Goal: Information Seeking & Learning: Learn about a topic

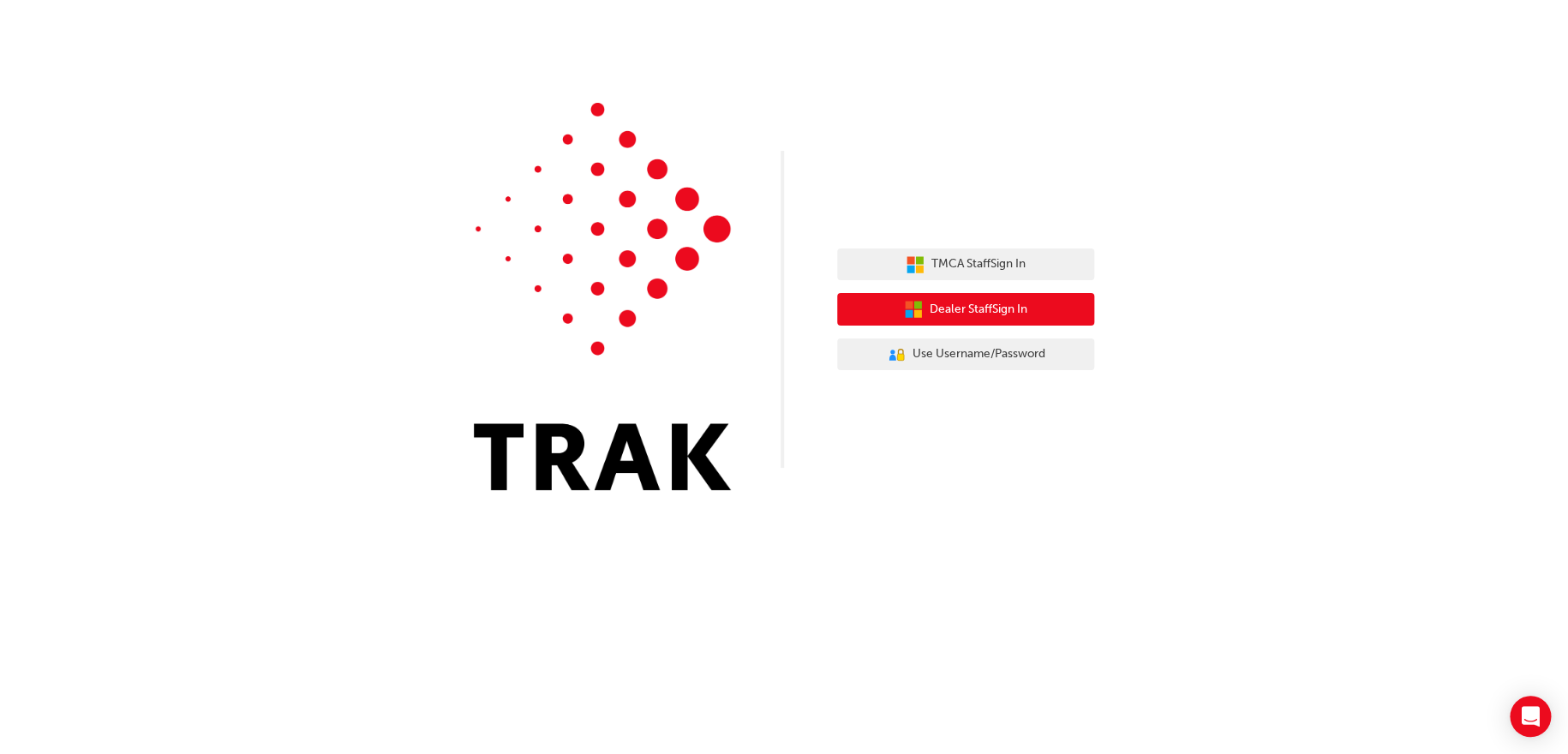
click at [1007, 316] on span "Dealer Staff Sign In" at bounding box center [978, 310] width 98 height 20
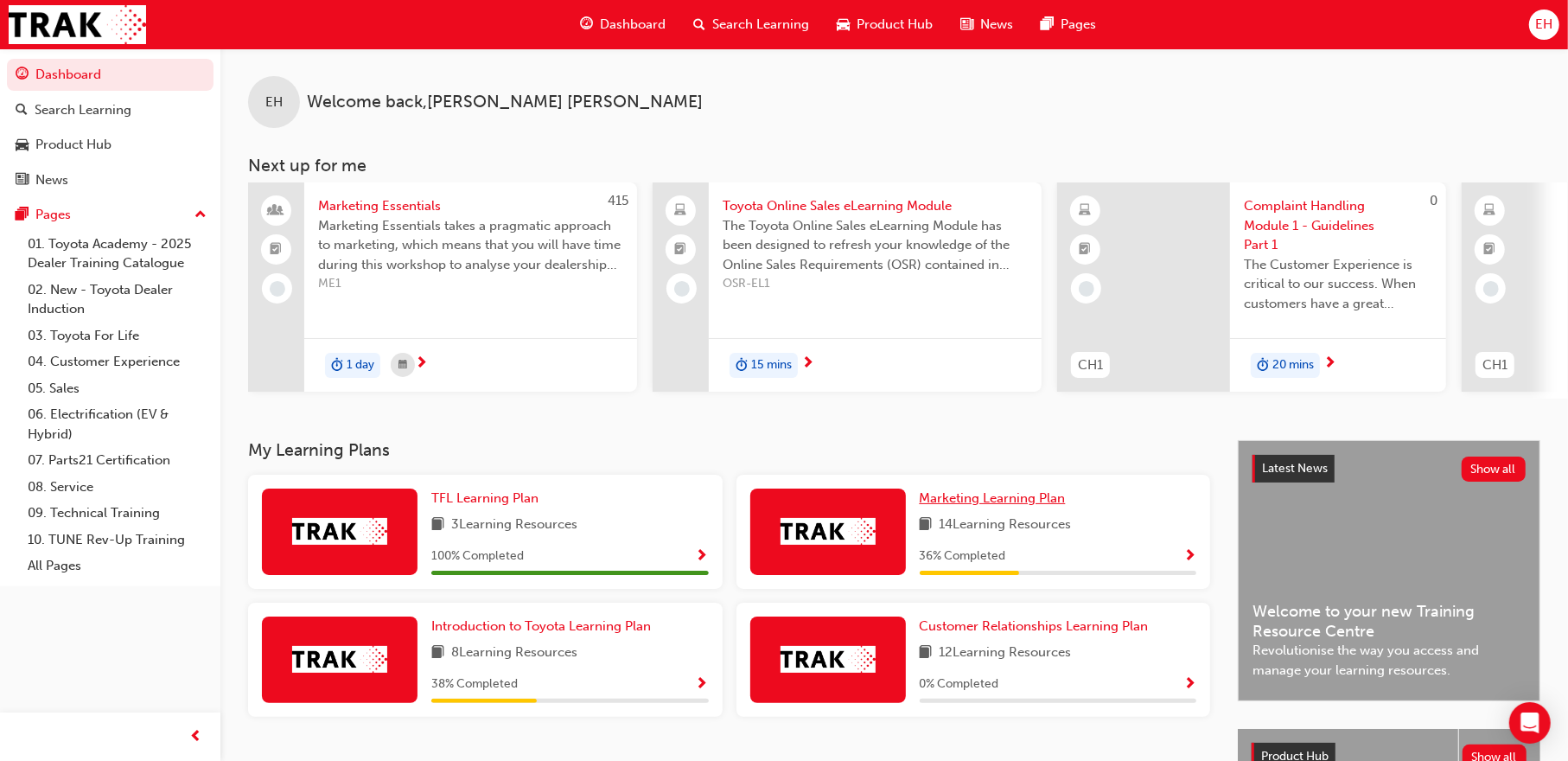
click at [1020, 497] on span "Marketing Learning Plan" at bounding box center [992, 498] width 146 height 16
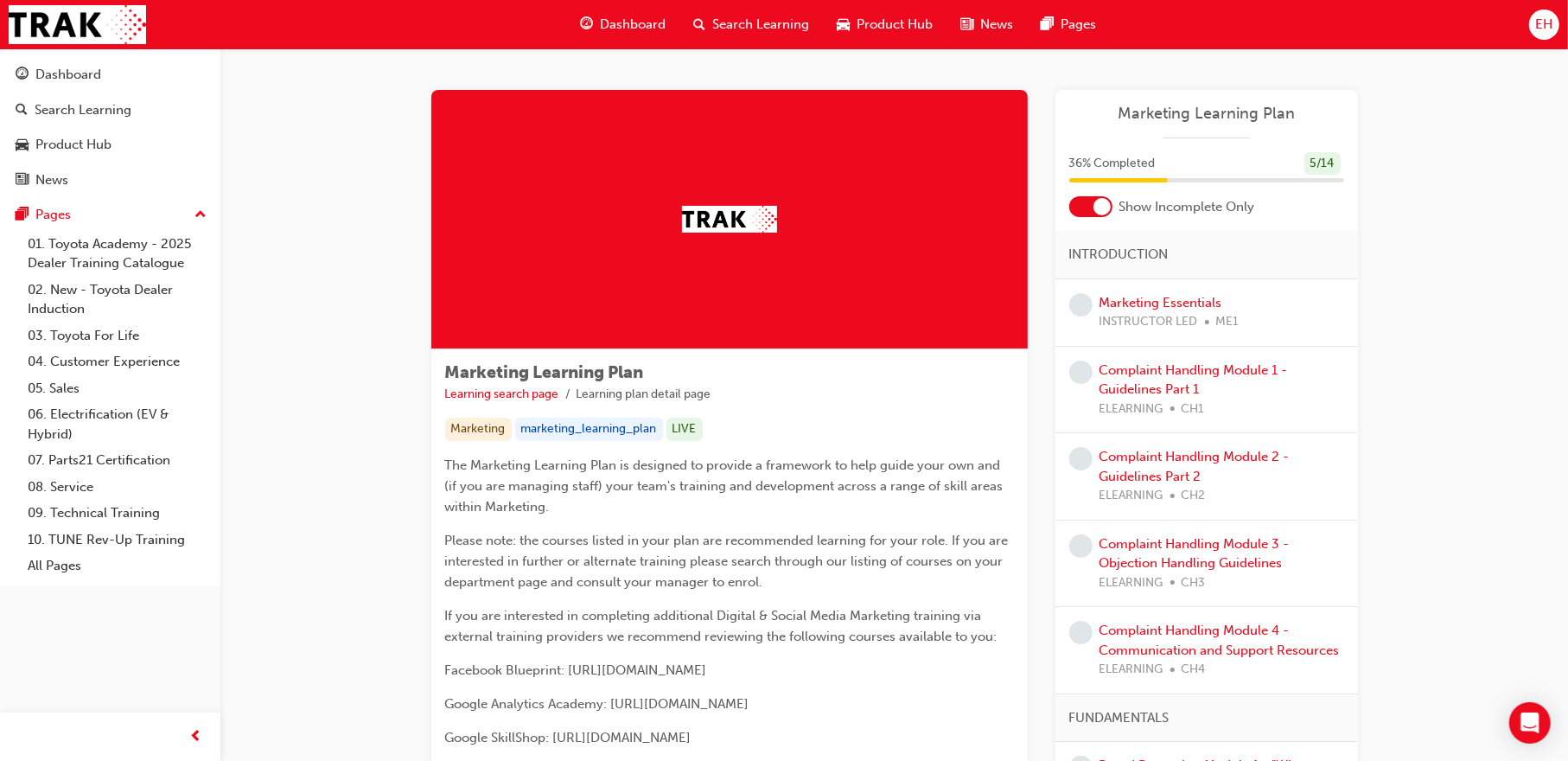
click at [744, 31] on span "Search Learning" at bounding box center [760, 24] width 97 height 20
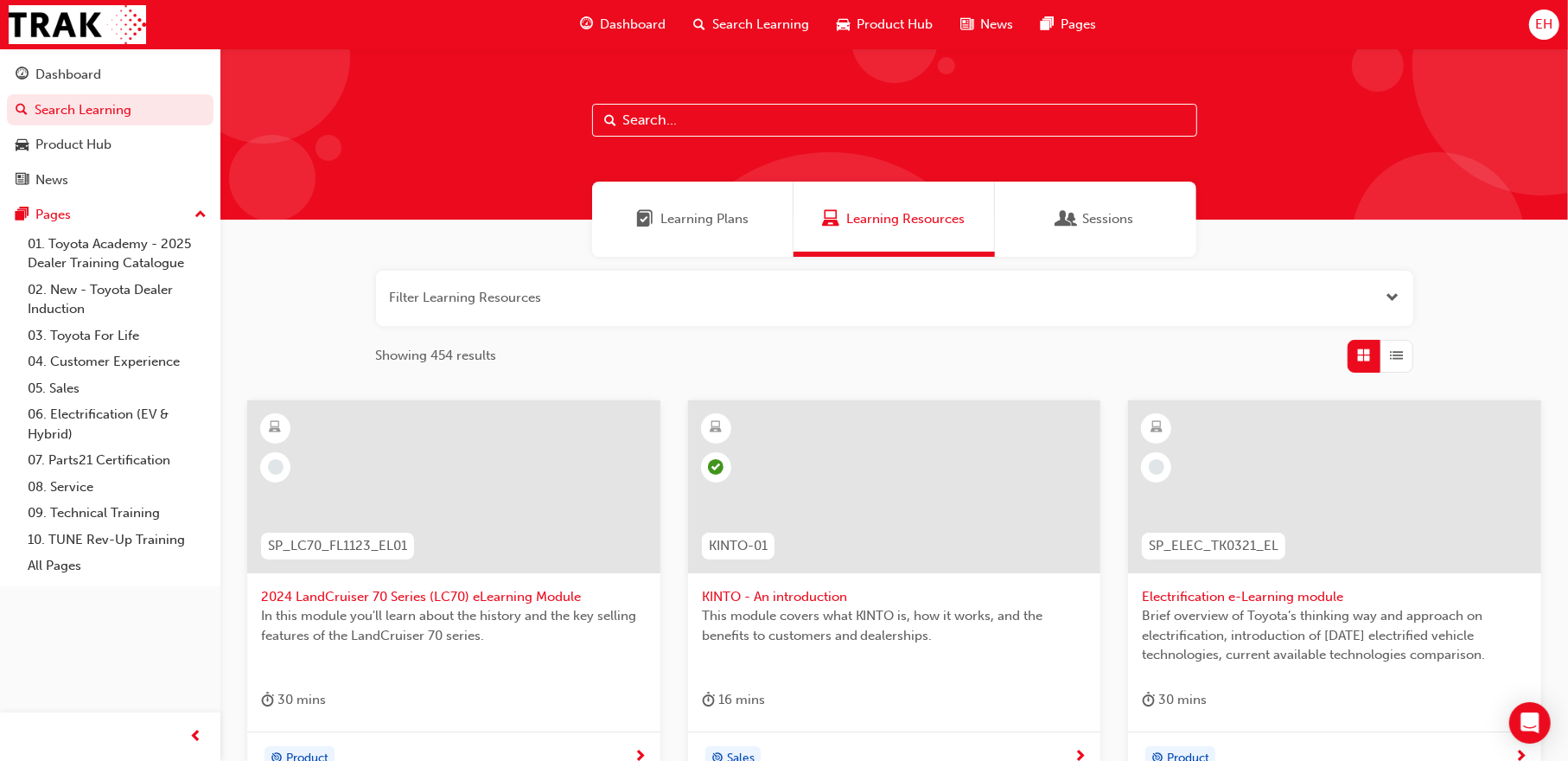
click at [1390, 290] on span "Open the filter" at bounding box center [1393, 298] width 13 height 20
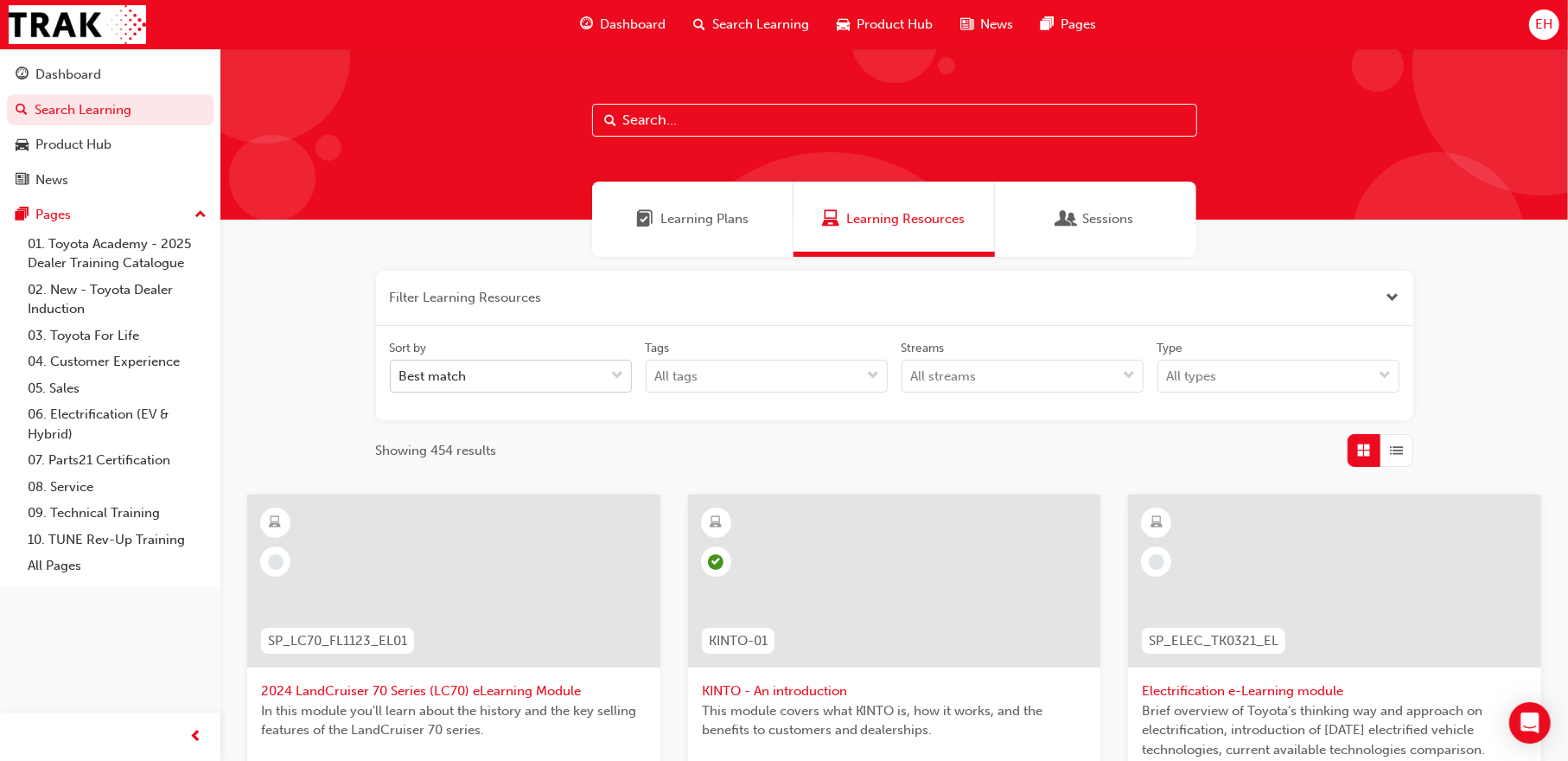
click at [542, 372] on div "Best match" at bounding box center [498, 376] width 215 height 31
click at [401, 372] on input "Sort by Best match" at bounding box center [401, 375] width 2 height 15
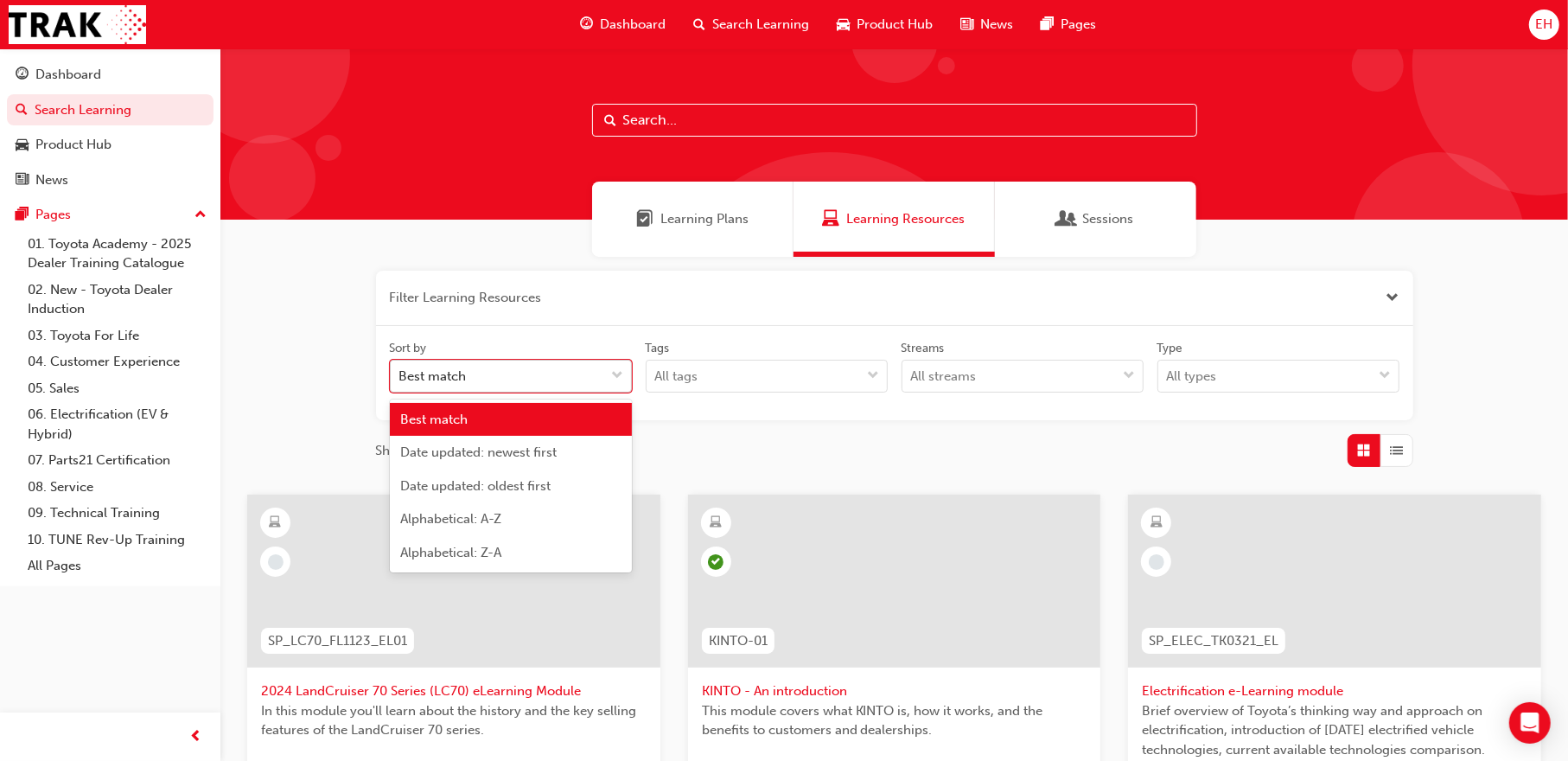
click at [542, 372] on div "Best match" at bounding box center [498, 376] width 215 height 31
click at [401, 372] on input "Sort by option Best match focused, 1 of 5. 5 results available. Use Up and Down…" at bounding box center [401, 375] width 2 height 15
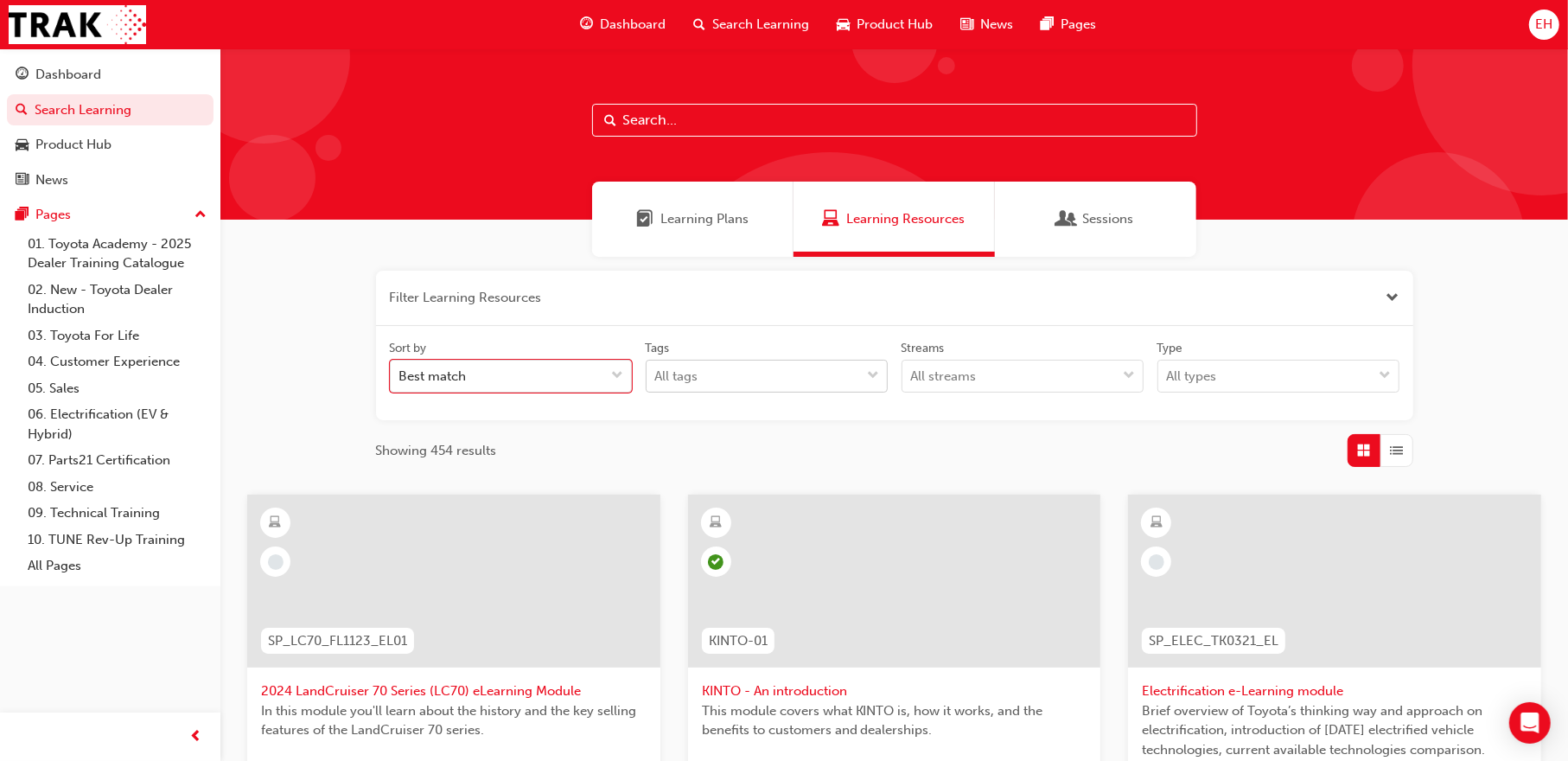
click at [729, 378] on div "All tags" at bounding box center [754, 376] width 215 height 31
click at [657, 378] on input "Tags All tags" at bounding box center [656, 375] width 2 height 15
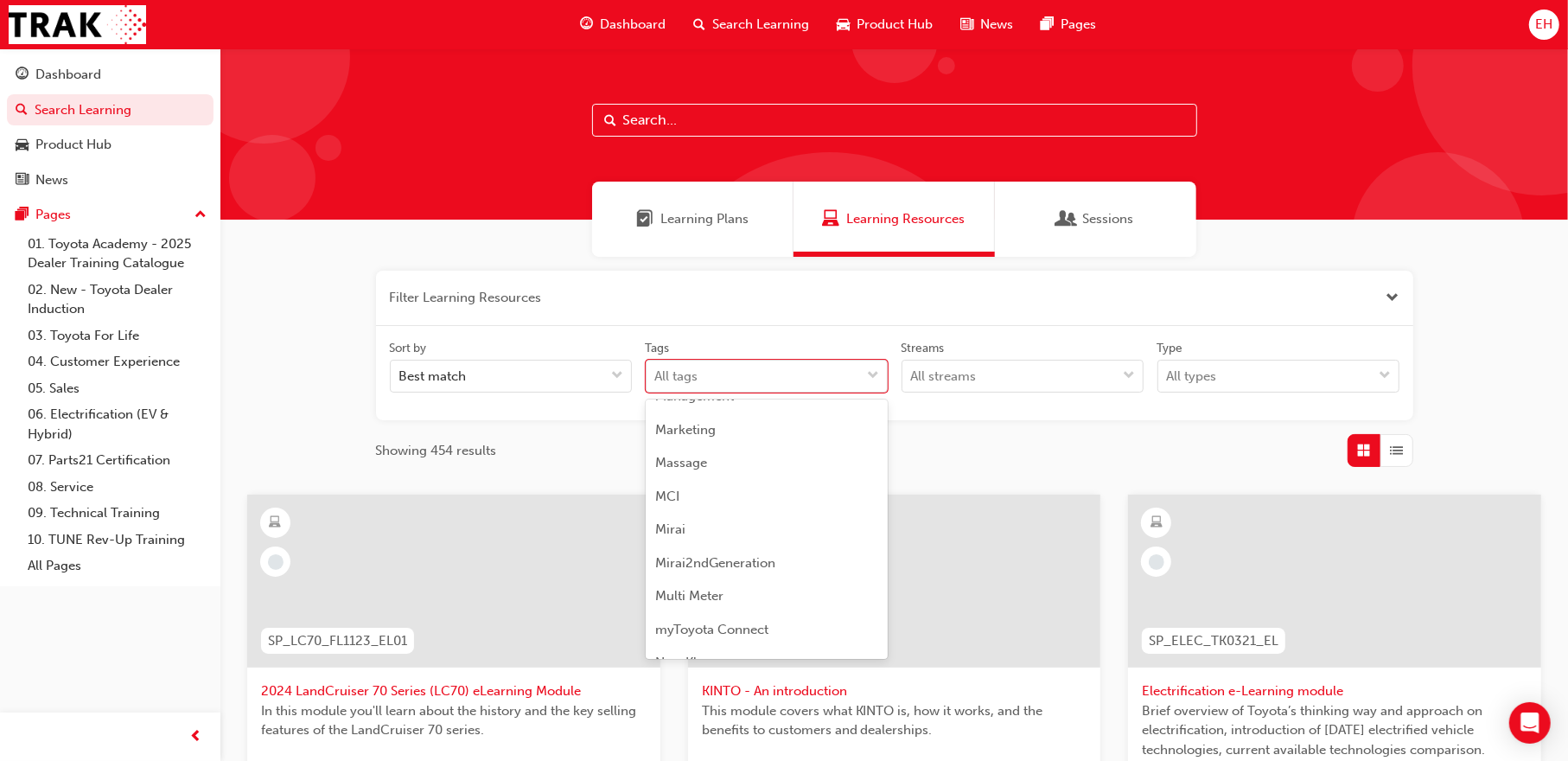
scroll to position [3285, 0]
click at [722, 464] on div "Marketing" at bounding box center [766, 463] width 242 height 34
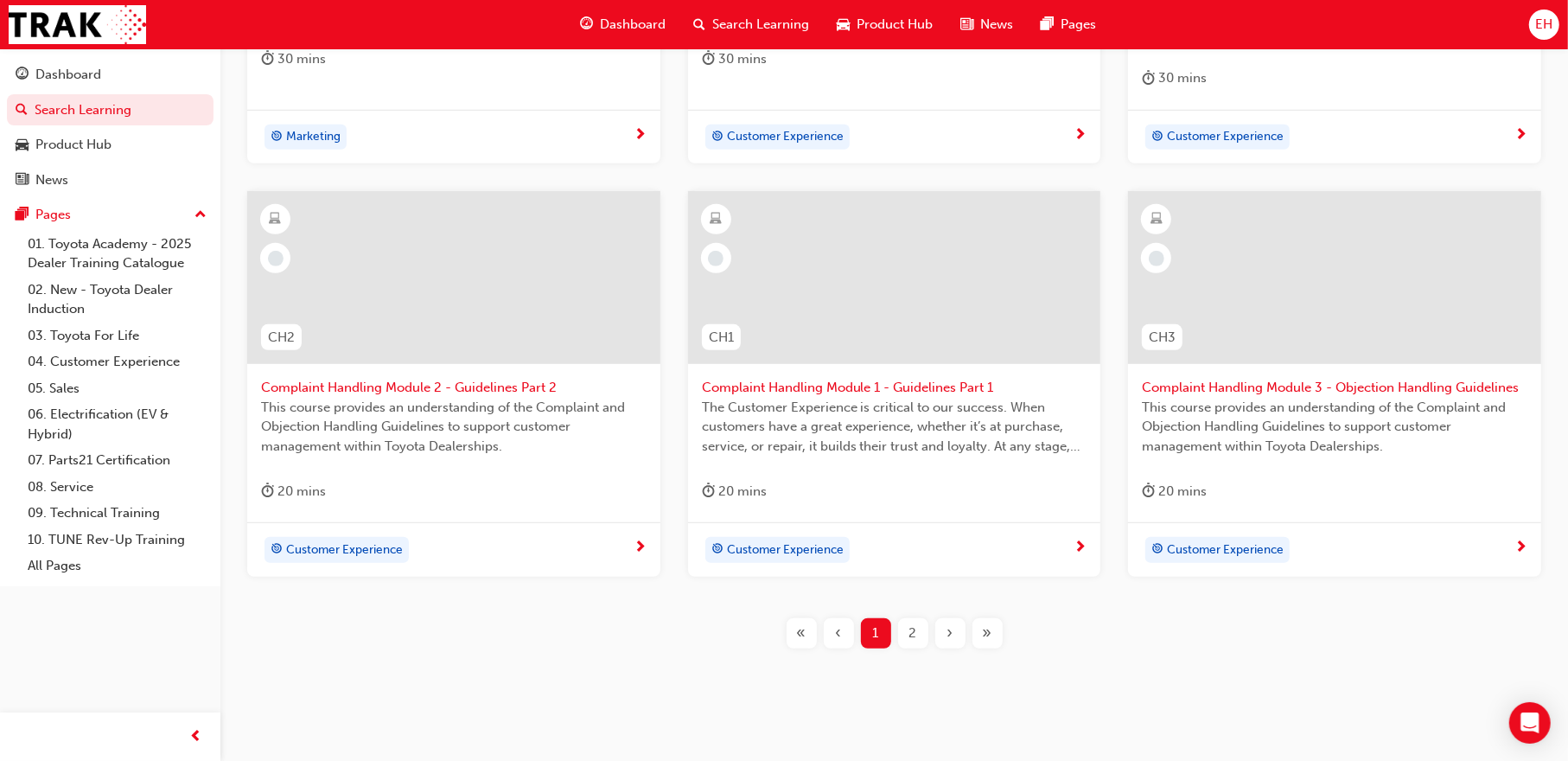
scroll to position [761, 0]
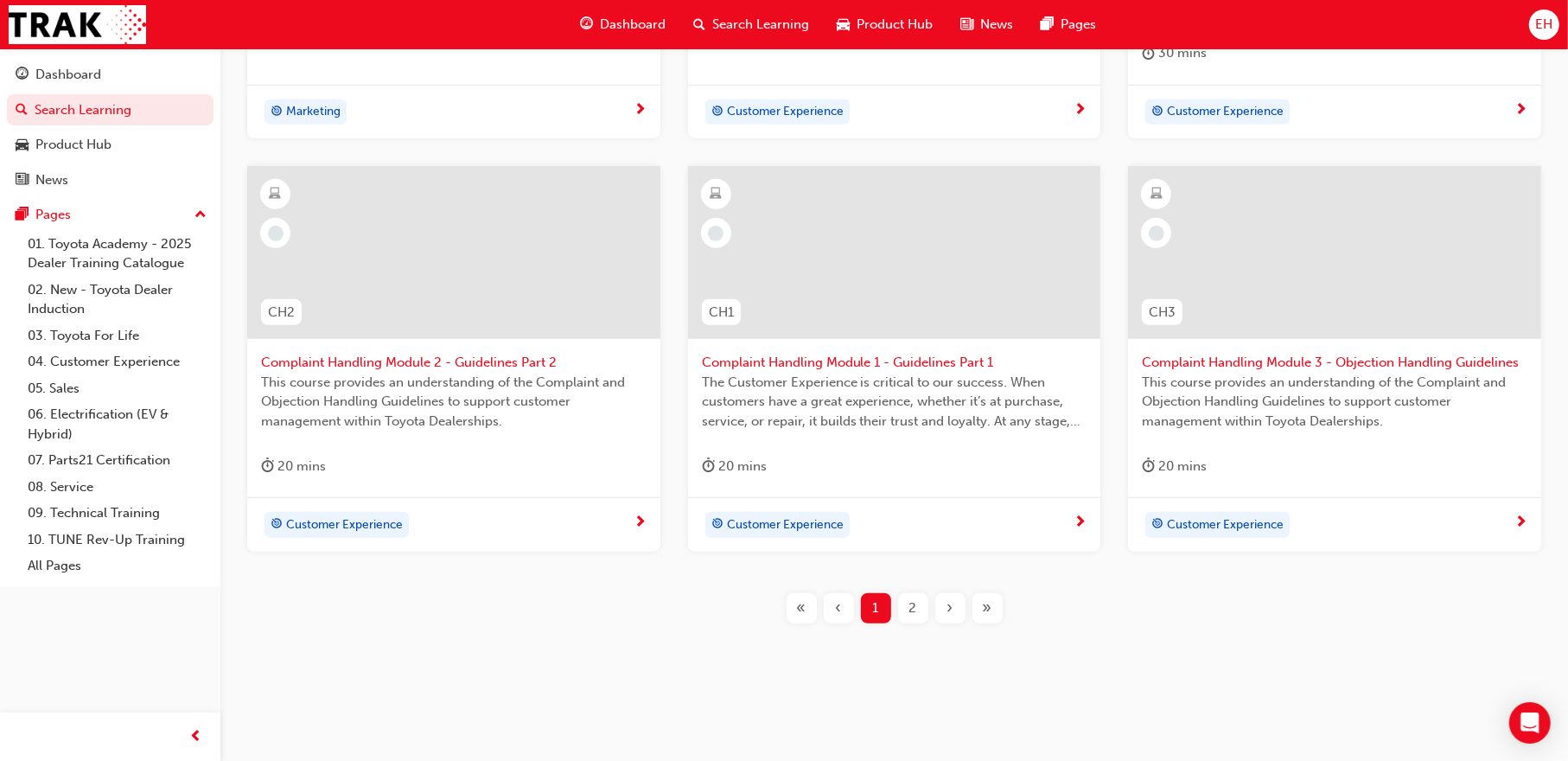
click at [895, 612] on button "2" at bounding box center [913, 607] width 38 height 31
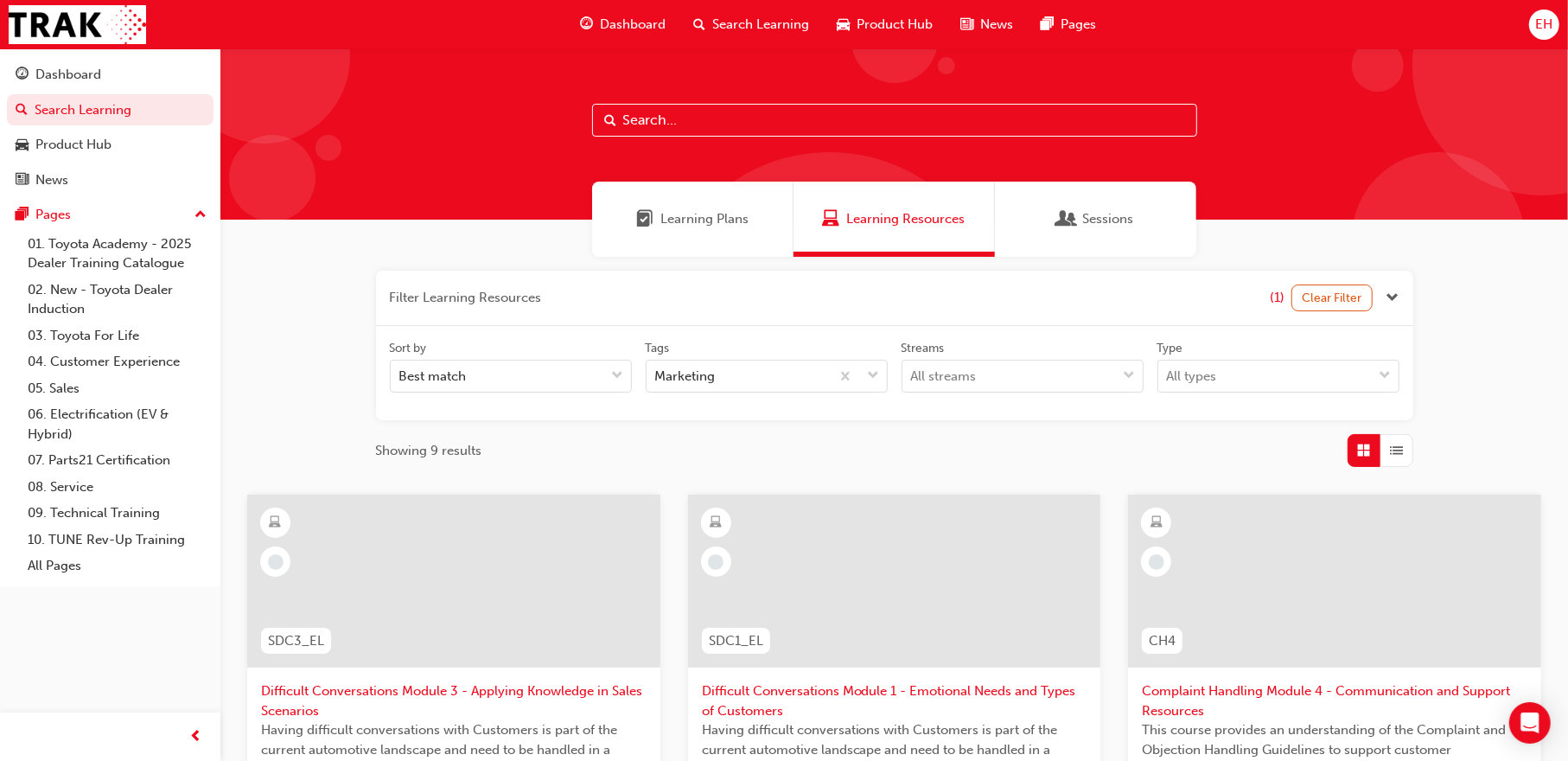
click at [763, 124] on input "text" at bounding box center [894, 120] width 605 height 33
click at [763, 121] on input "text" at bounding box center [894, 120] width 605 height 33
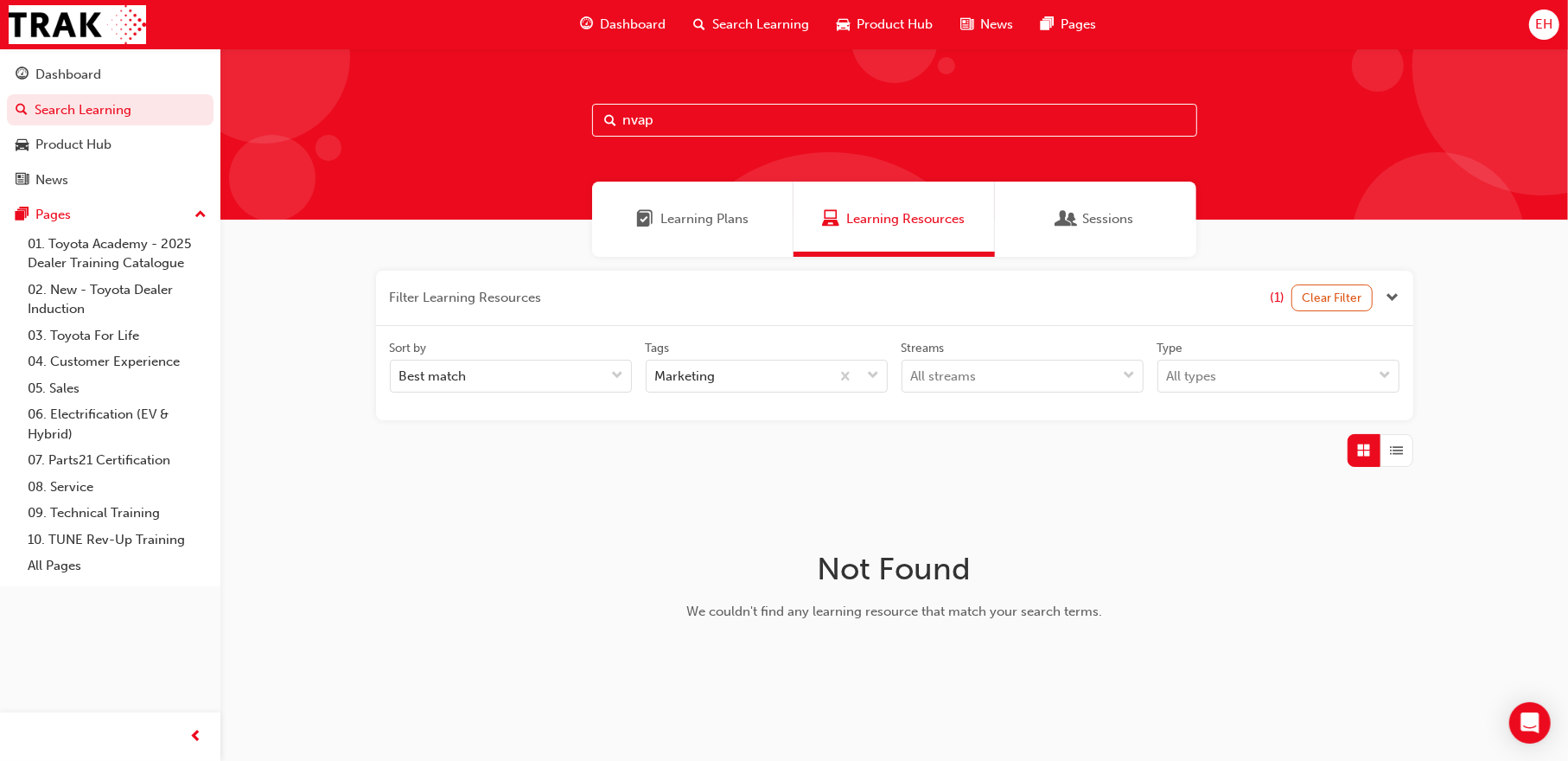
drag, startPoint x: 762, startPoint y: 140, endPoint x: 501, endPoint y: 153, distance: 261.3
click at [501, 153] on div "nvap" at bounding box center [894, 134] width 1347 height 171
drag, startPoint x: 501, startPoint y: 153, endPoint x: 714, endPoint y: 107, distance: 217.9
click at [714, 107] on input "nvap" at bounding box center [894, 120] width 605 height 33
click at [729, 116] on input "nvap" at bounding box center [894, 120] width 605 height 33
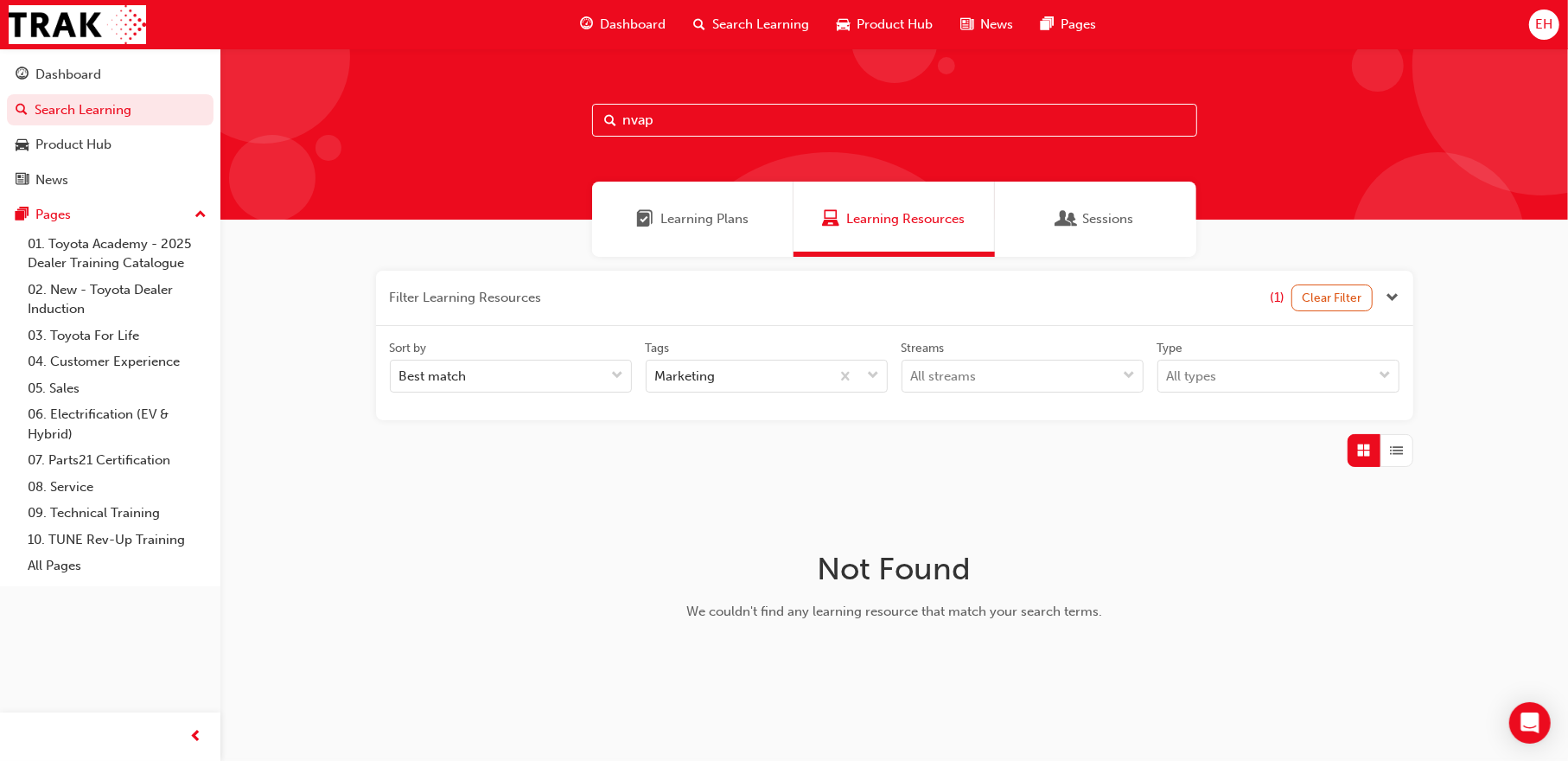
drag, startPoint x: 749, startPoint y: 117, endPoint x: 556, endPoint y: 119, distance: 193.0
click at [554, 119] on div "nvap" at bounding box center [894, 134] width 1347 height 171
click at [789, 134] on input "new vehicle" at bounding box center [894, 120] width 605 height 33
drag, startPoint x: 749, startPoint y: 102, endPoint x: 377, endPoint y: 116, distance: 372.3
click at [377, 116] on div "new vehicle" at bounding box center [894, 134] width 1347 height 171
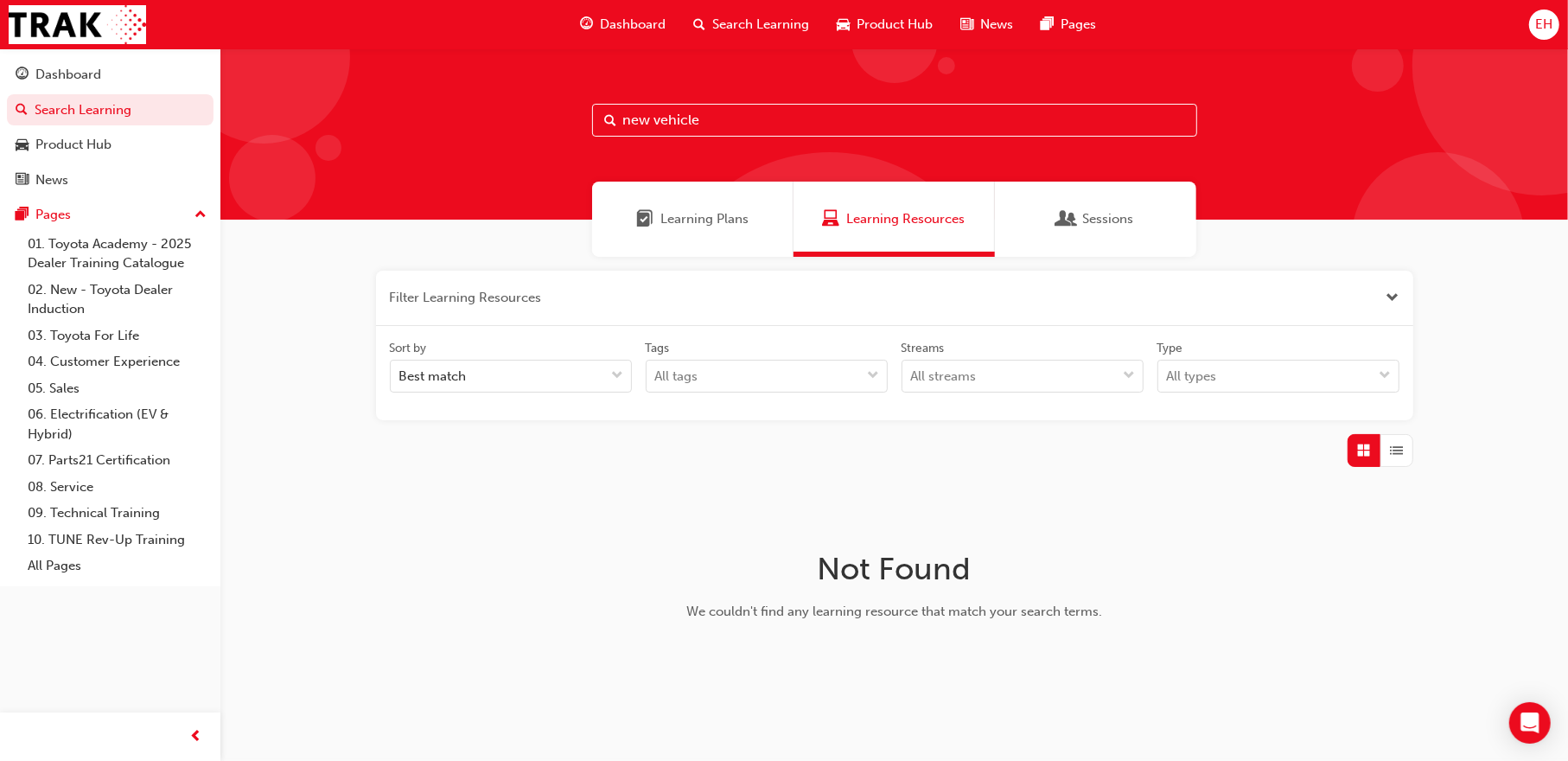
drag, startPoint x: 757, startPoint y: 123, endPoint x: 405, endPoint y: 133, distance: 352.1
click at [405, 133] on div "new vehicle" at bounding box center [894, 134] width 1347 height 171
type input "nvap"
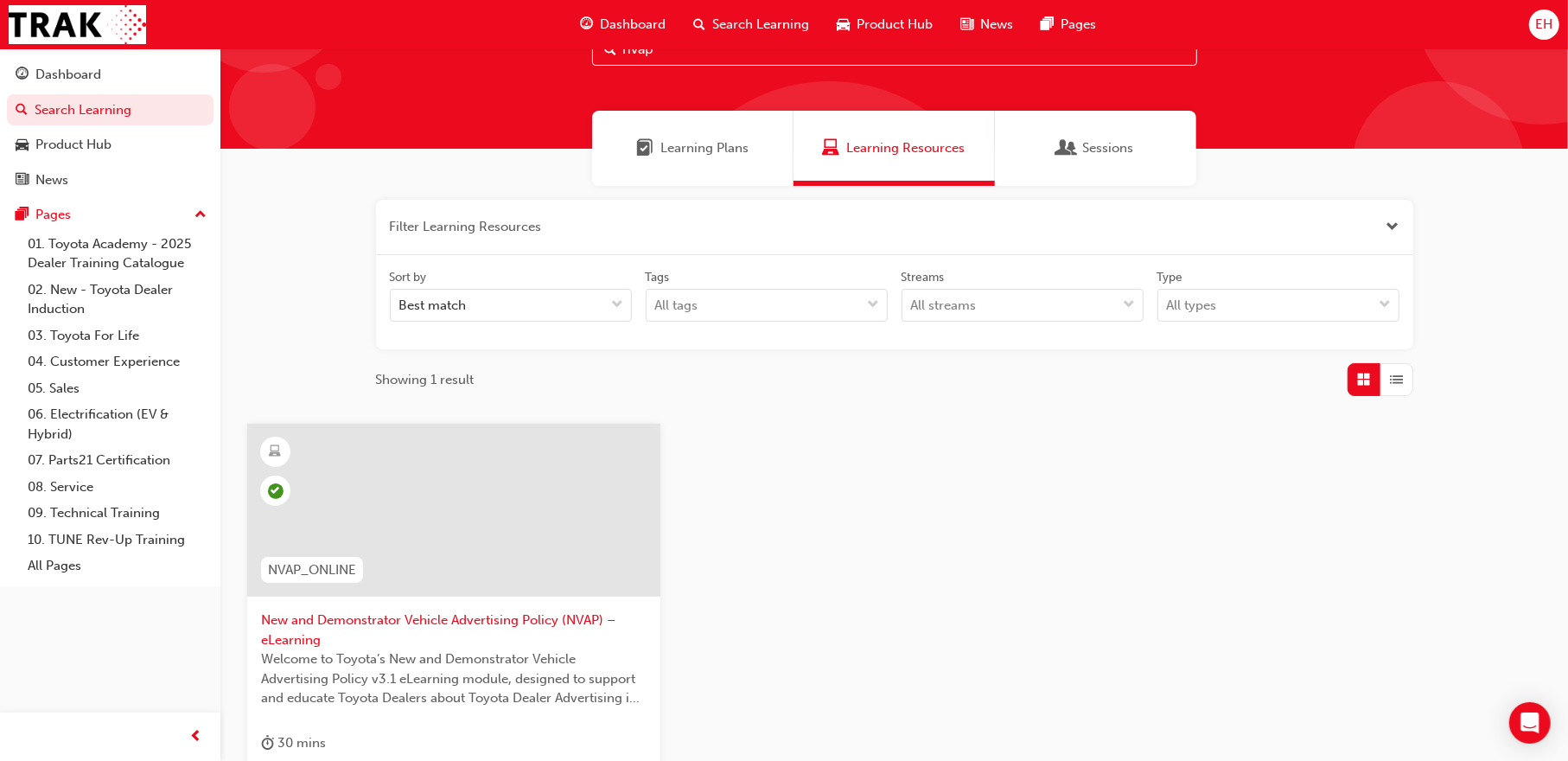
scroll to position [173, 0]
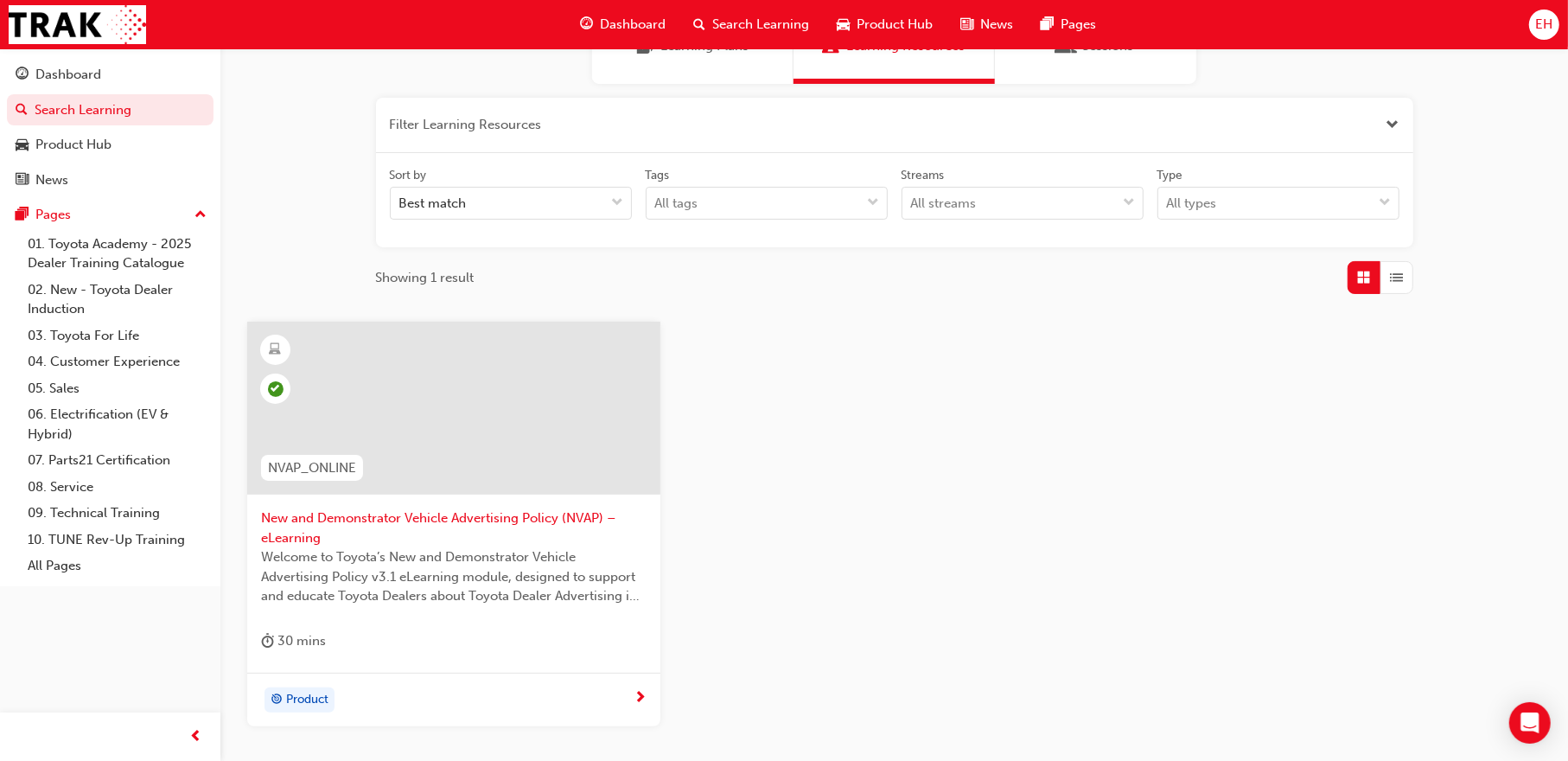
click at [482, 518] on span "New and Demonstrator Vehicle Advertising Policy (NVAP) – eLearning" at bounding box center [454, 527] width 386 height 39
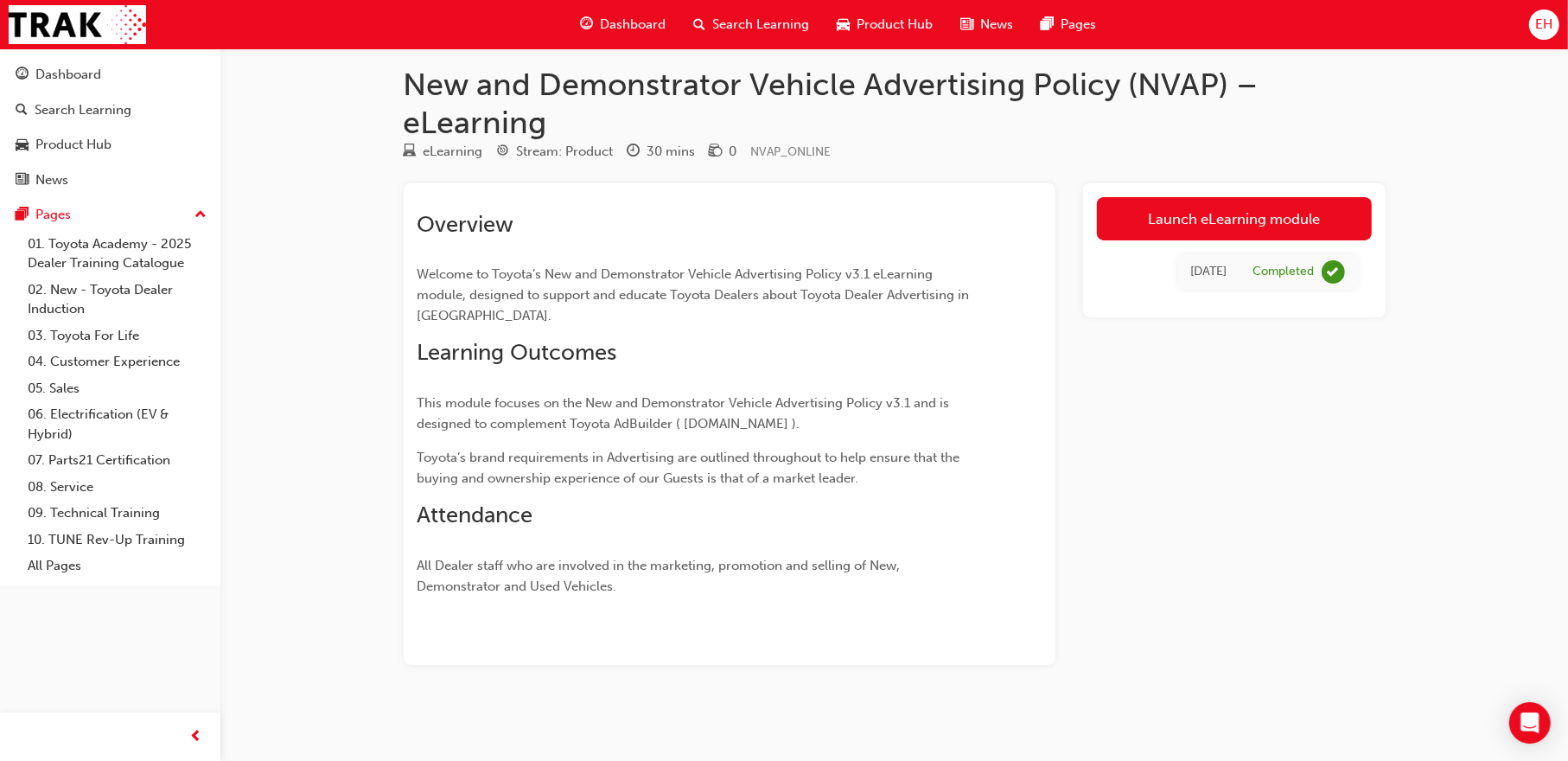
scroll to position [13, 0]
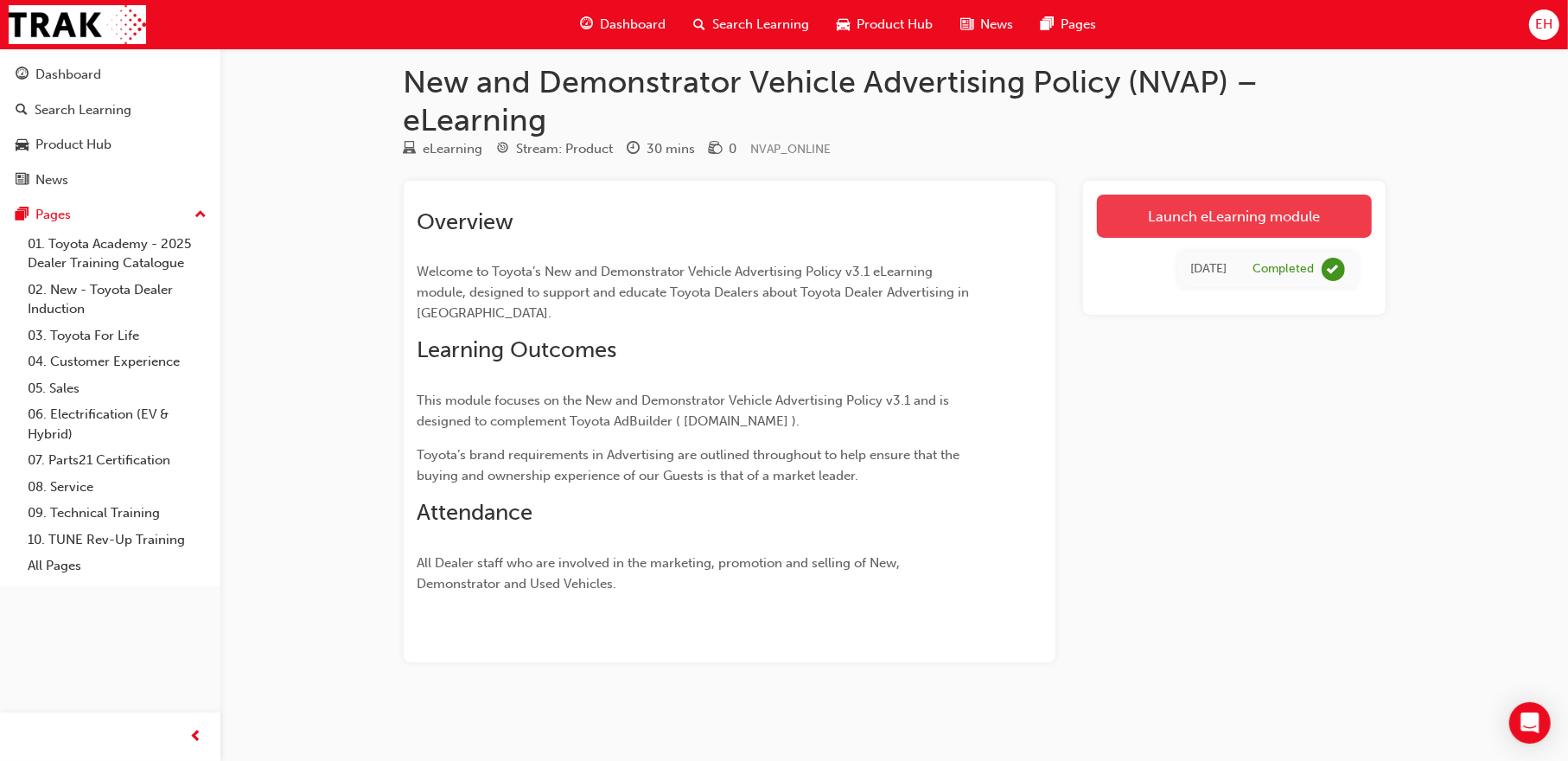
click at [1214, 216] on link "Launch eLearning module" at bounding box center [1234, 216] width 275 height 44
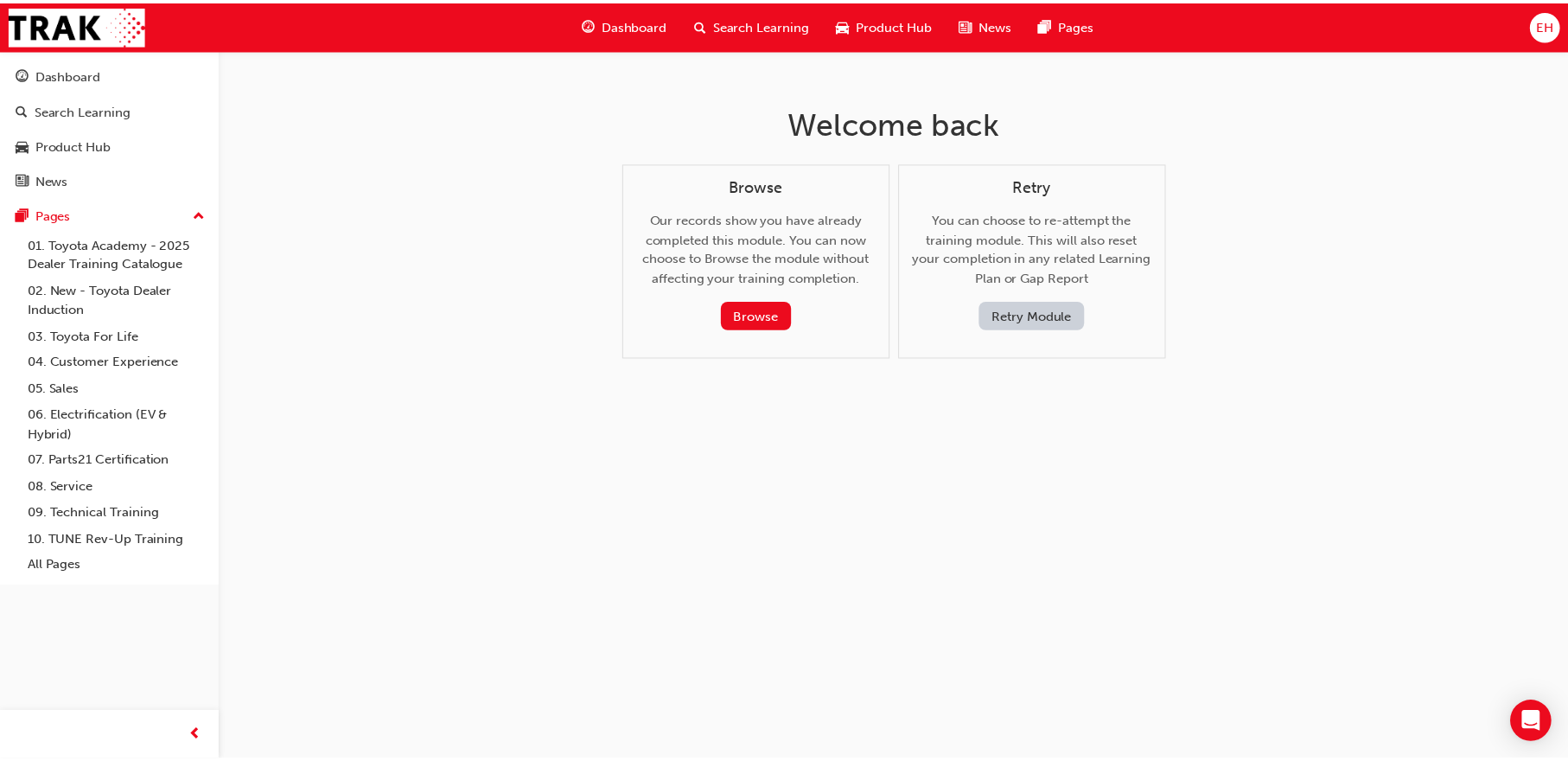
scroll to position [13, 0]
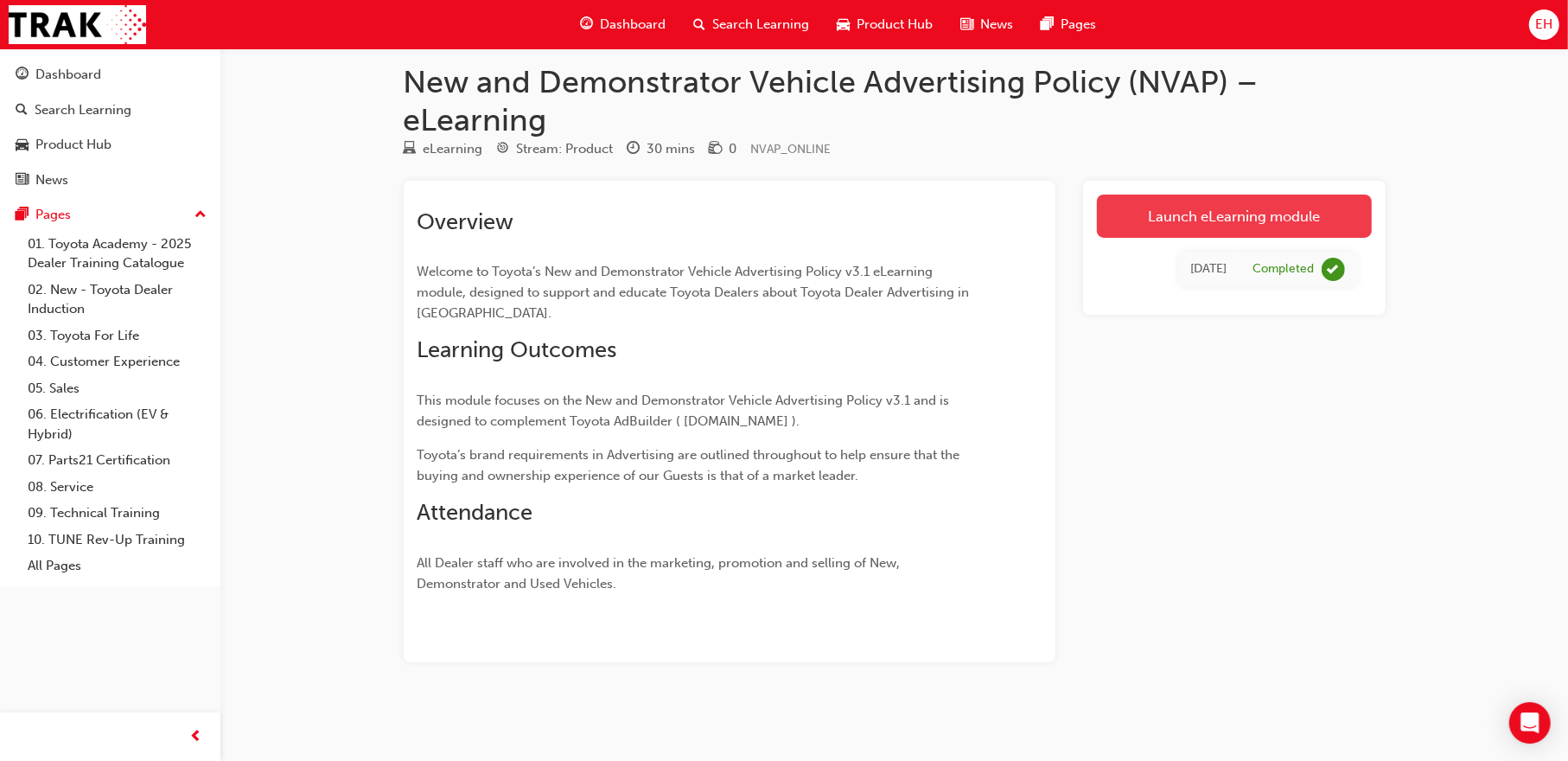
click at [1281, 212] on link "Launch eLearning module" at bounding box center [1234, 216] width 275 height 44
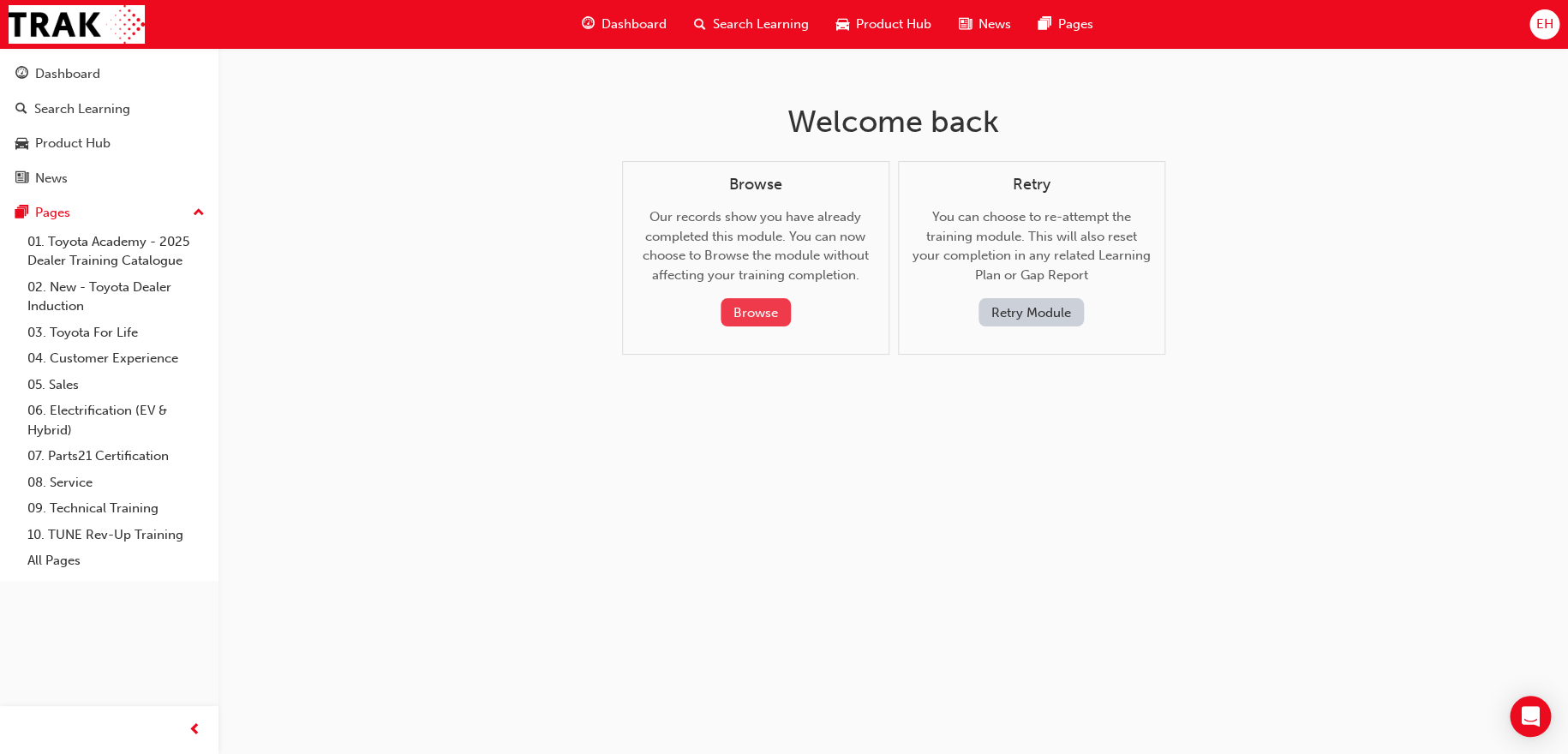
click at [765, 314] on button "Browse" at bounding box center [755, 312] width 70 height 29
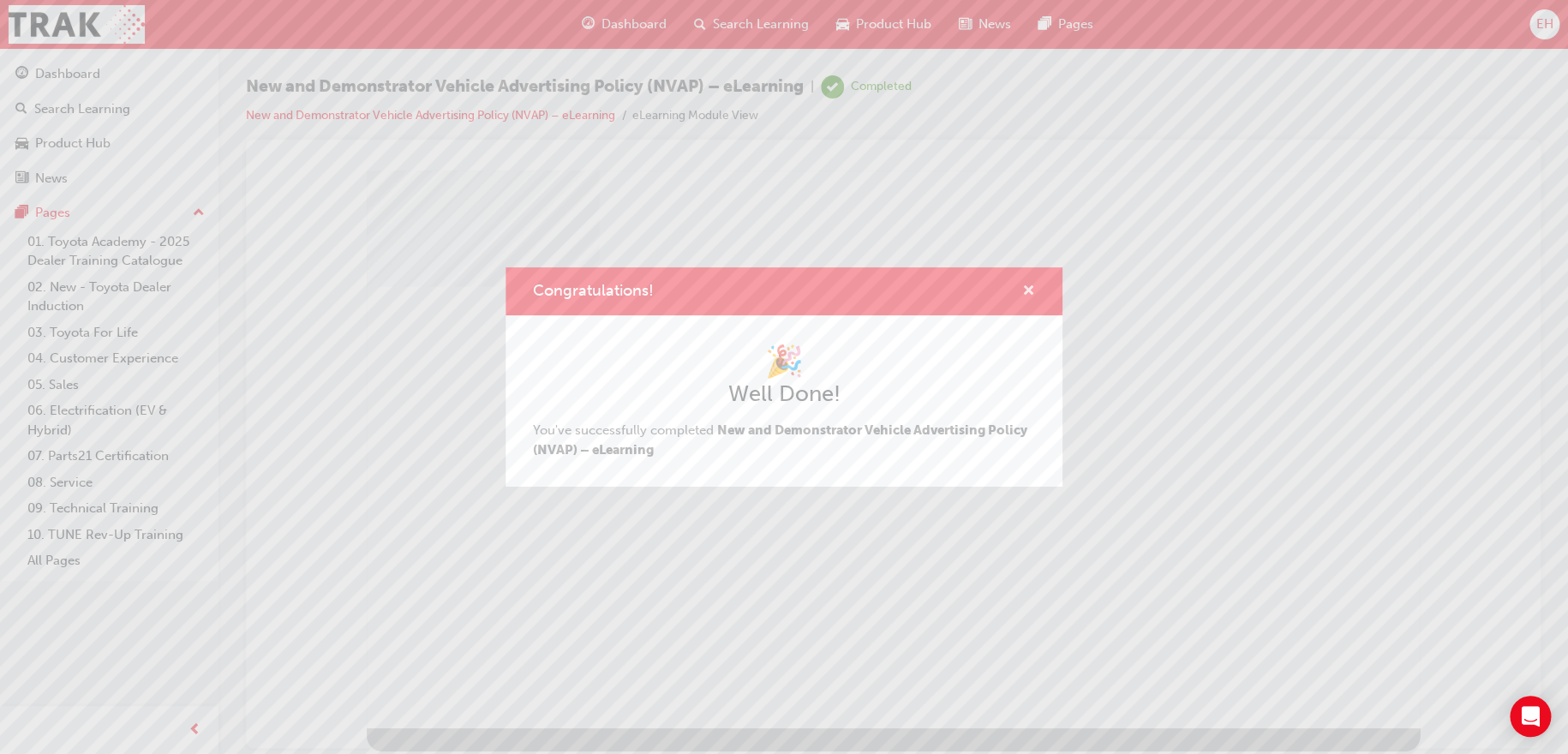
click at [1028, 297] on span "cross-icon" at bounding box center [1028, 292] width 13 height 16
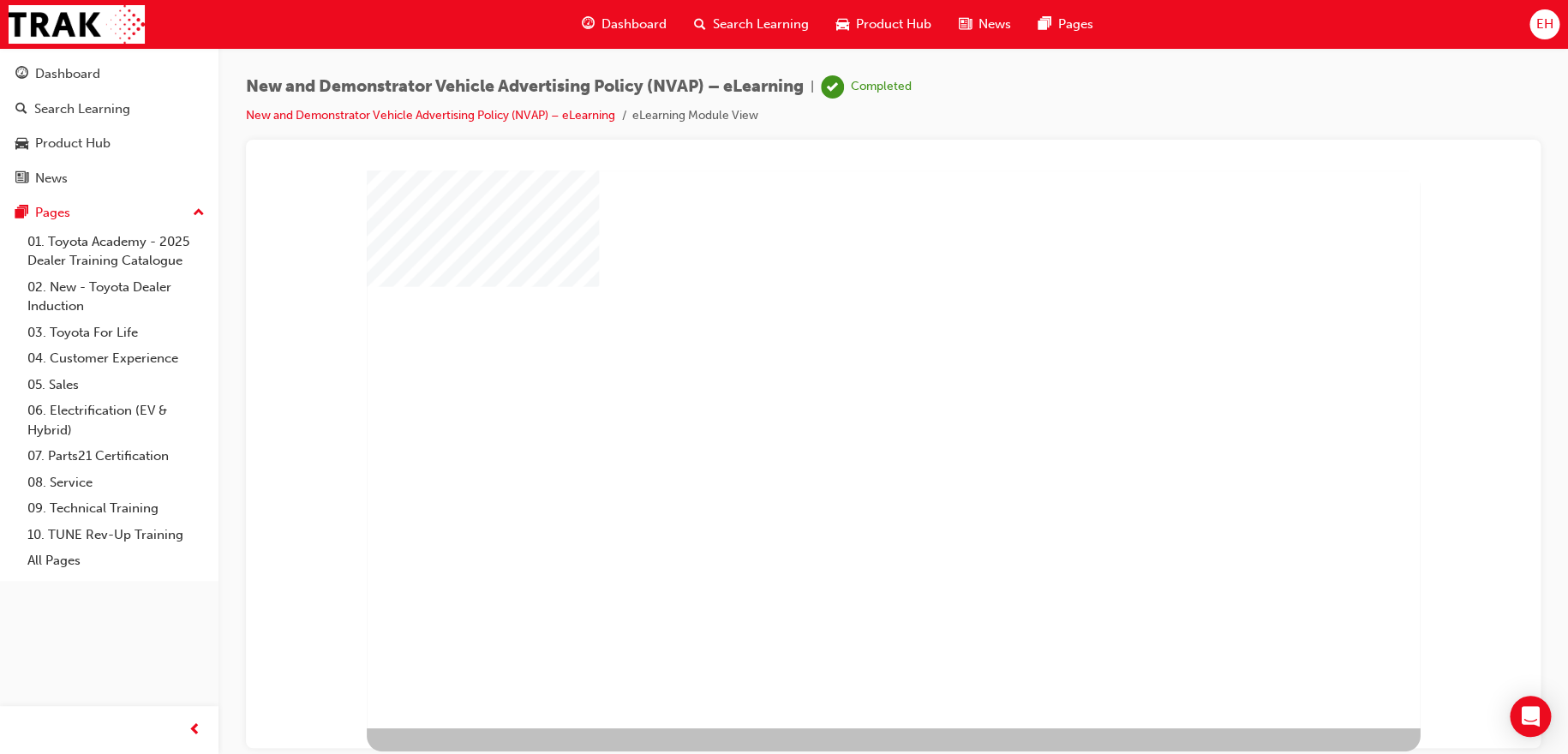
click at [848, 403] on div "play" at bounding box center [848, 403] width 0 height 0
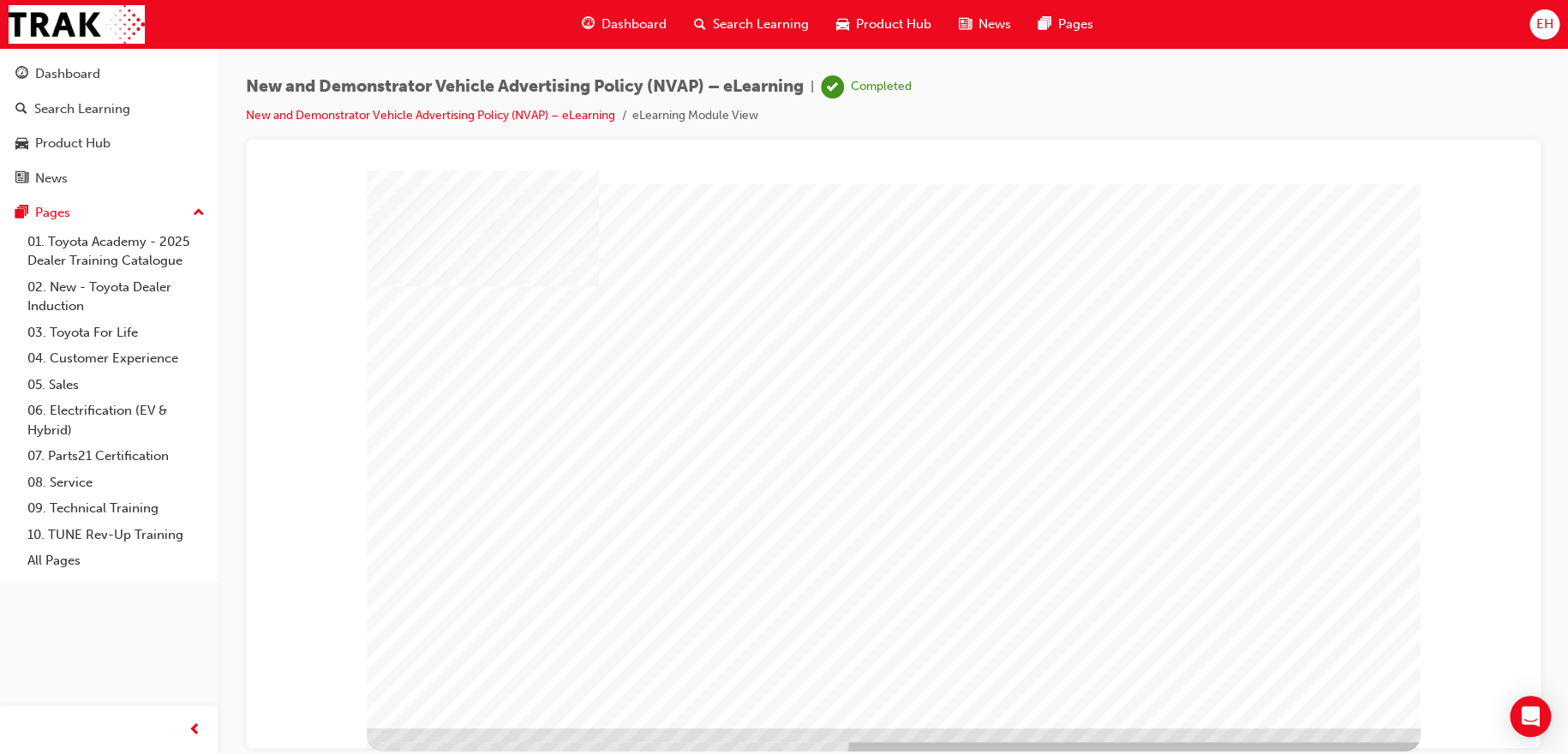
click at [1515, 176] on div "Cover page" at bounding box center [893, 176] width 1253 height 0
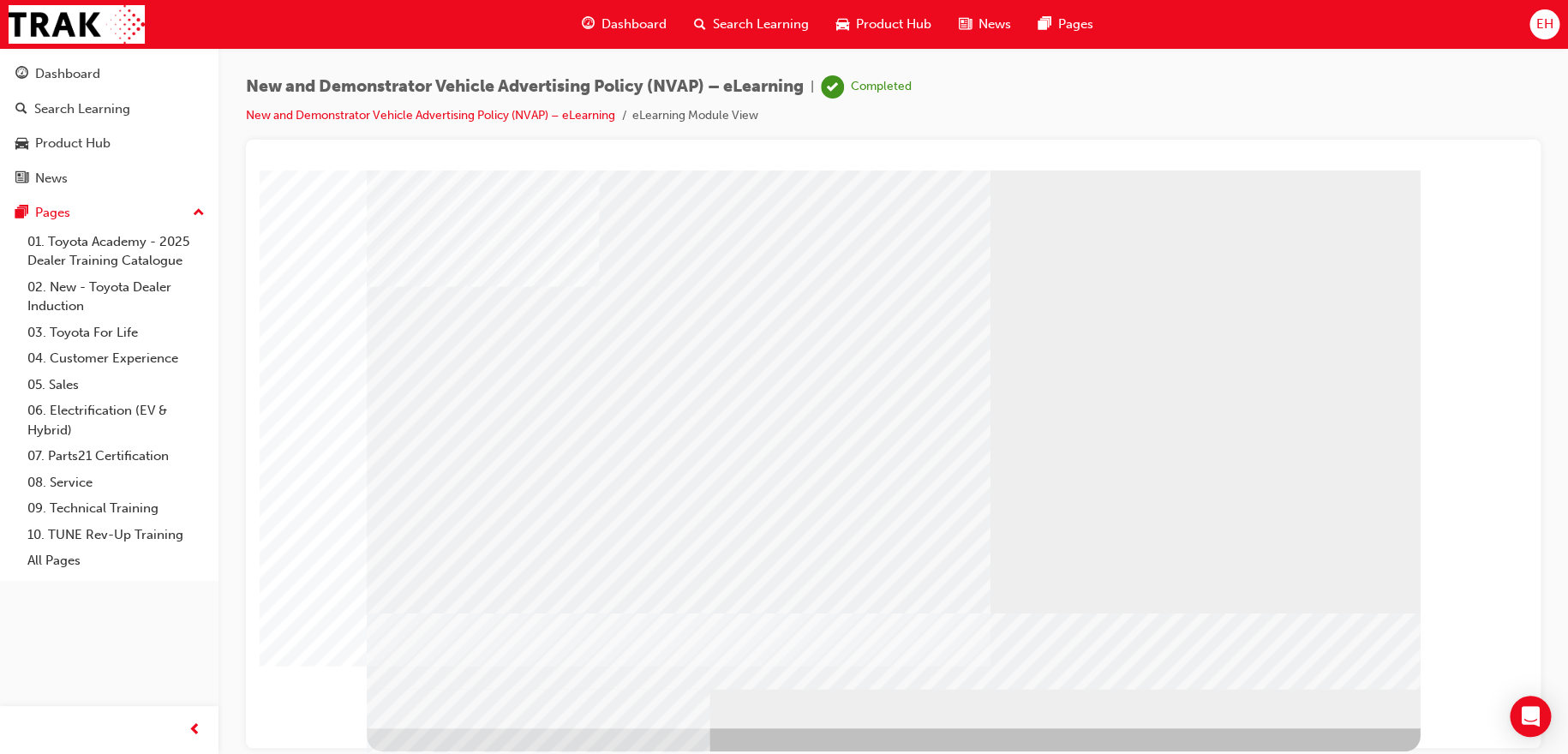
drag, startPoint x: 1340, startPoint y: 337, endPoint x: 1325, endPoint y: 357, distance: 25.0
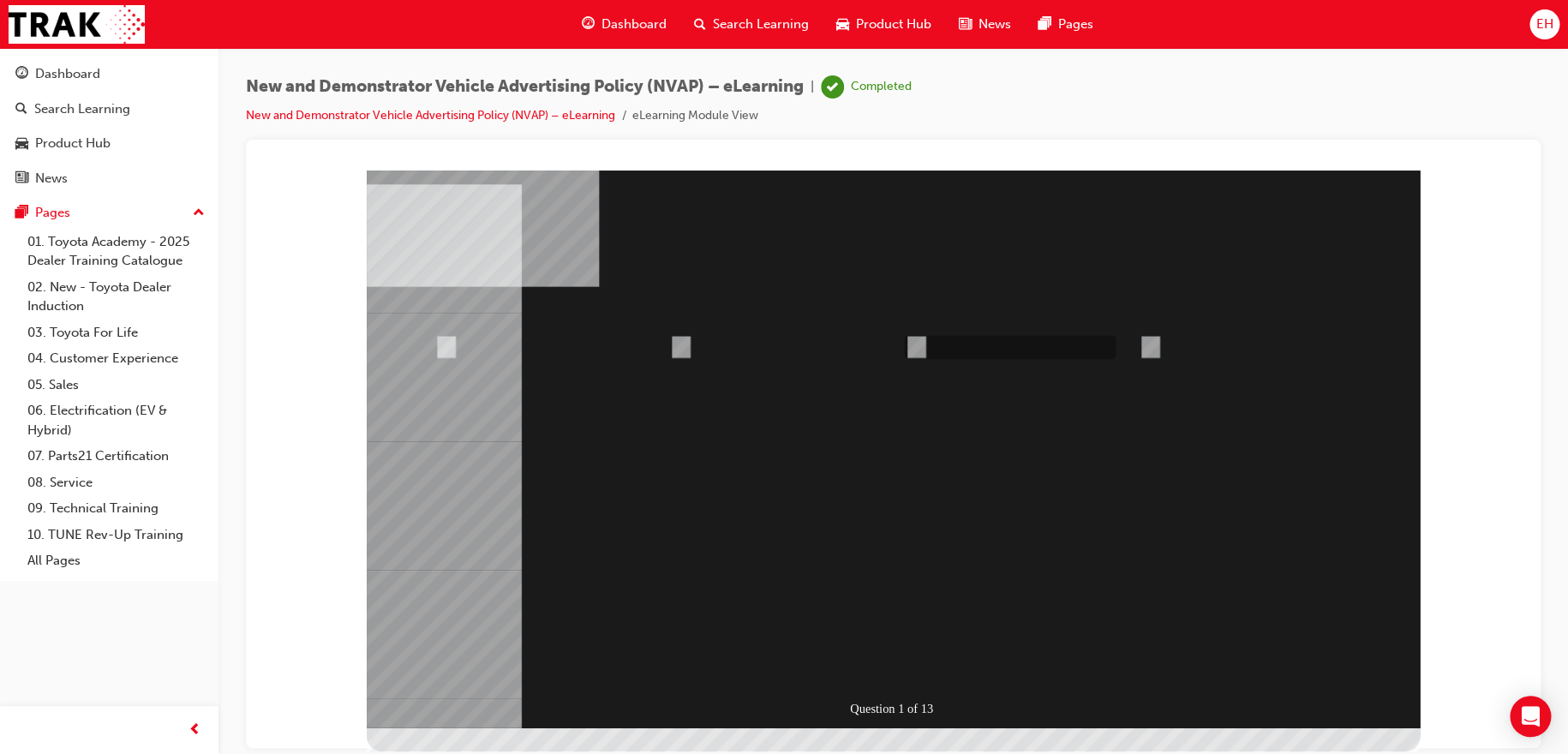
radio input "true"
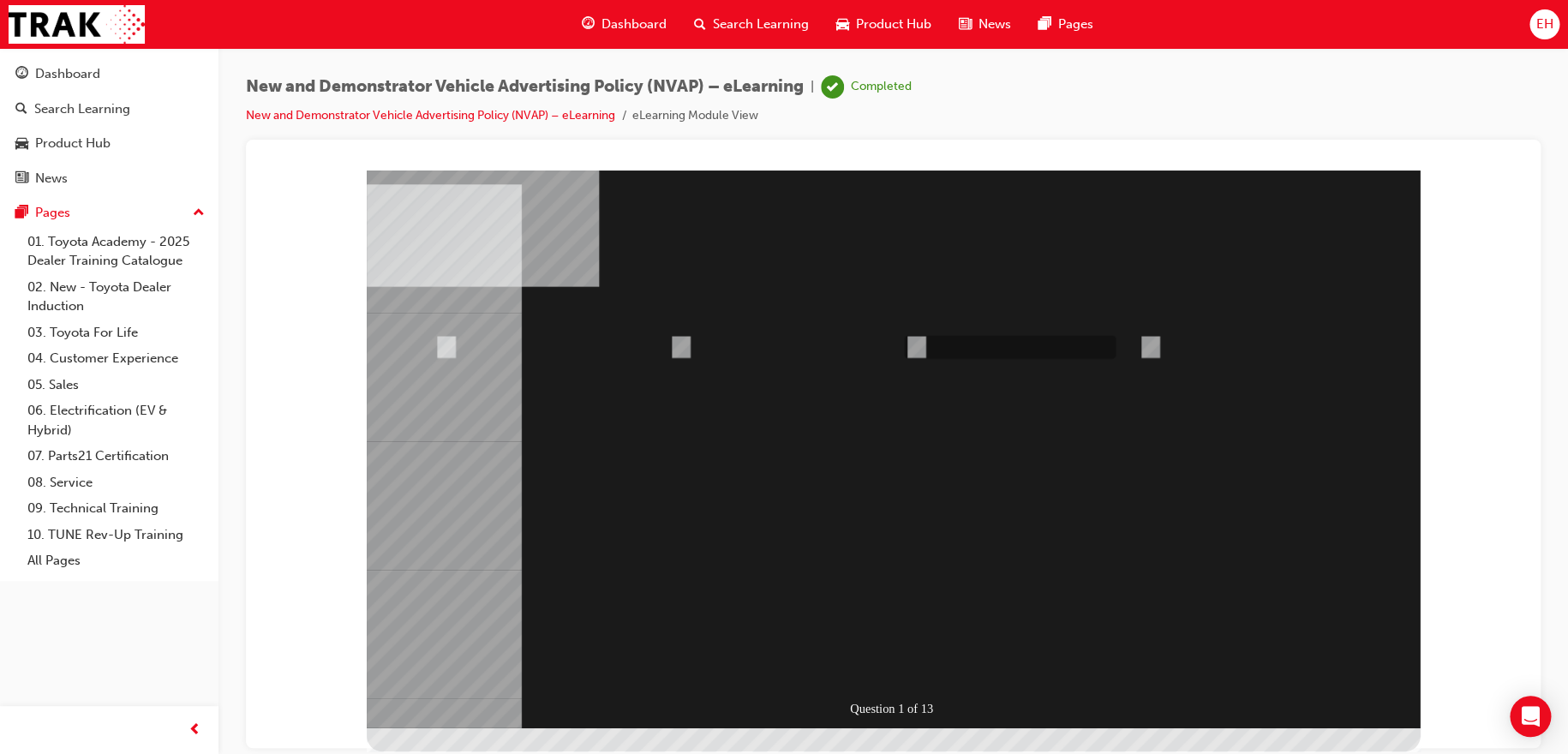
radio input "true"
click at [908, 674] on div at bounding box center [893, 448] width 1053 height 558
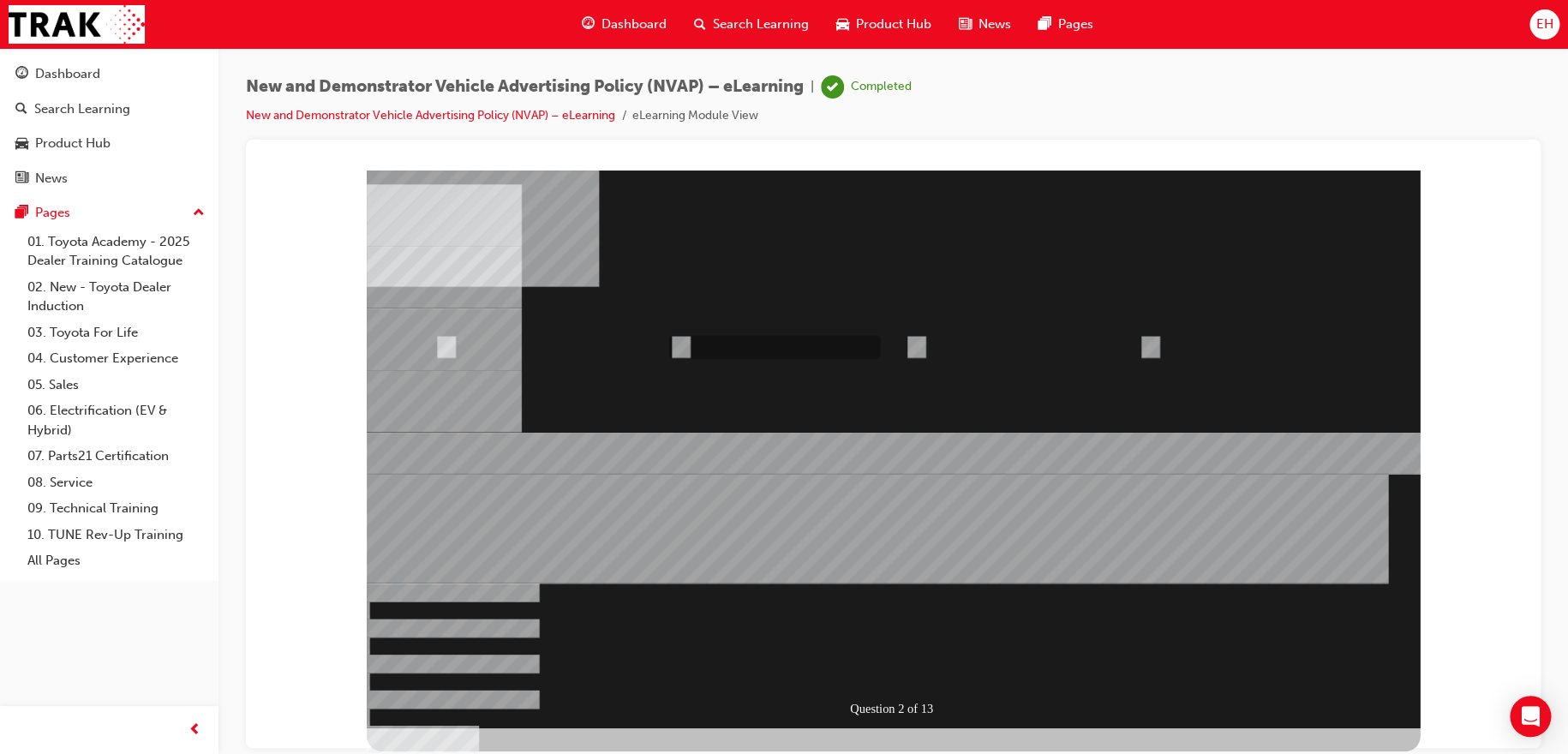
radio input "true"
click at [910, 666] on div at bounding box center [893, 448] width 1053 height 558
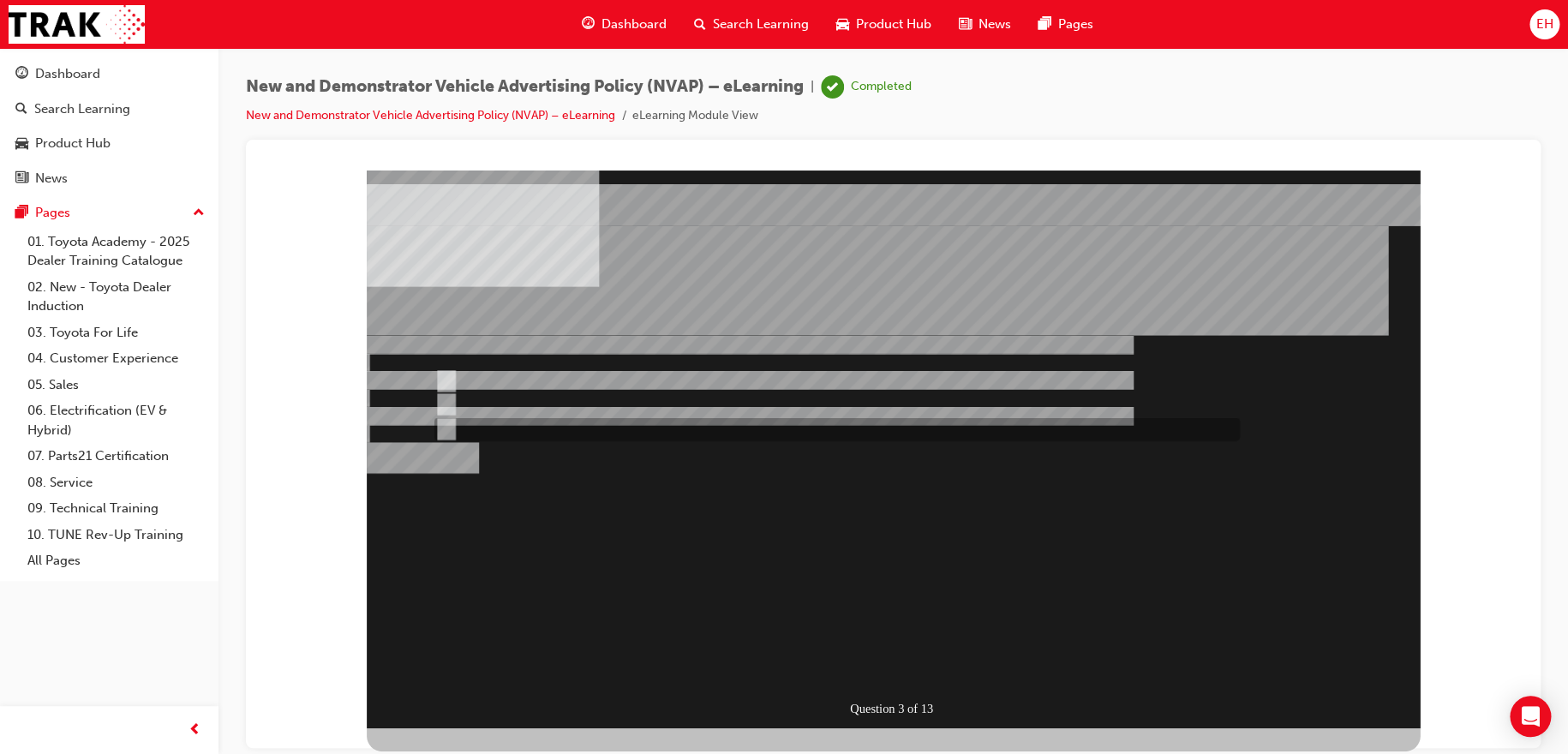
radio input "true"
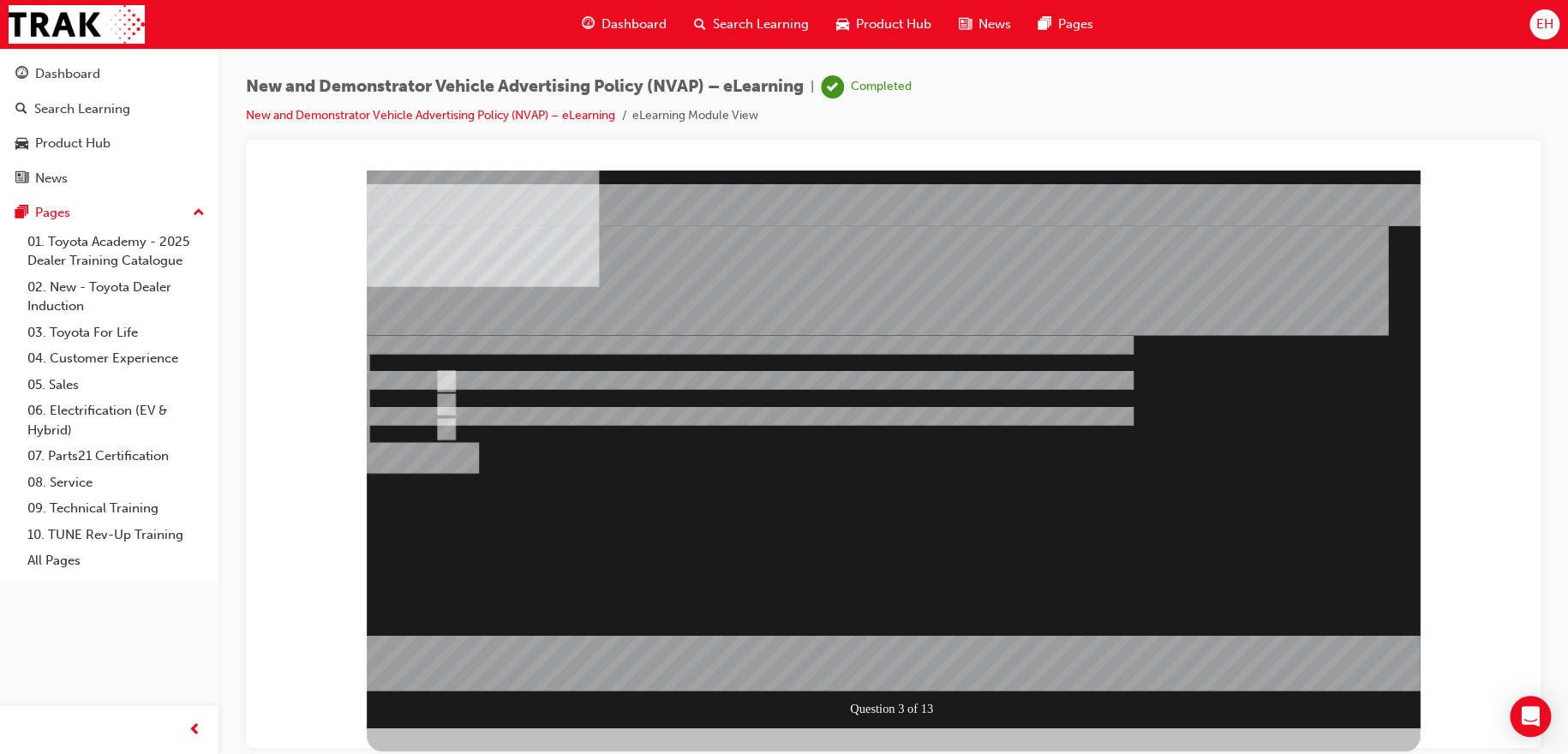
click at [893, 672] on div at bounding box center [893, 448] width 1053 height 558
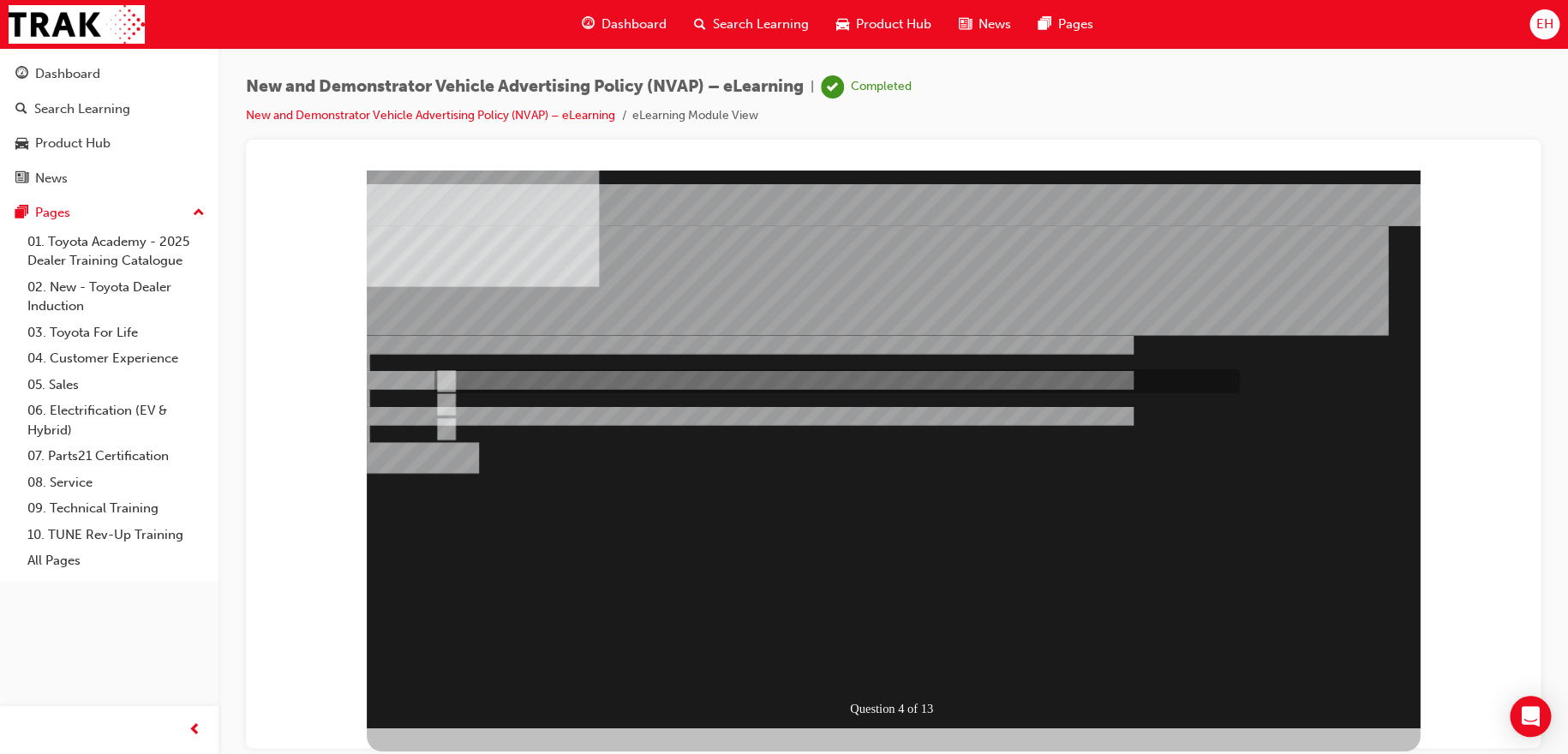
radio input "true"
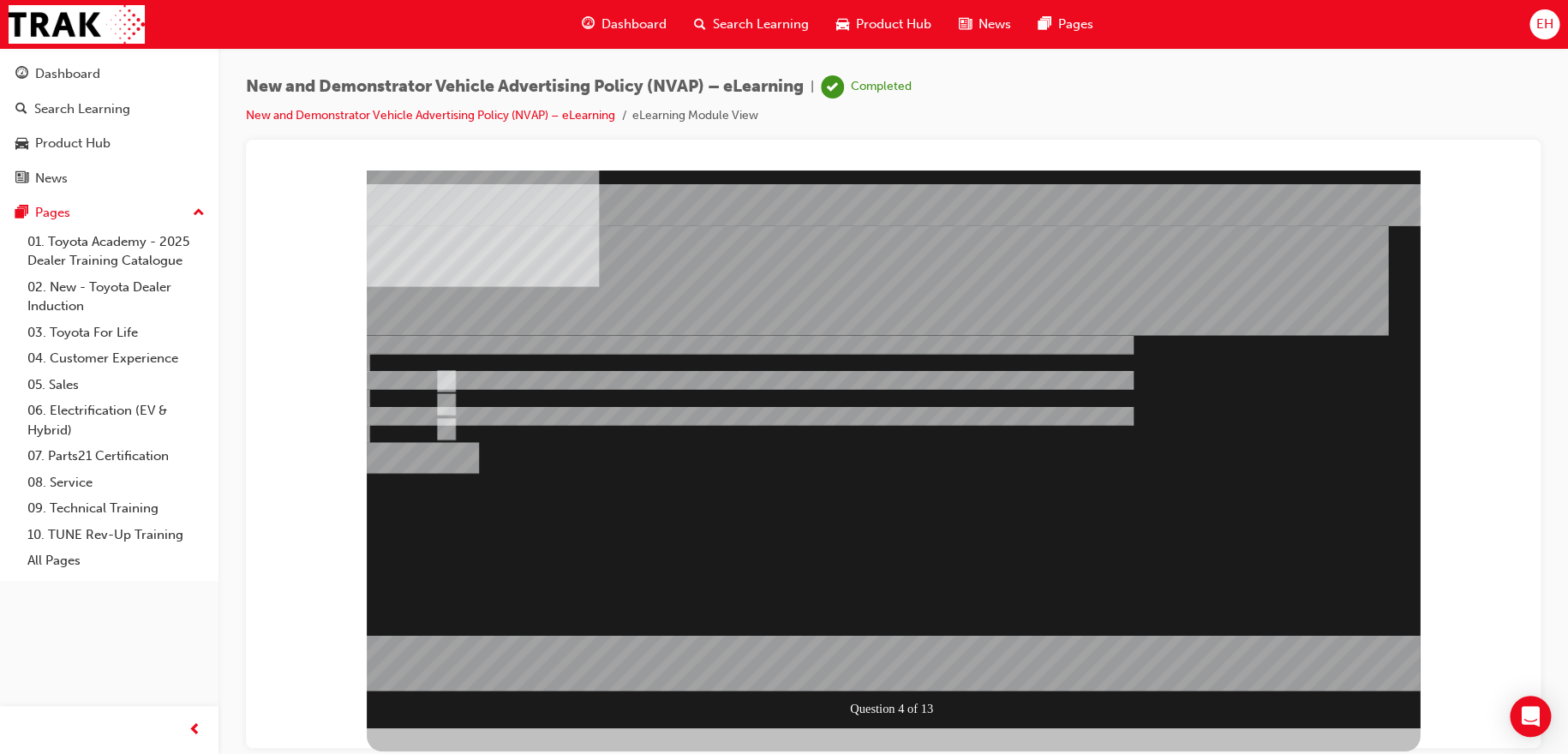
click at [880, 672] on div at bounding box center [893, 448] width 1053 height 558
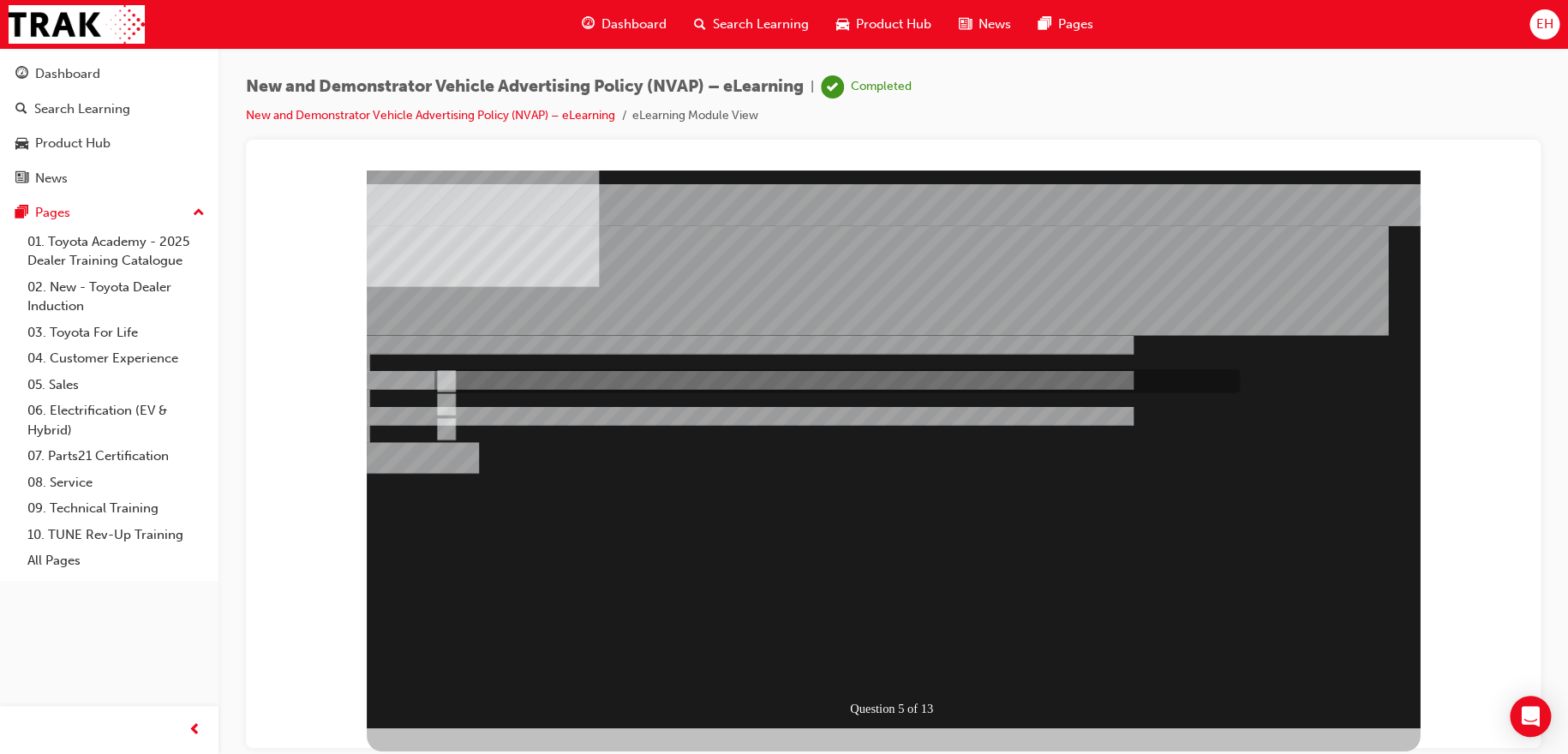
radio input "true"
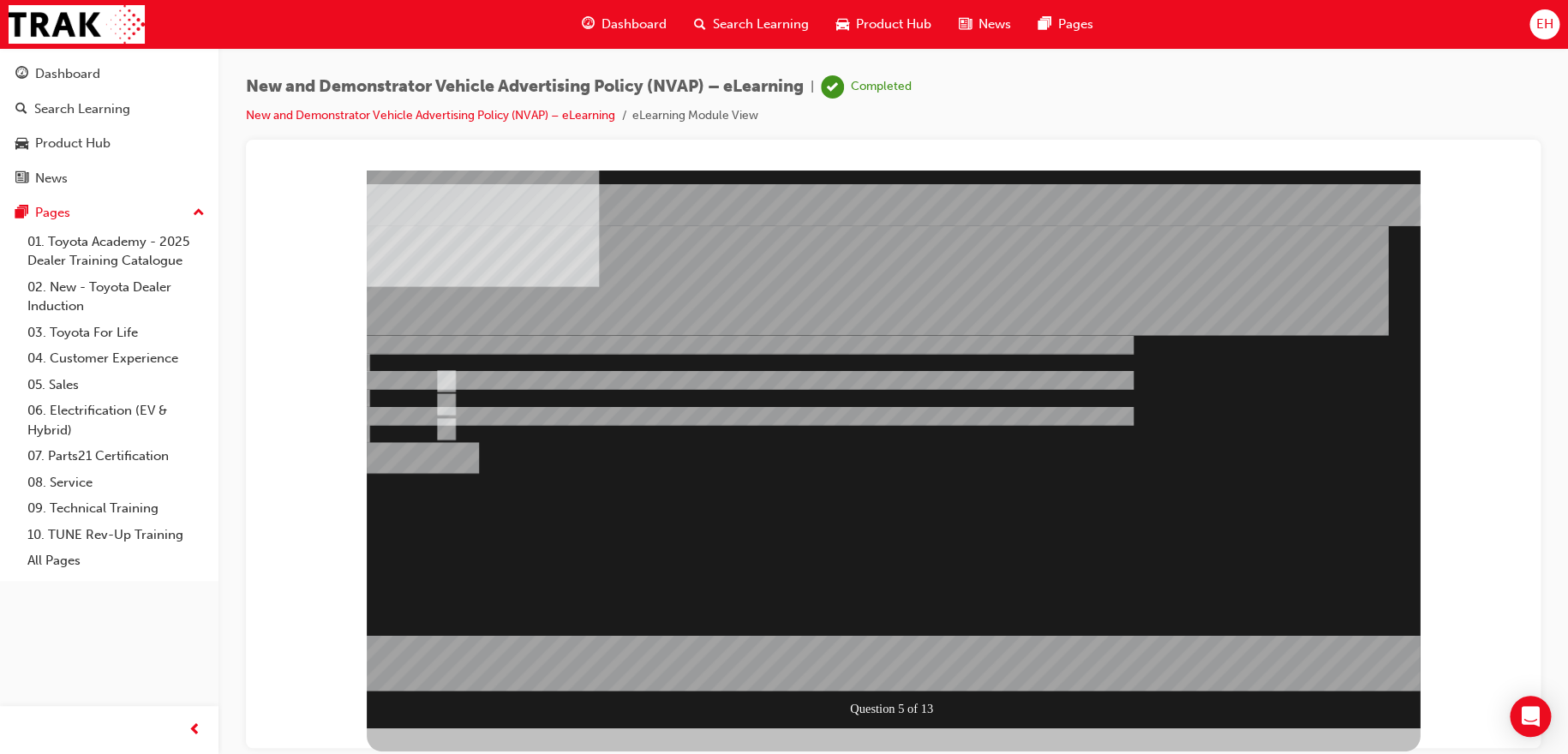
click at [882, 665] on div at bounding box center [893, 448] width 1053 height 558
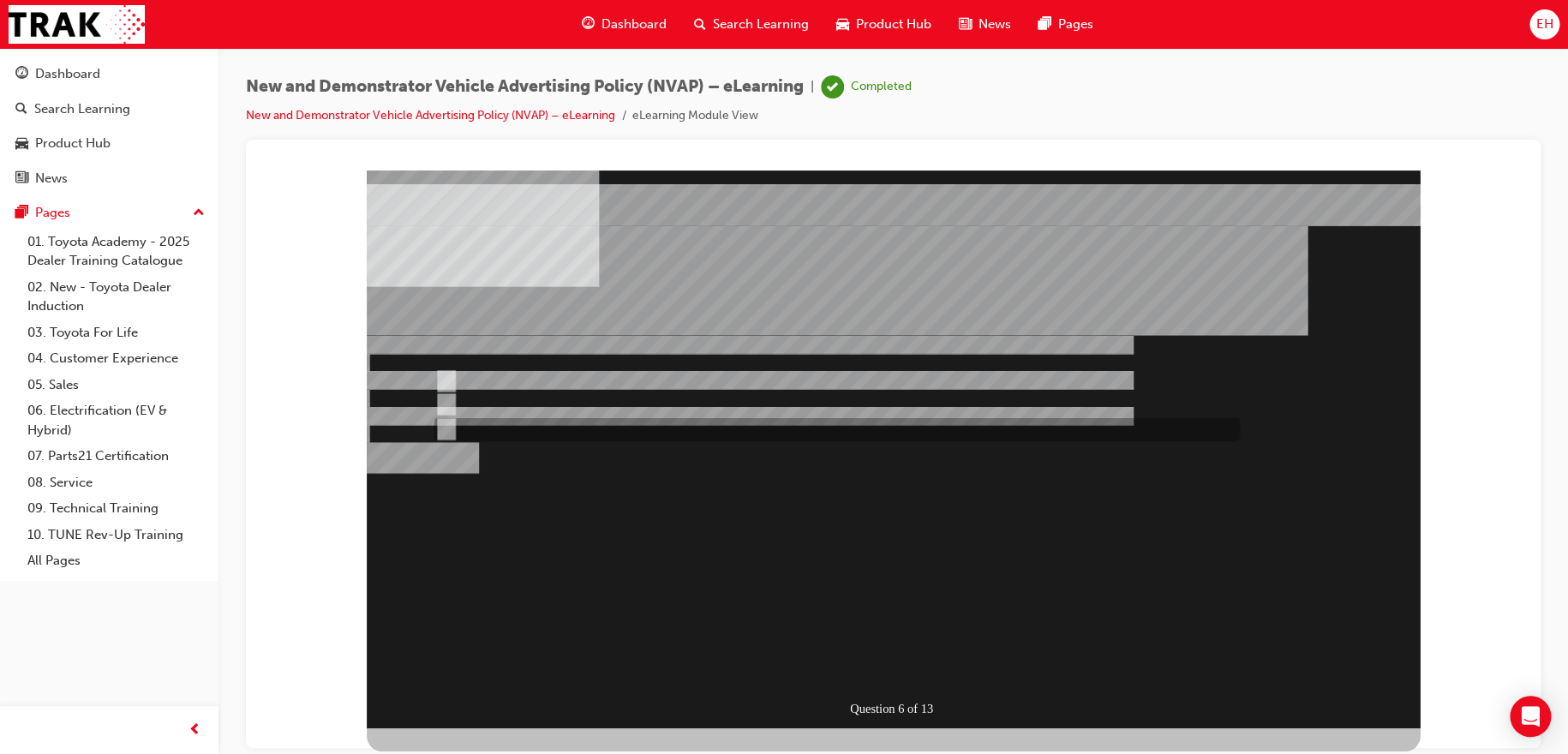
radio input "true"
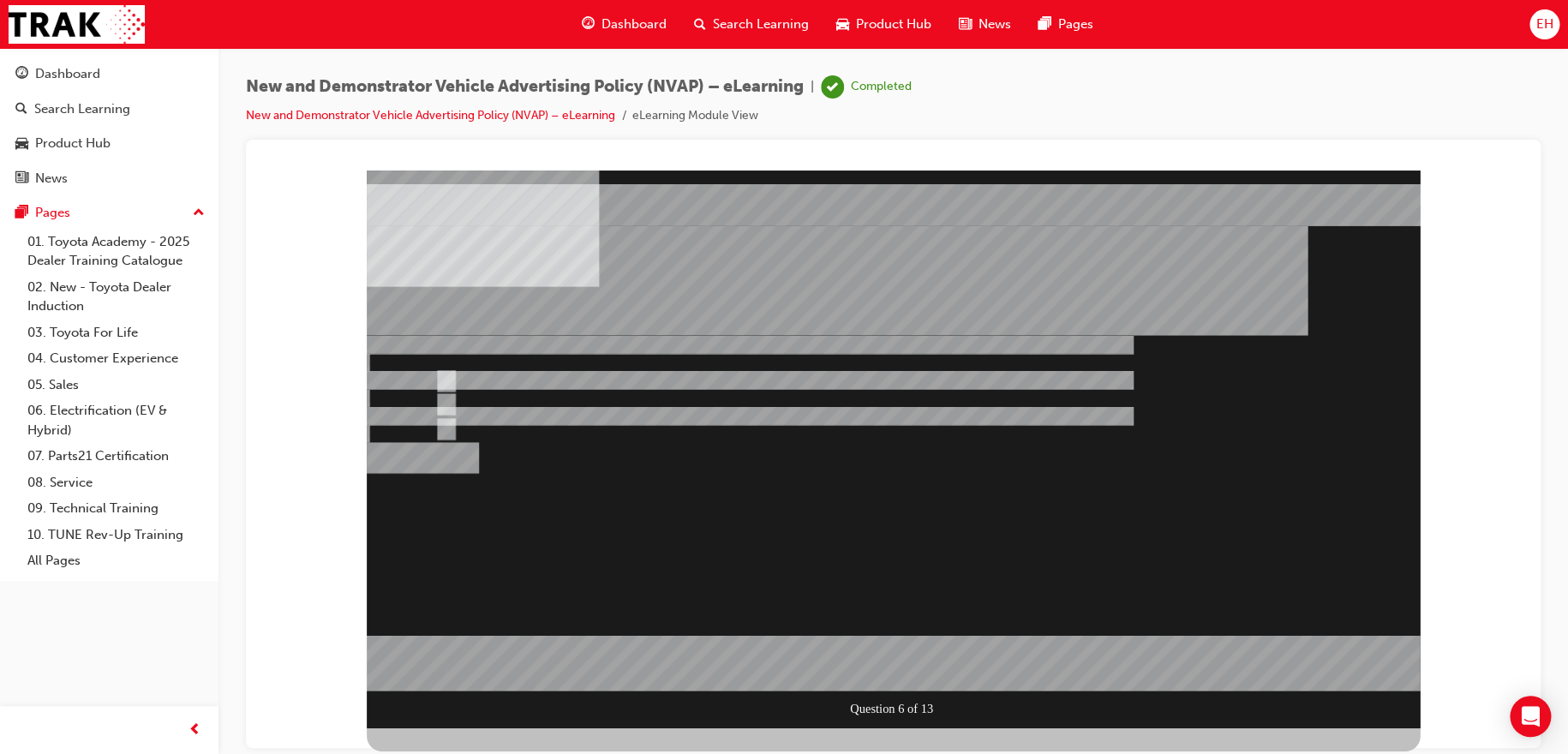
click at [911, 656] on div at bounding box center [893, 448] width 1053 height 558
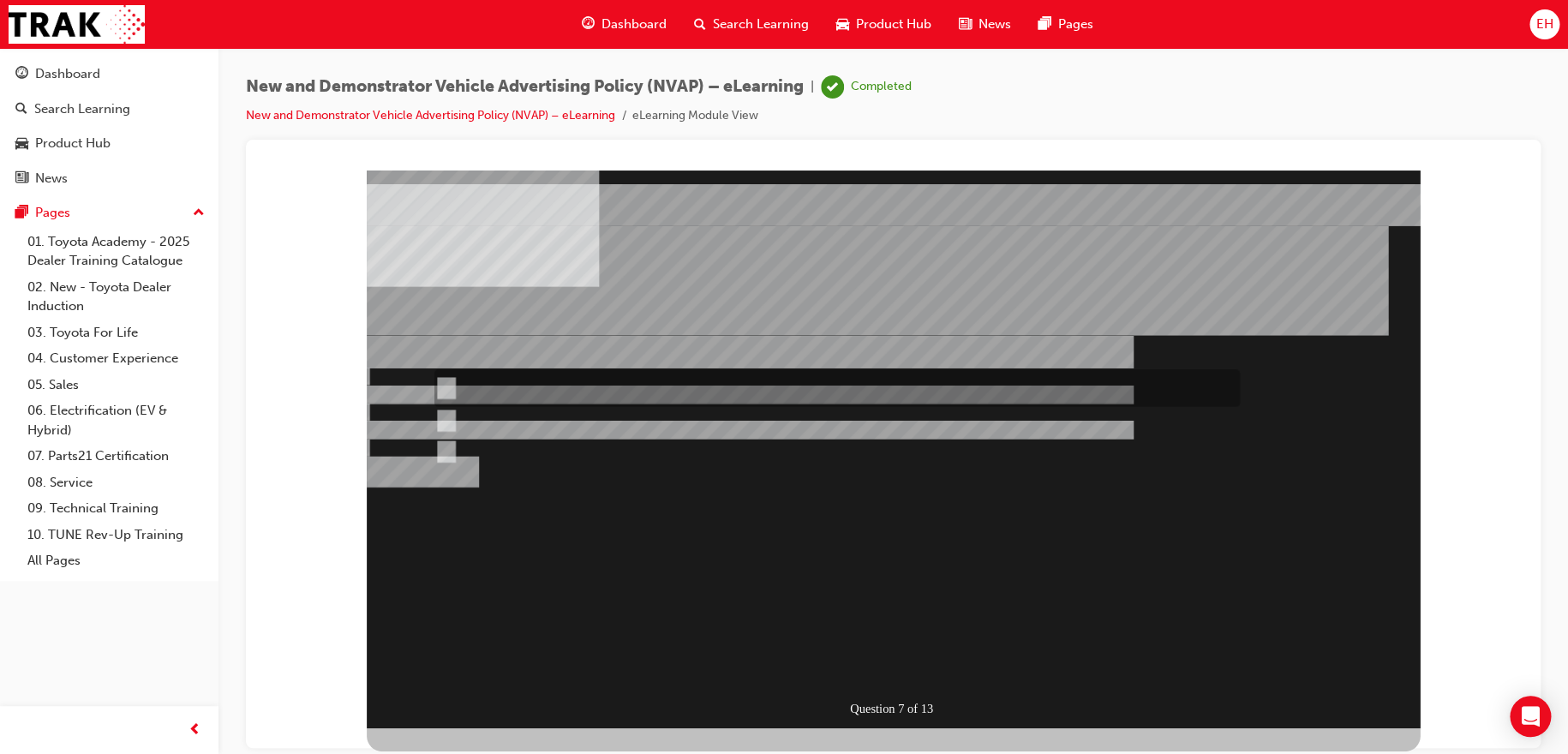
radio input "true"
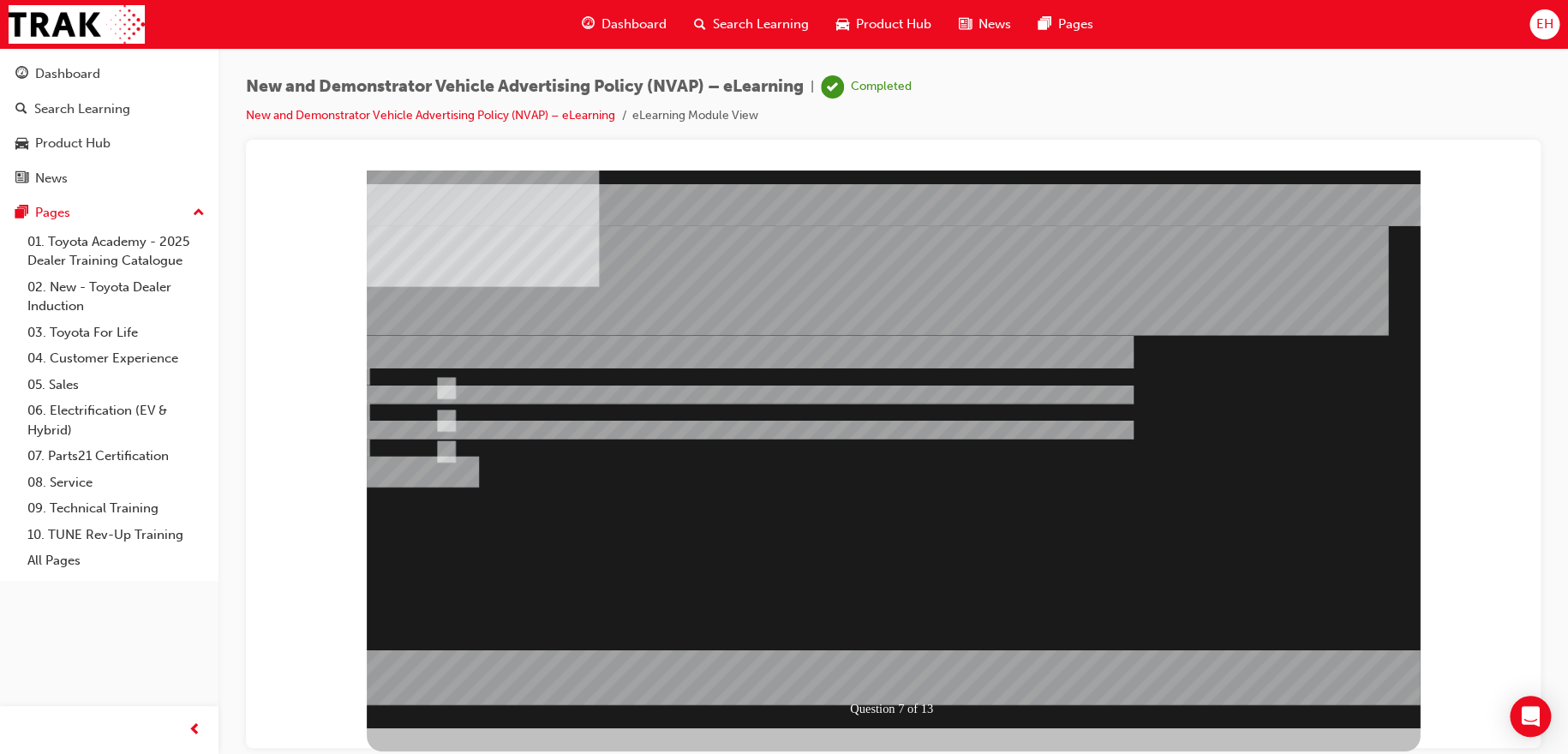
click at [884, 662] on div at bounding box center [893, 448] width 1053 height 558
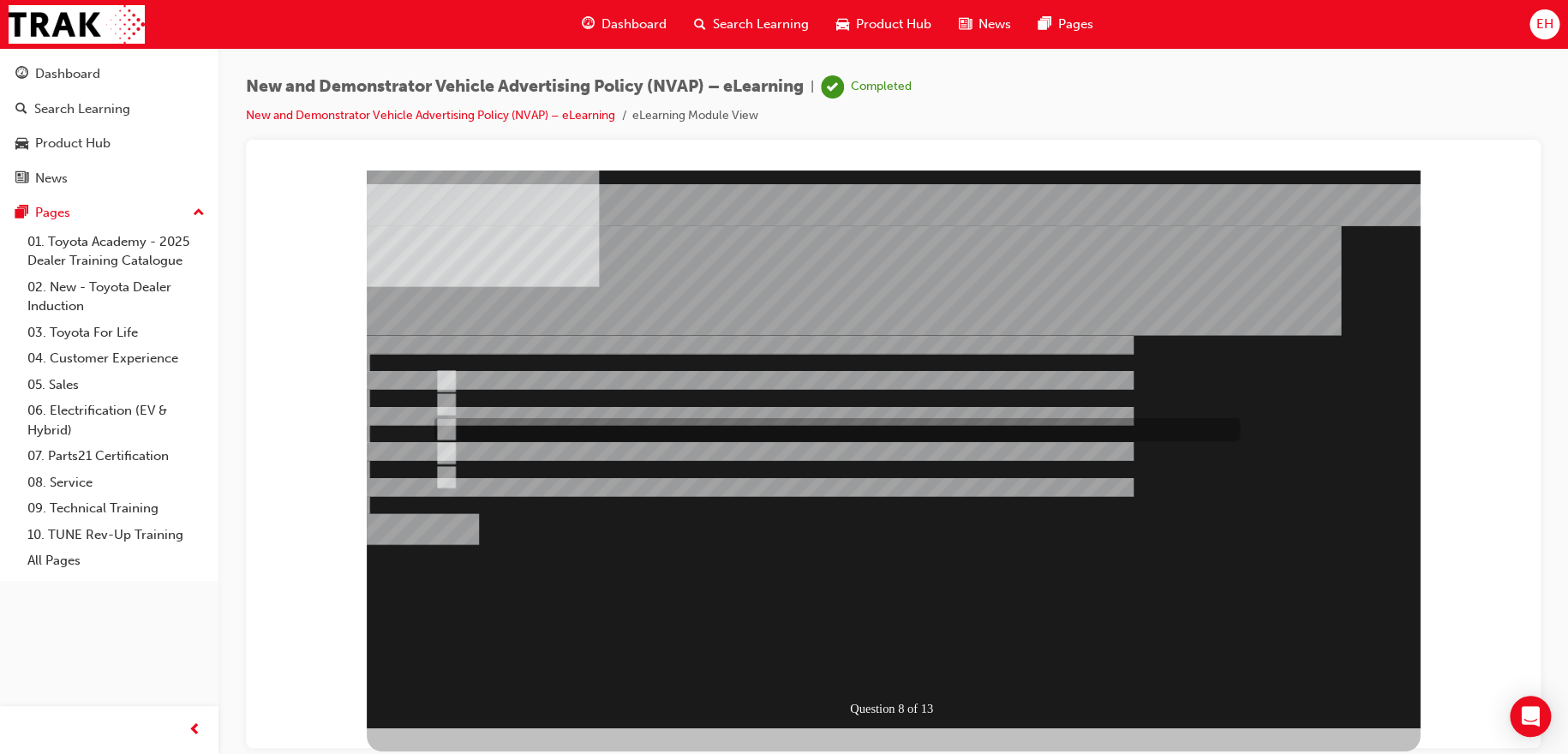
checkbox input "true"
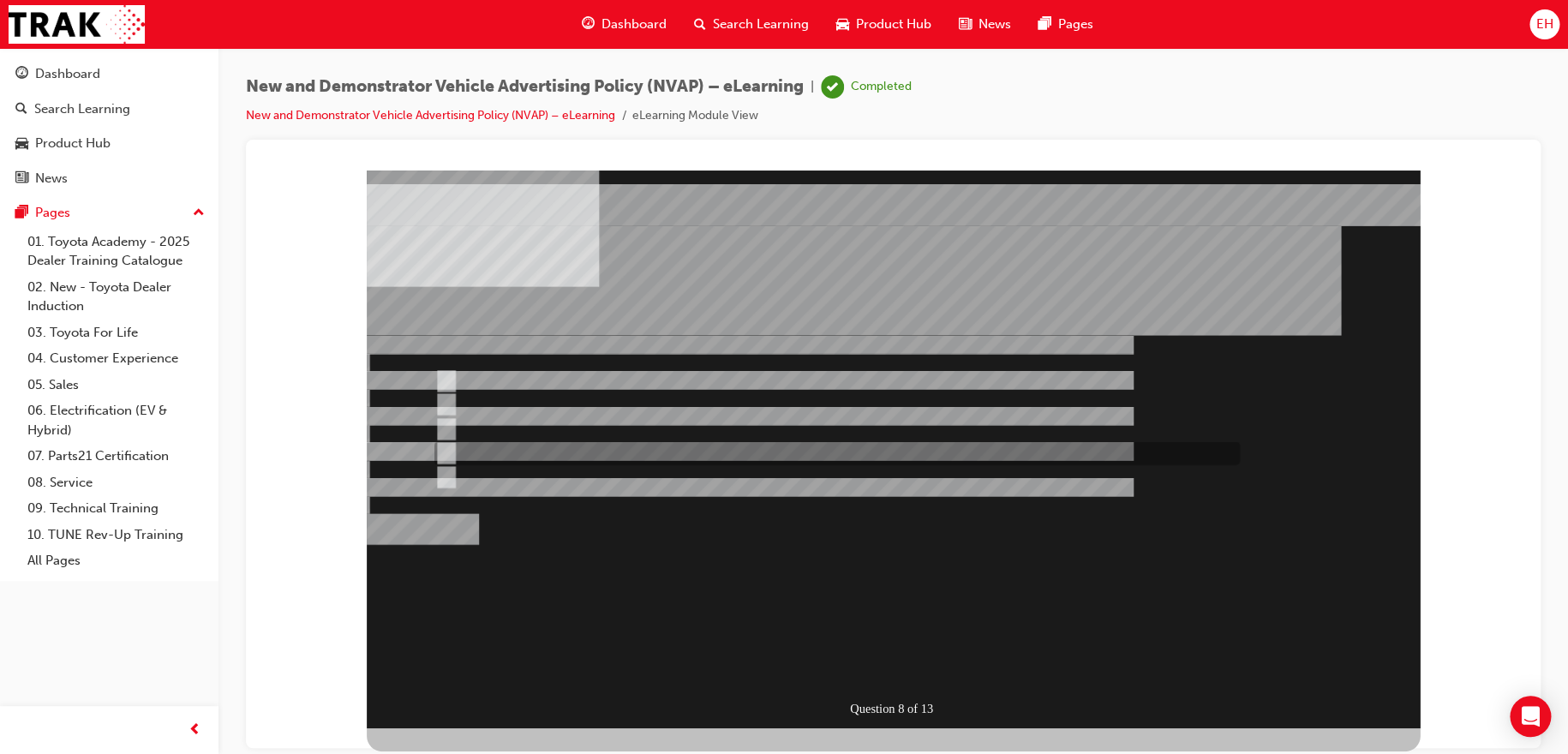
checkbox input "true"
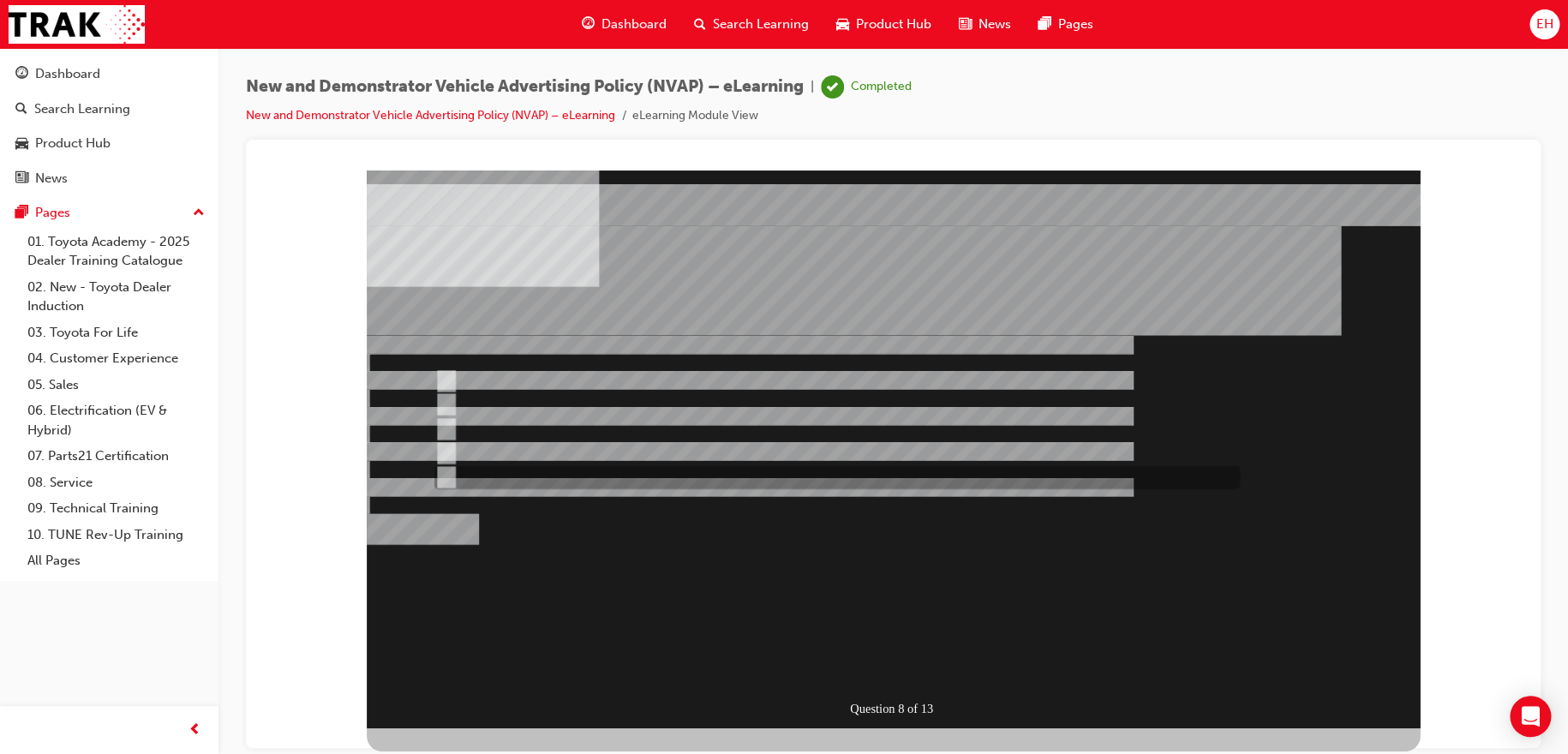
checkbox input "true"
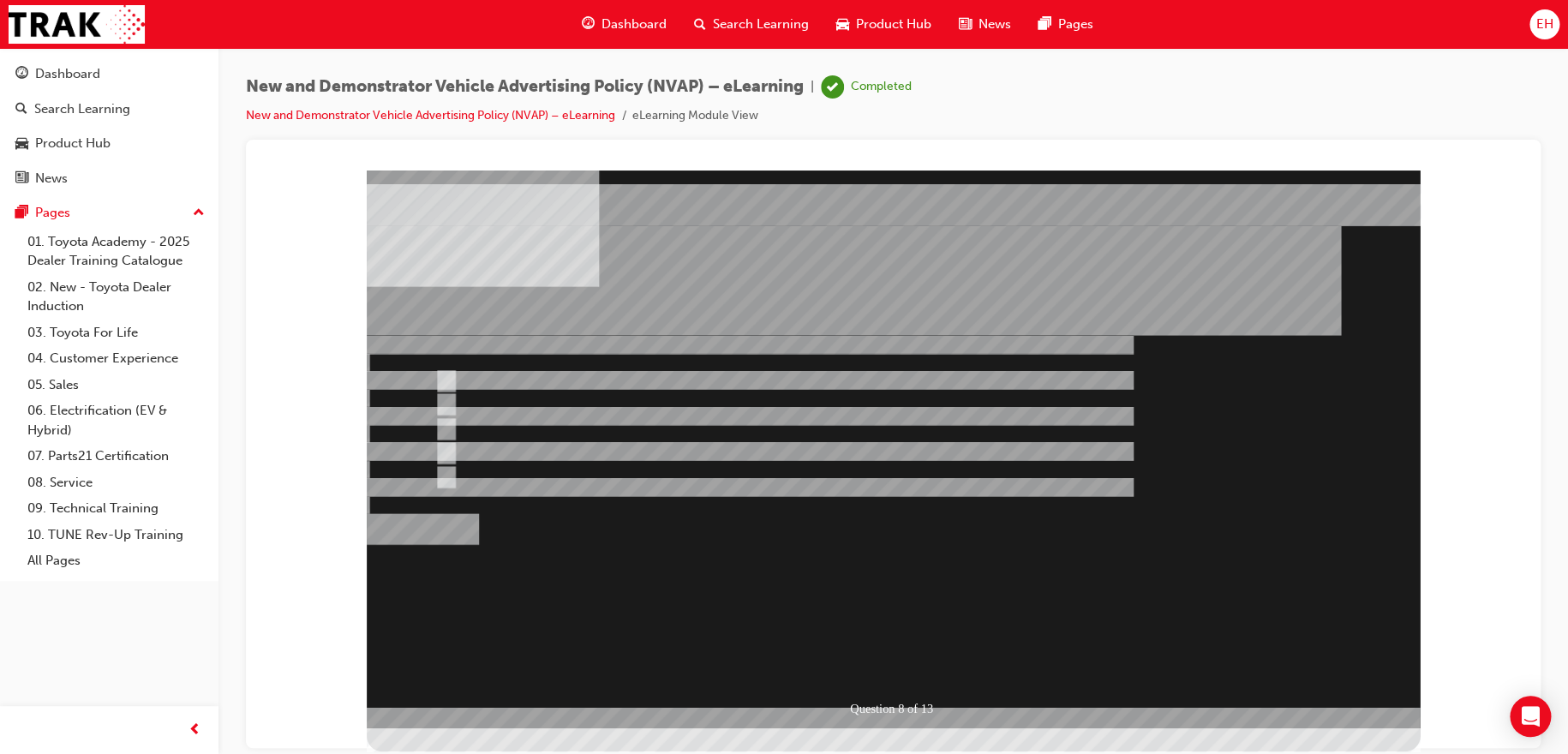
click at [908, 659] on div at bounding box center [893, 448] width 1053 height 558
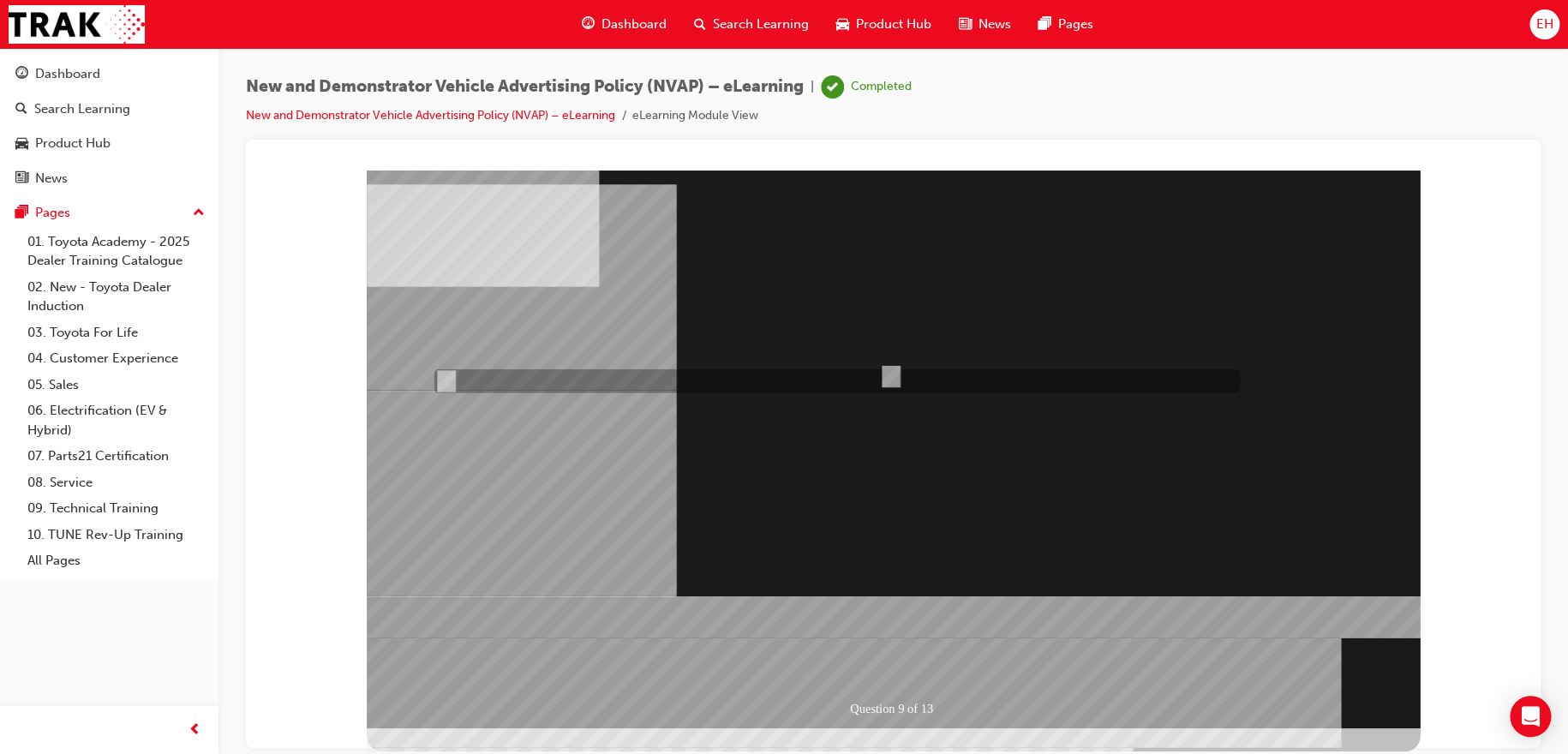
radio input "true"
click at [888, 670] on div at bounding box center [893, 448] width 1053 height 558
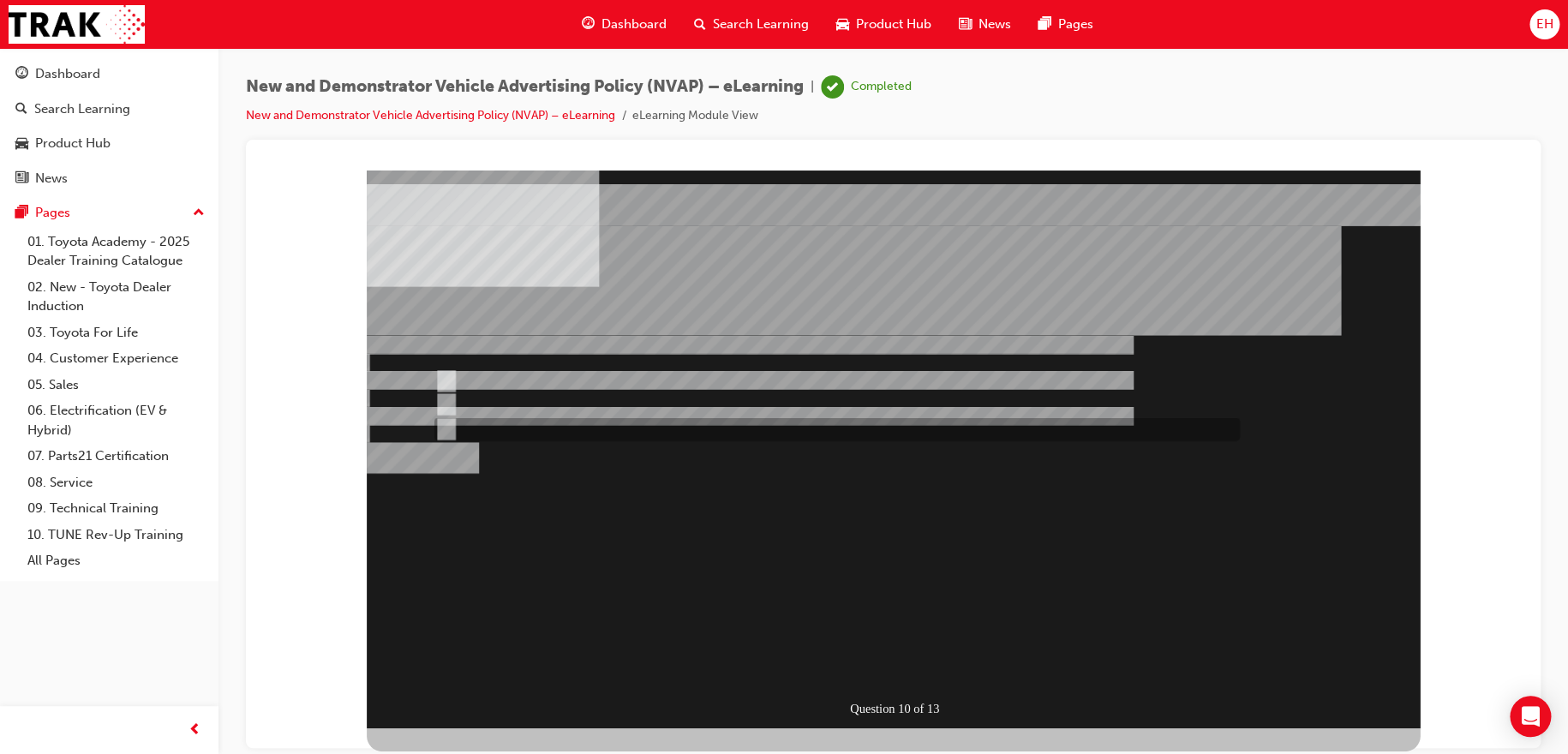
radio input "true"
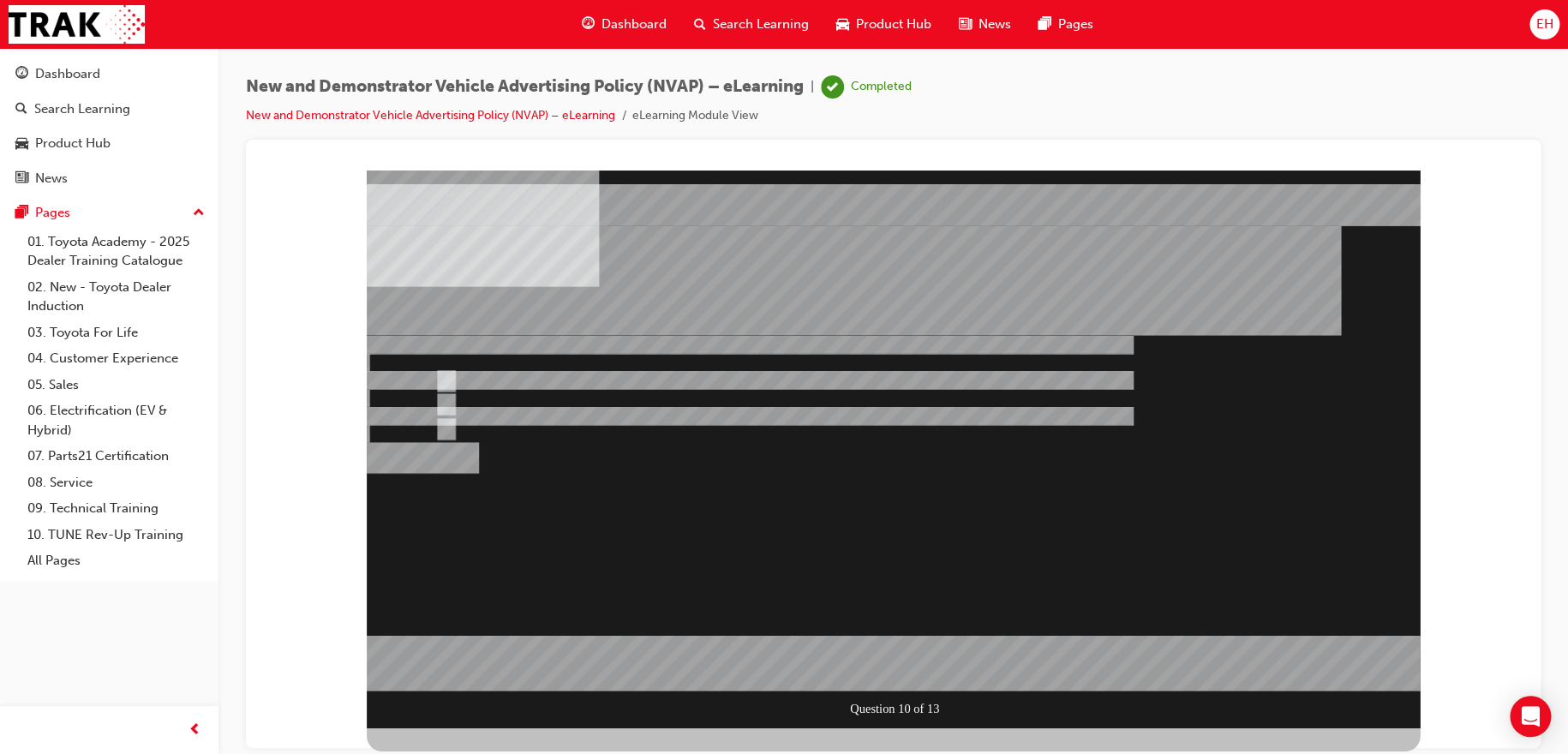
click at [909, 658] on div at bounding box center [893, 448] width 1053 height 558
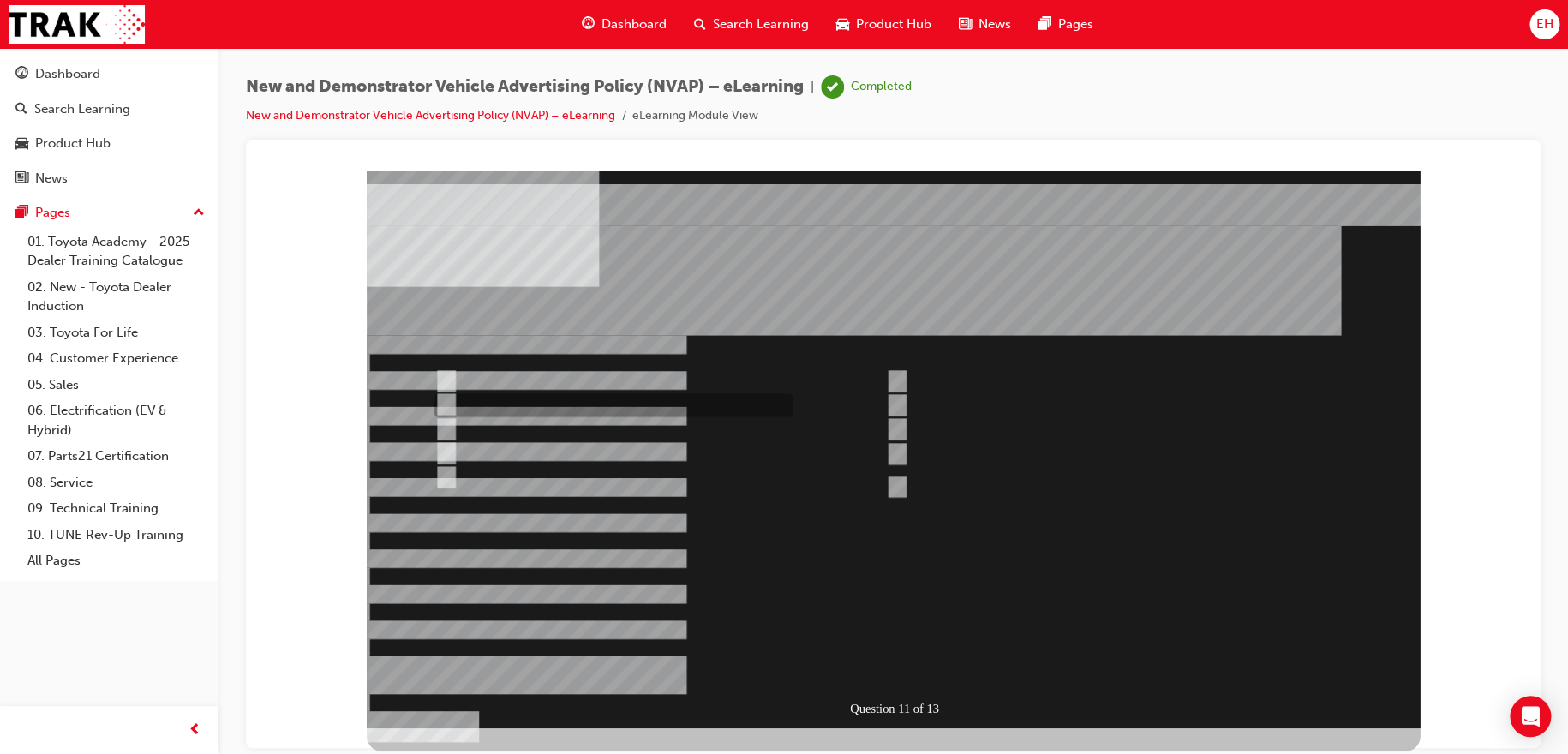
checkbox input "true"
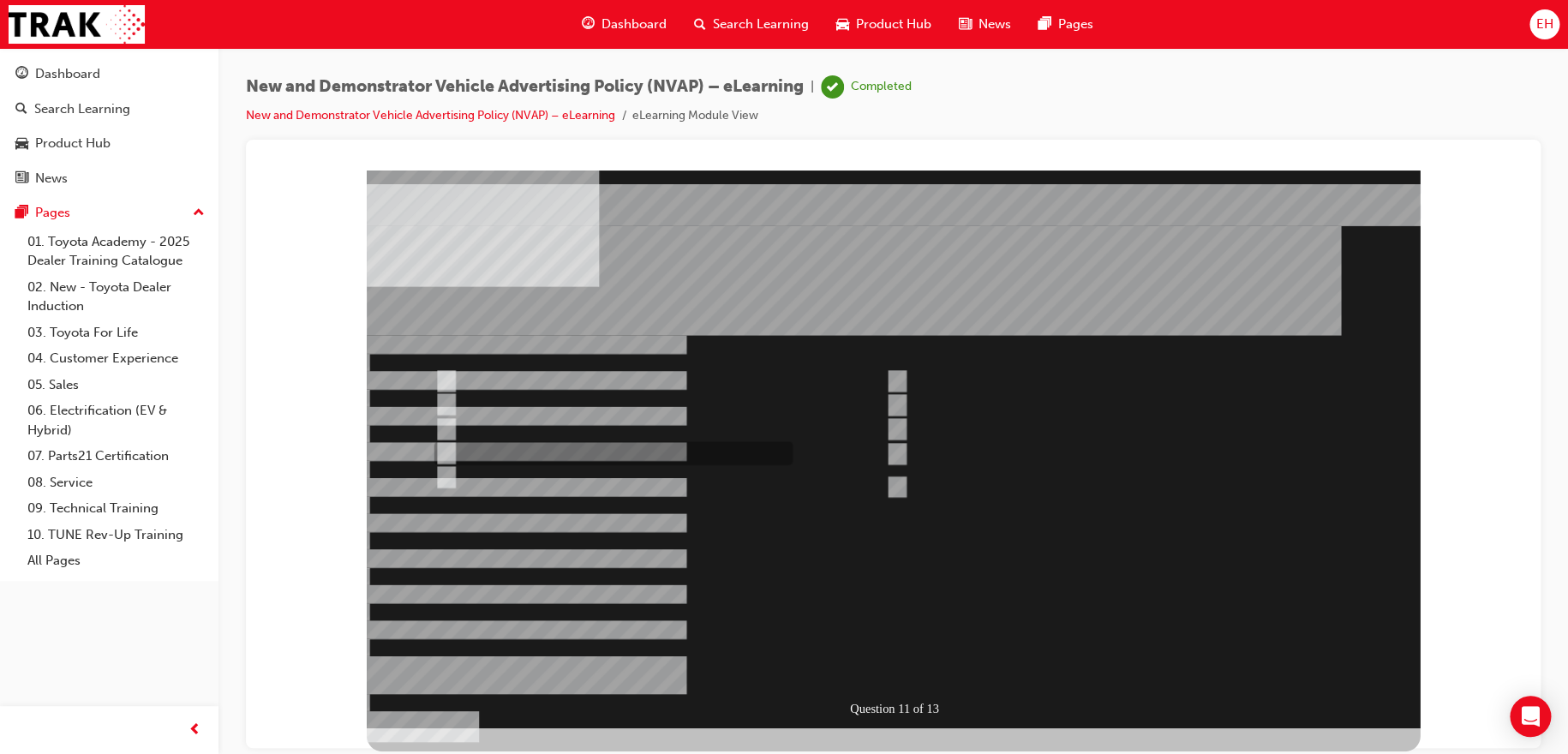
checkbox input "true"
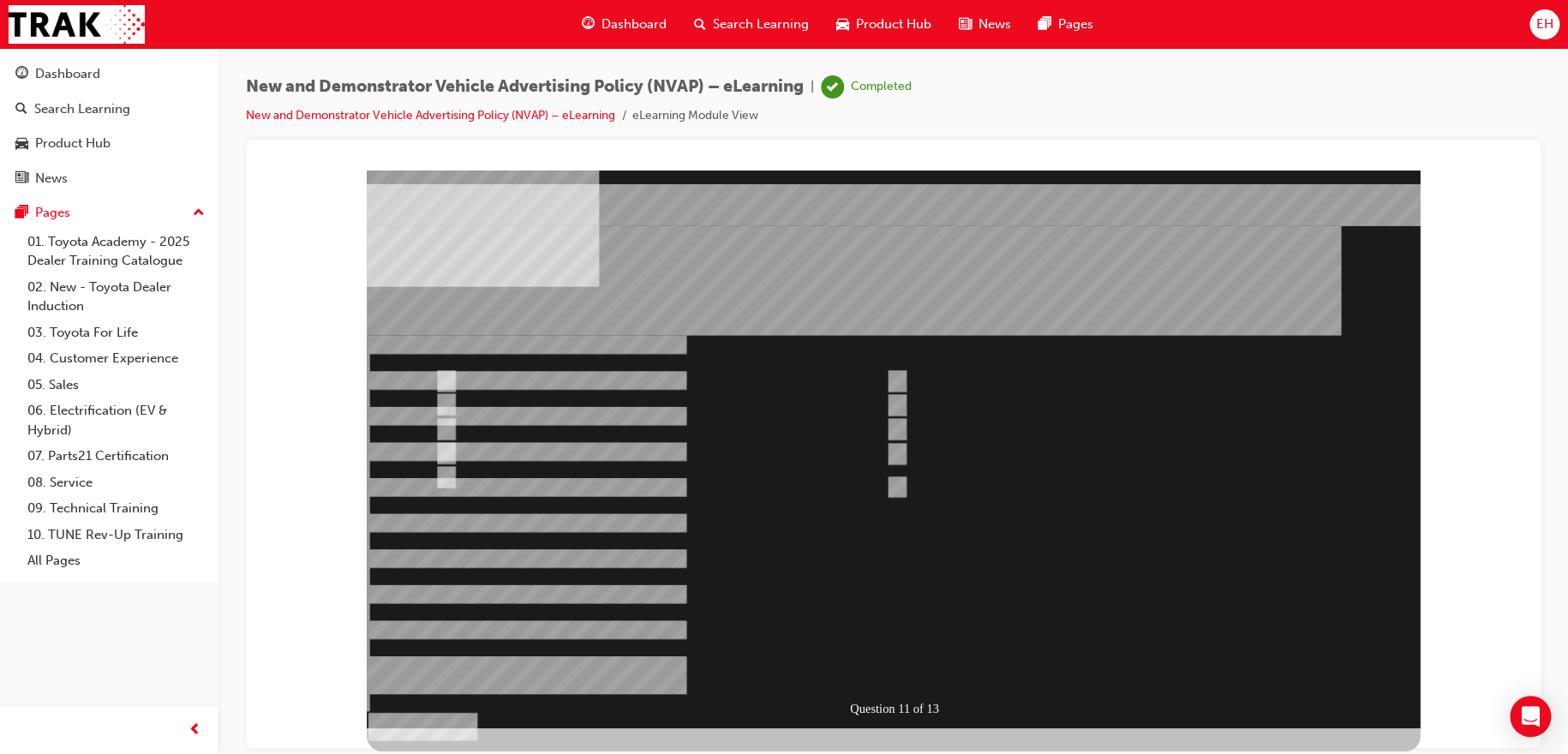
click at [447, 377] on div at bounding box center [893, 448] width 1053 height 558
checkbox input "true"
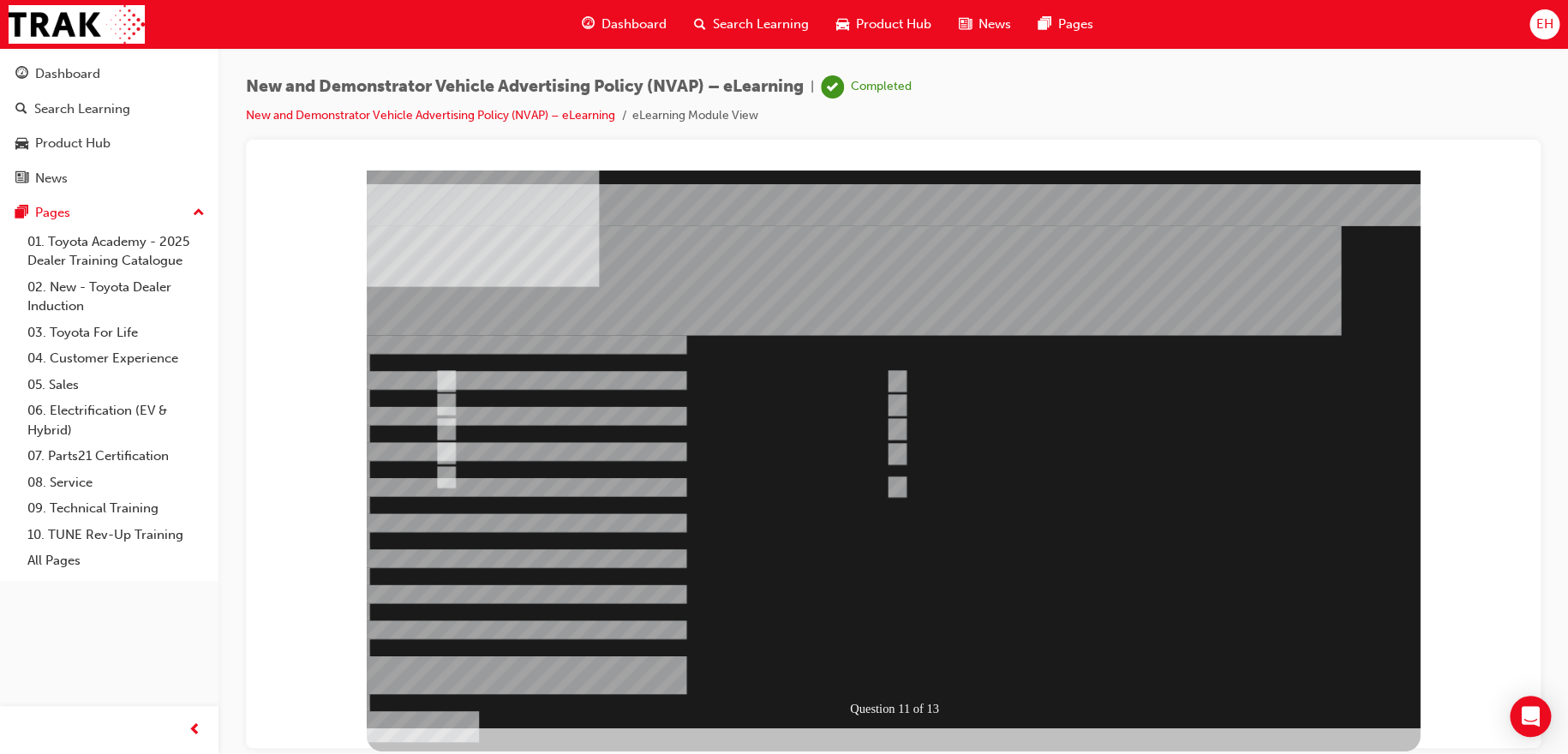
click at [887, 668] on div at bounding box center [893, 448] width 1053 height 558
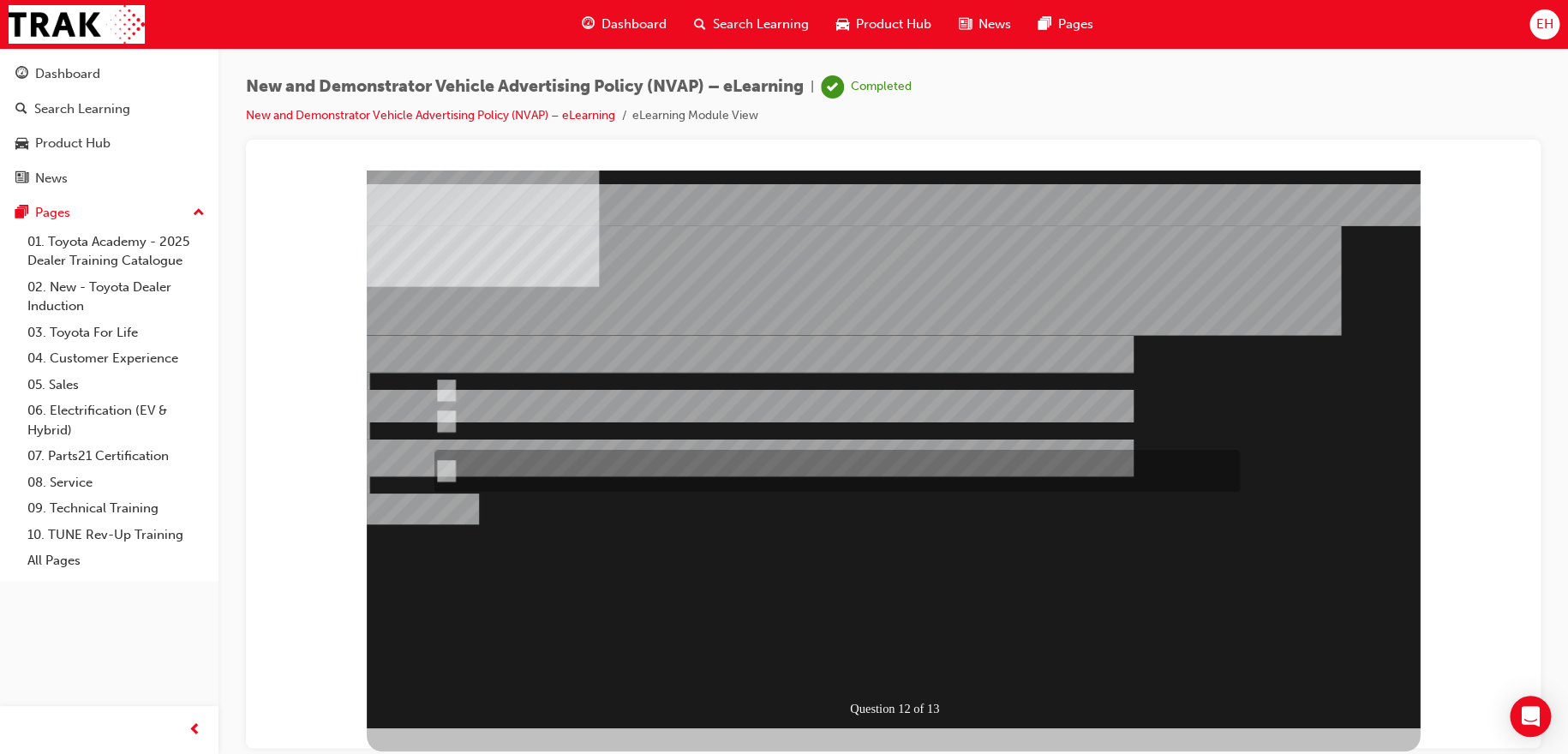
radio input "true"
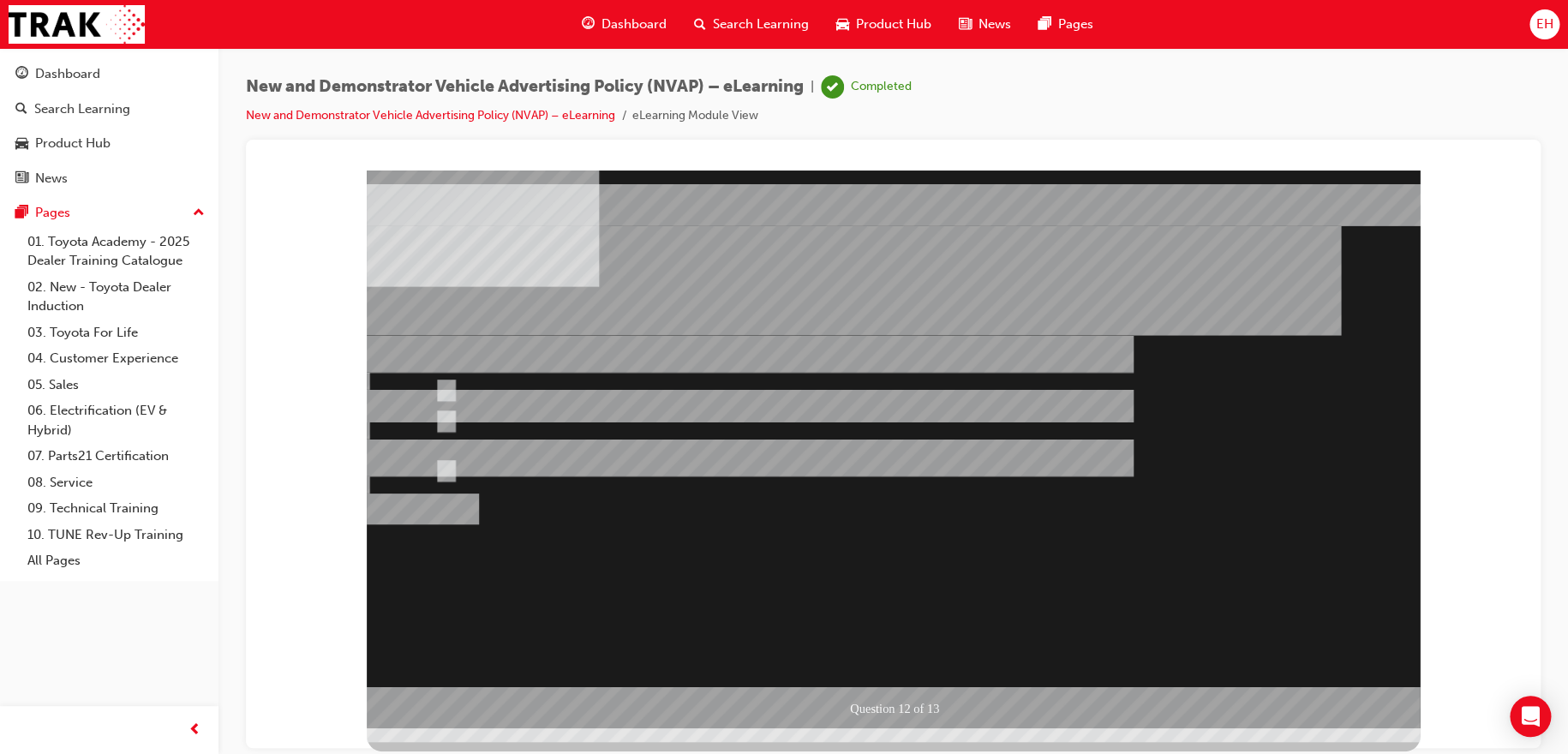
click at [901, 666] on div at bounding box center [893, 448] width 1053 height 558
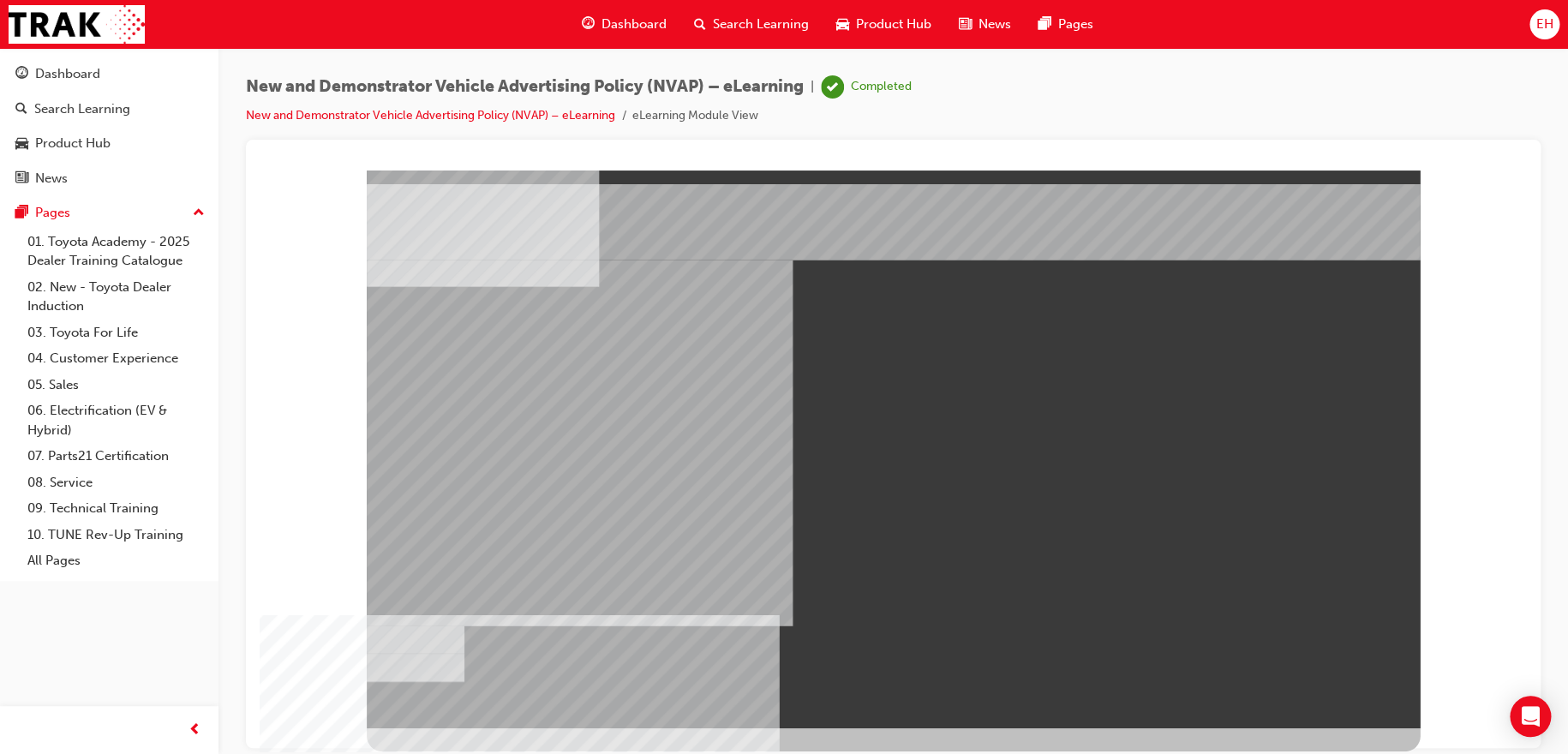
drag, startPoint x: 924, startPoint y: 435, endPoint x: 974, endPoint y: 500, distance: 82.0
drag, startPoint x: 940, startPoint y: 482, endPoint x: 1022, endPoint y: 552, distance: 107.8
click at [824, 574] on div at bounding box center [893, 448] width 1053 height 558
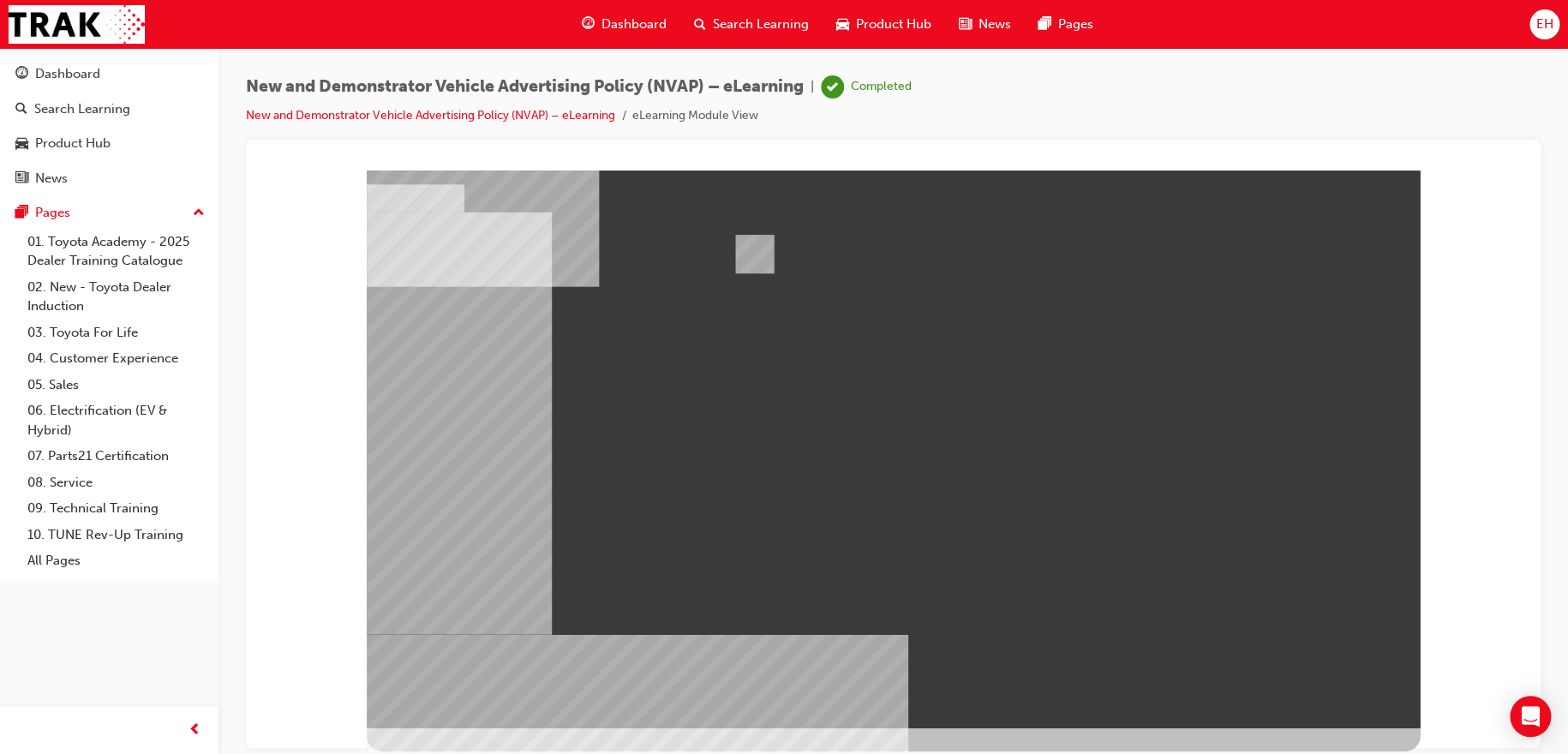
drag, startPoint x: 760, startPoint y: 311, endPoint x: 756, endPoint y: 229, distance: 82.1
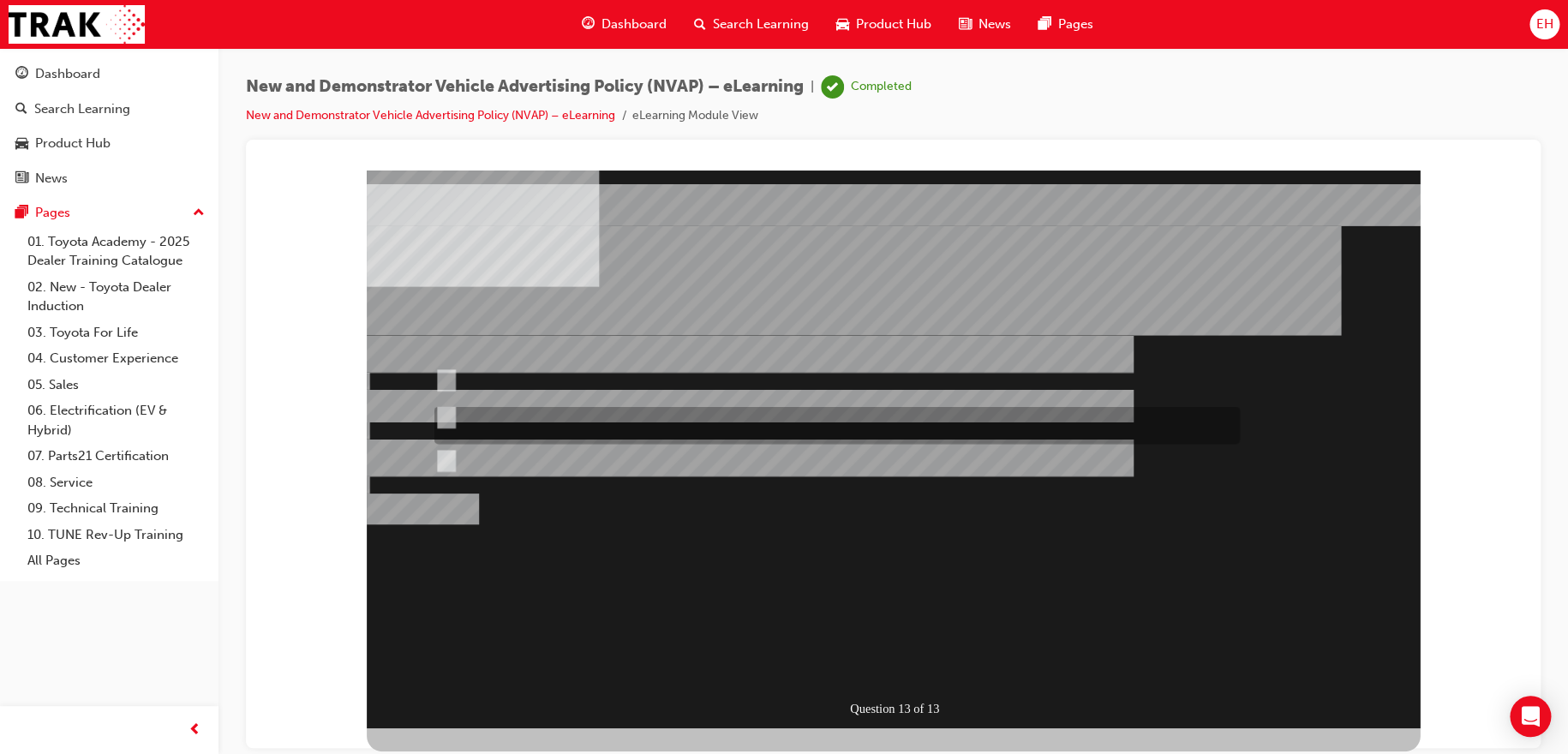
radio input "true"
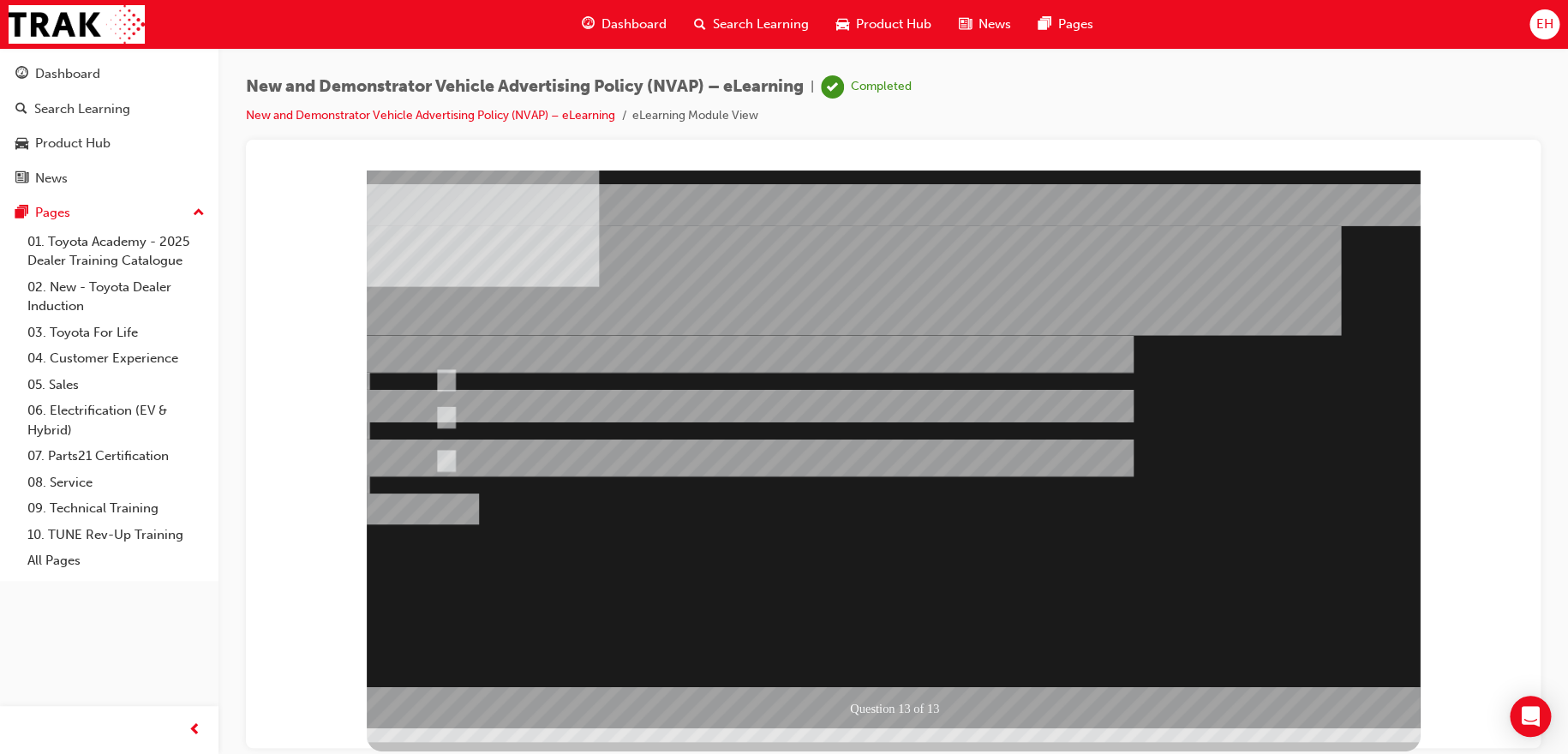
click at [880, 661] on div at bounding box center [893, 448] width 1053 height 558
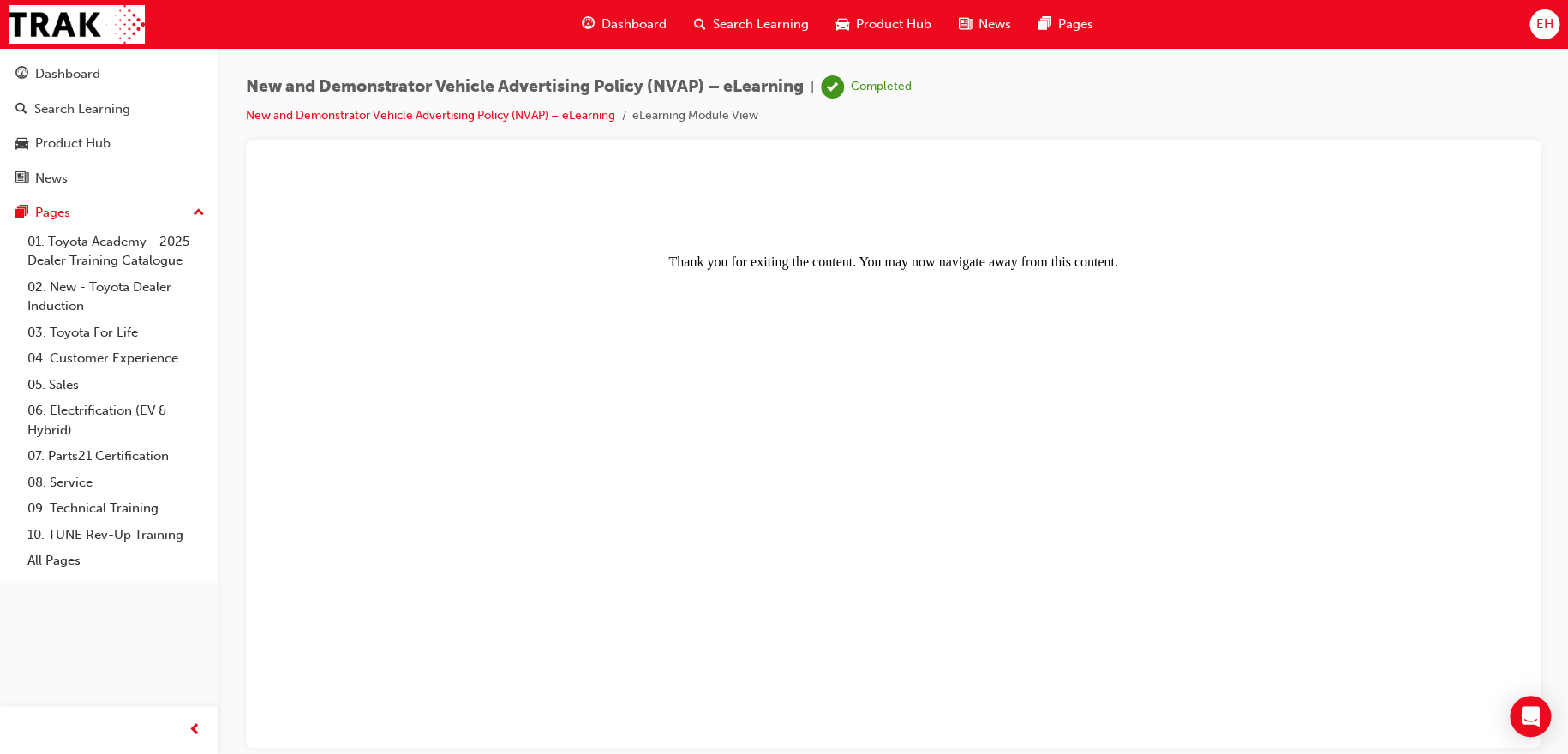
click at [718, 17] on span "Search Learning" at bounding box center [760, 24] width 96 height 20
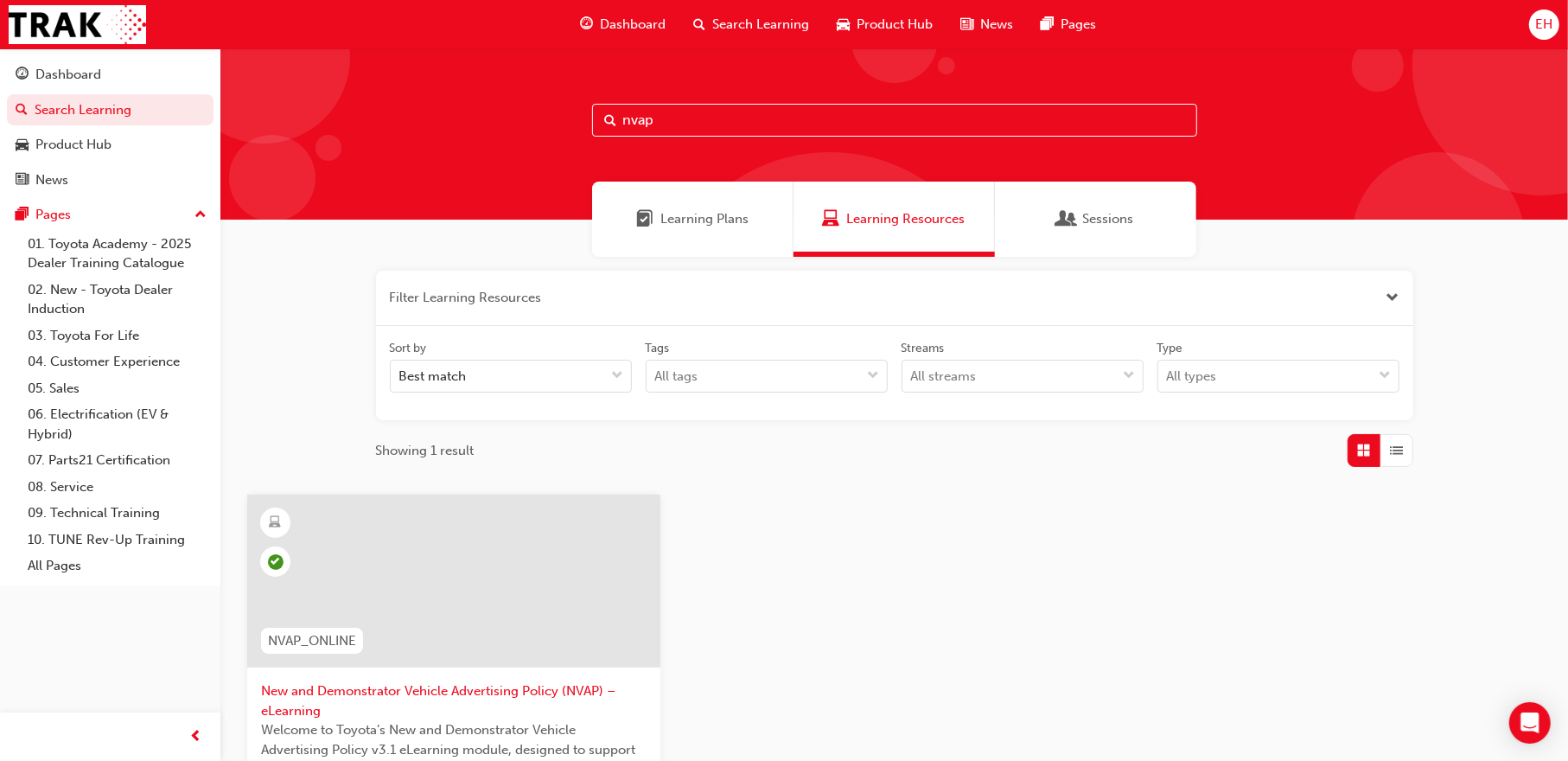
drag, startPoint x: 691, startPoint y: 120, endPoint x: 530, endPoint y: 116, distance: 161.0
click at [530, 116] on div "nvap" at bounding box center [894, 134] width 1347 height 171
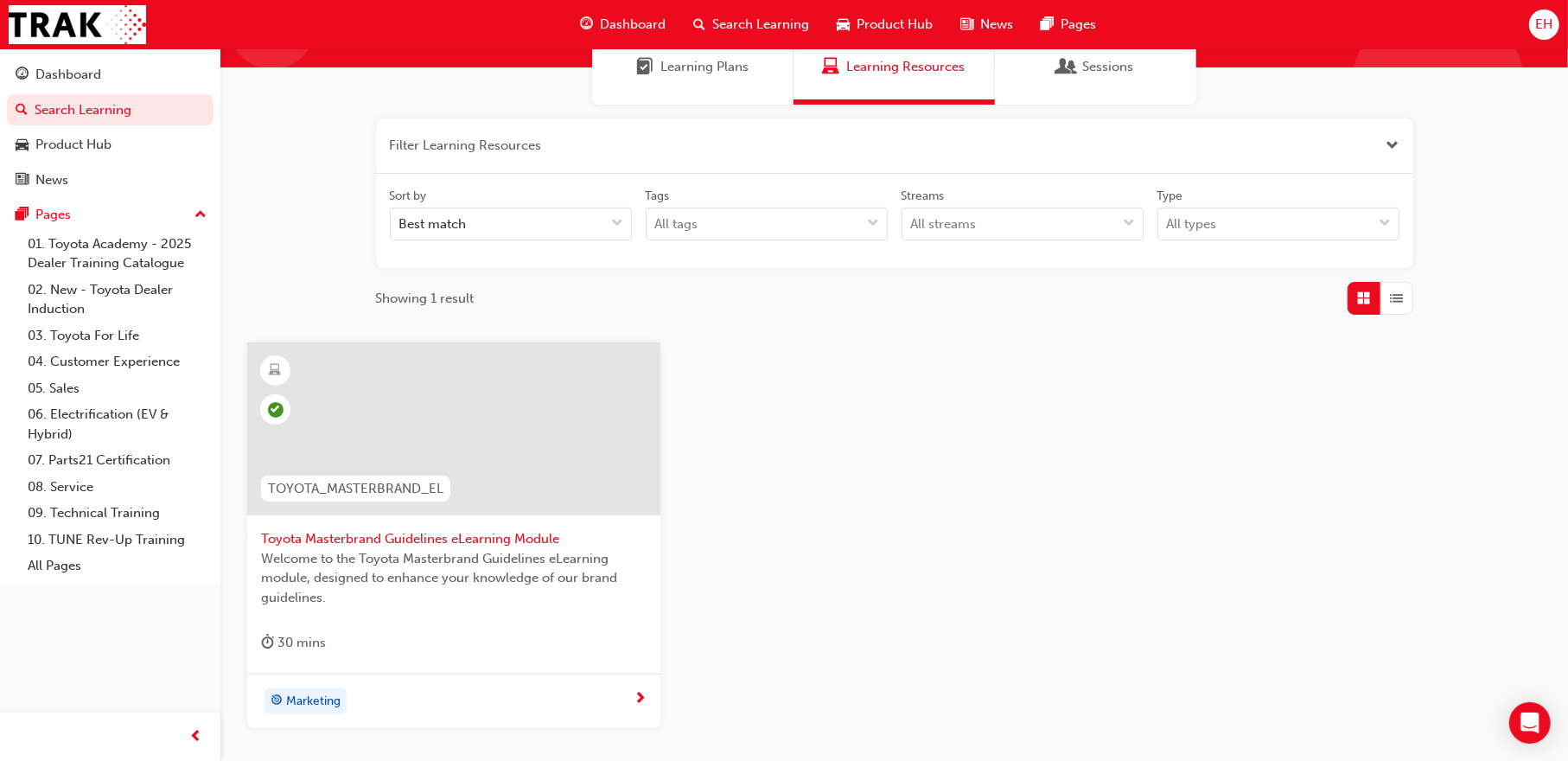
scroll to position [173, 0]
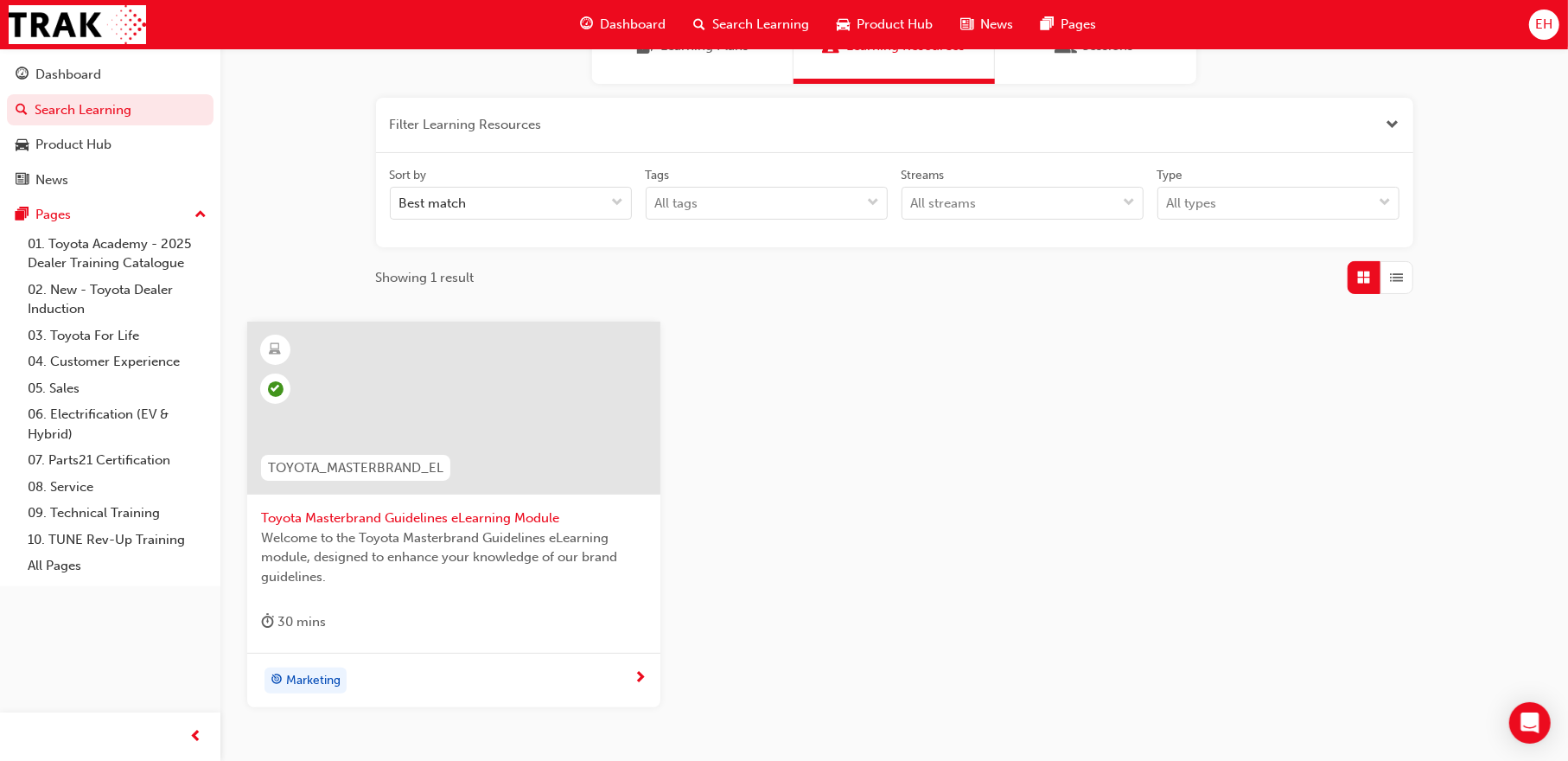
type input "masterbrand"
click at [479, 521] on span "Toyota Masterbrand Guidelines eLearning Module" at bounding box center [454, 518] width 386 height 20
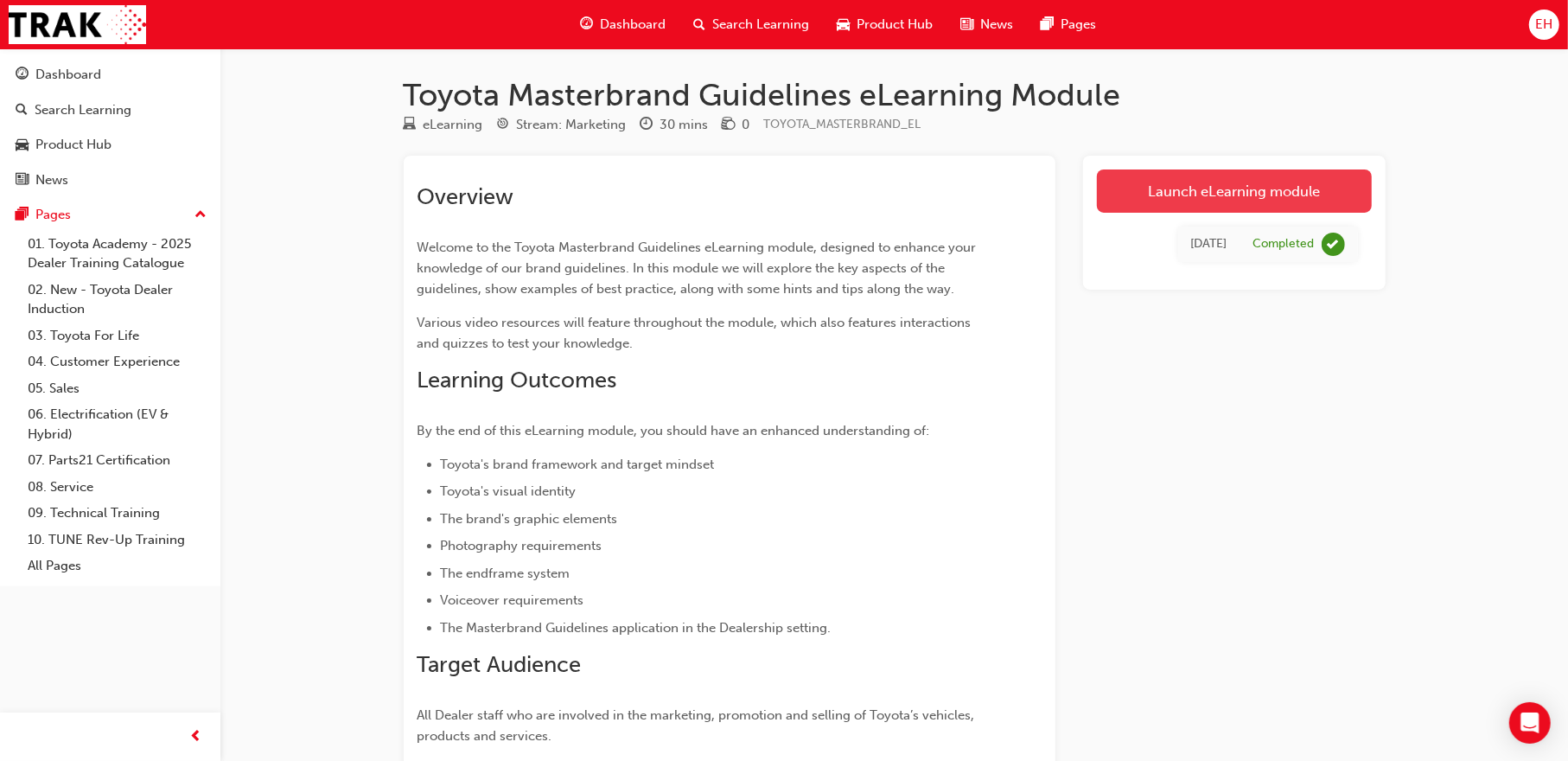
click at [1248, 189] on link "Launch eLearning module" at bounding box center [1234, 191] width 275 height 44
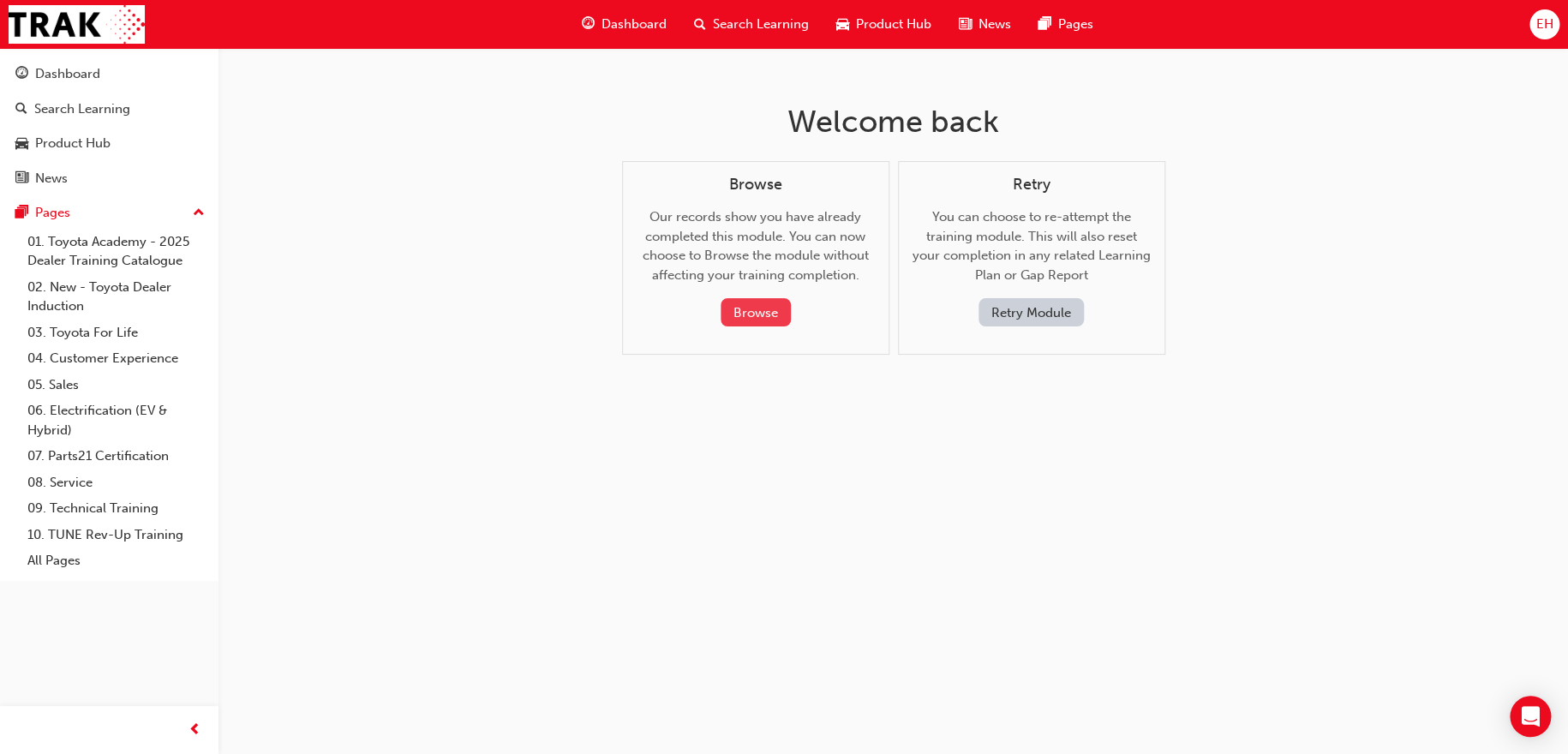
click at [753, 309] on button "Browse" at bounding box center [755, 312] width 70 height 29
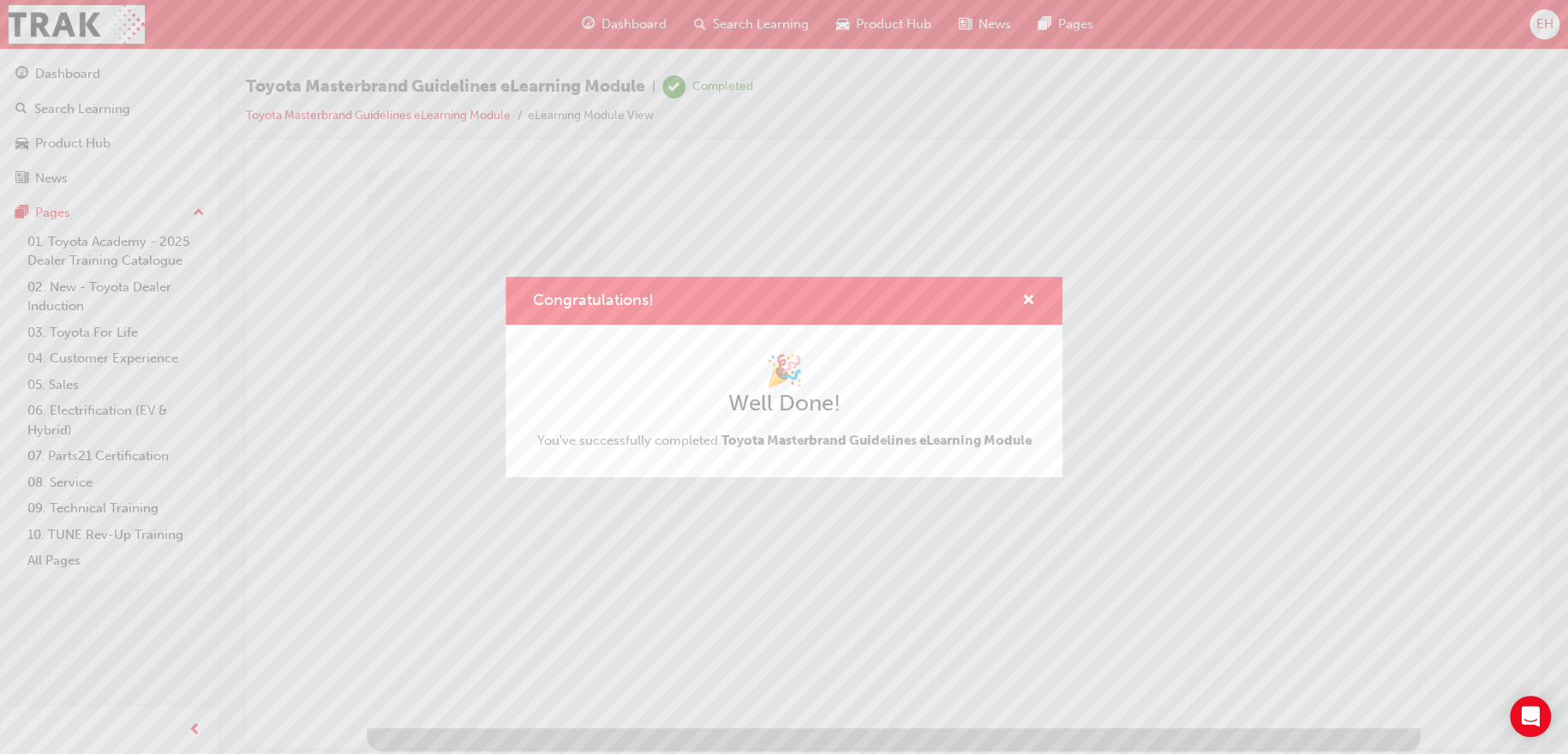
click at [1004, 321] on div "Congratulations!" at bounding box center [784, 301] width 557 height 48
click at [1013, 310] on div "Congratulations!" at bounding box center [1021, 301] width 27 height 22
click at [1023, 300] on span "cross-icon" at bounding box center [1028, 302] width 13 height 16
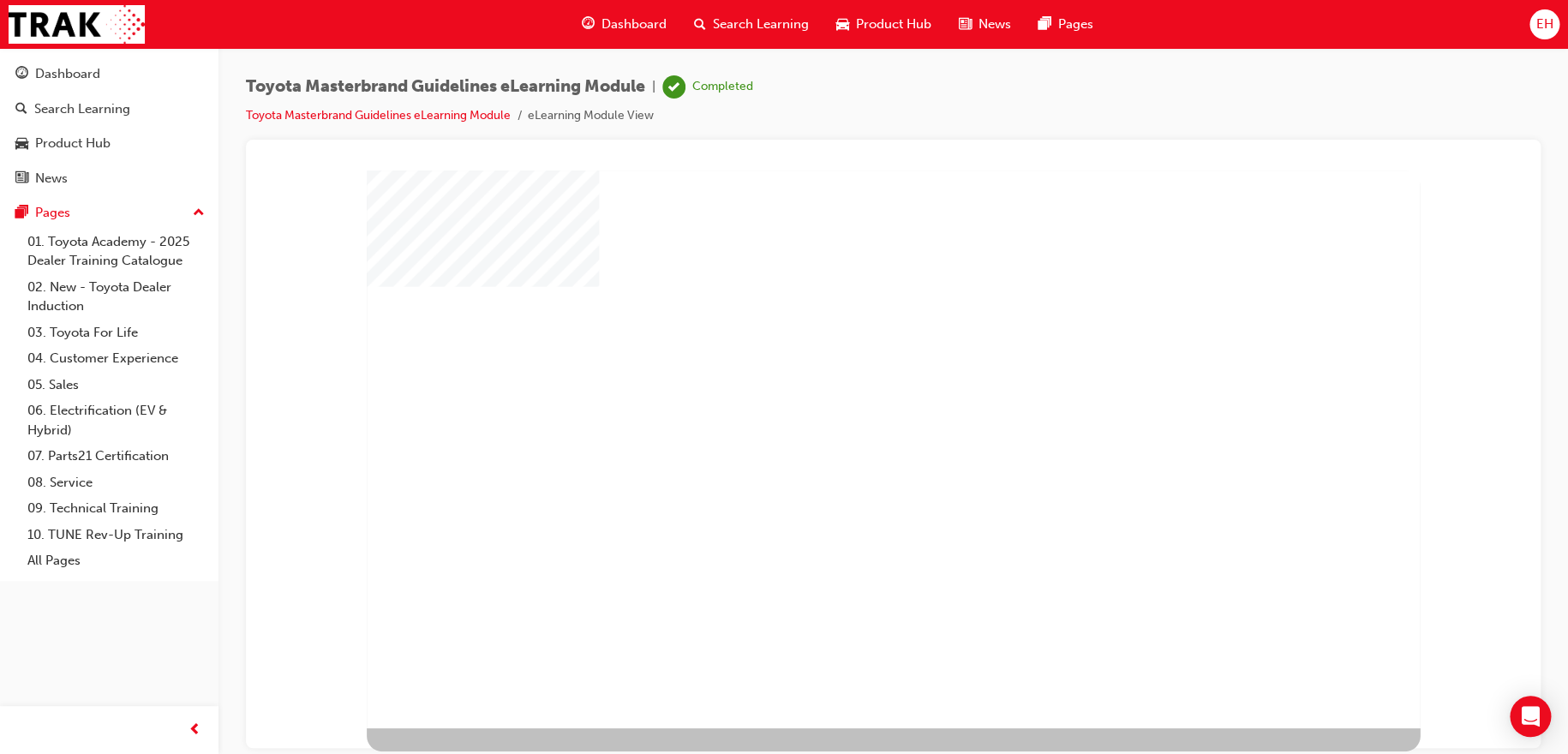
click at [848, 403] on div "play" at bounding box center [848, 403] width 0 height 0
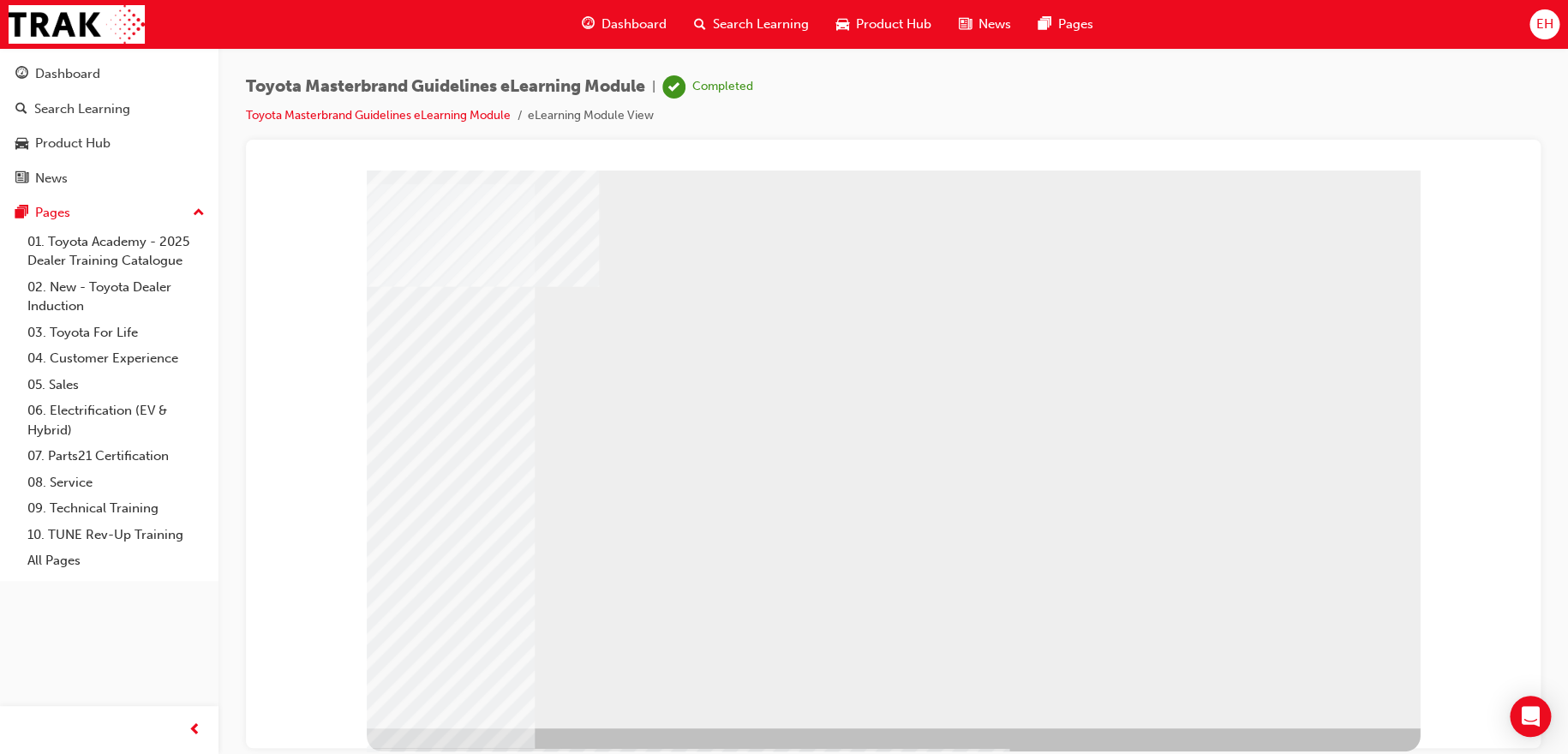
click at [464, 753] on div "NEXT Trigger this button to go to the next slide" at bounding box center [415, 769] width 98 height 29
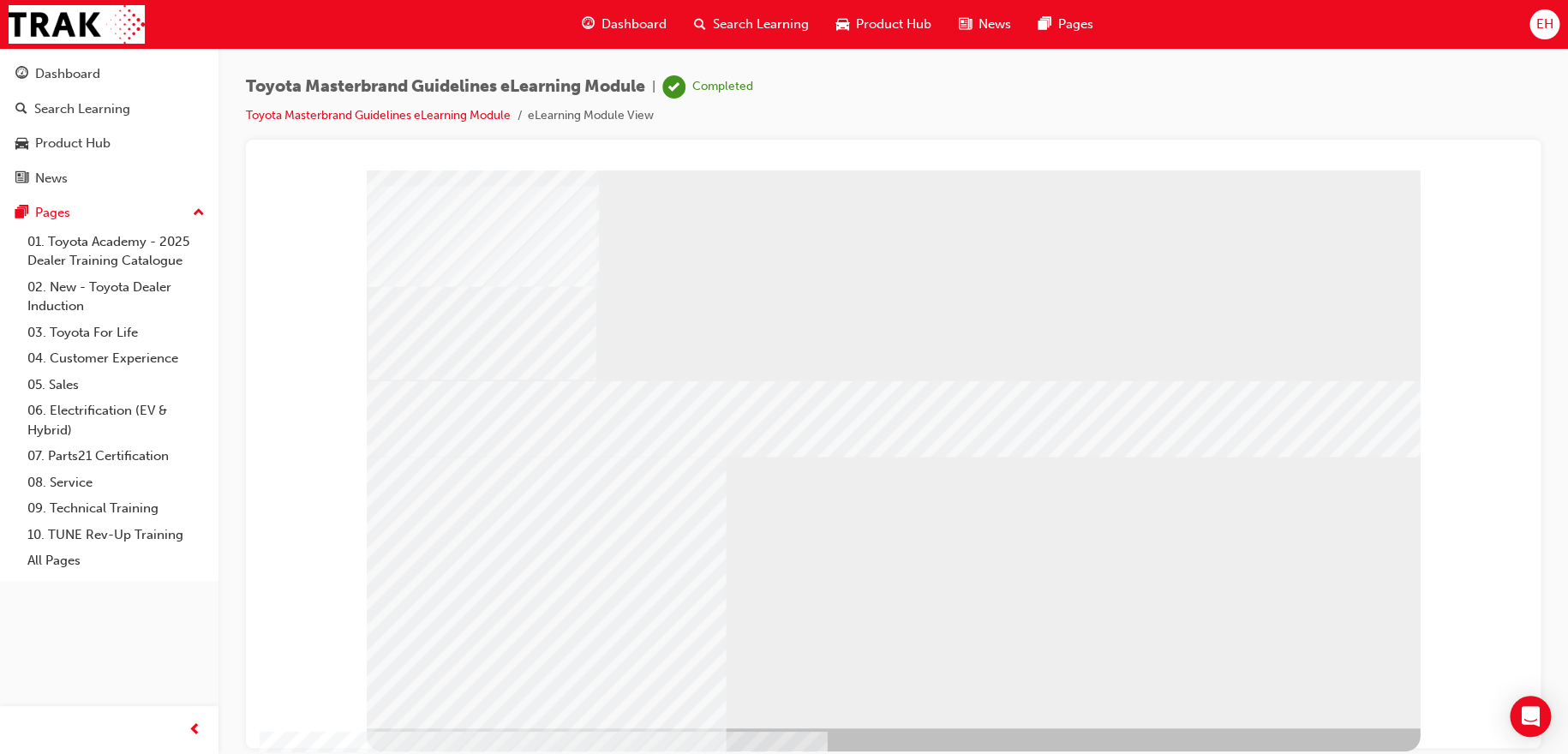
click at [464, 727] on div "RETURN" at bounding box center [415, 741] width 98 height 29
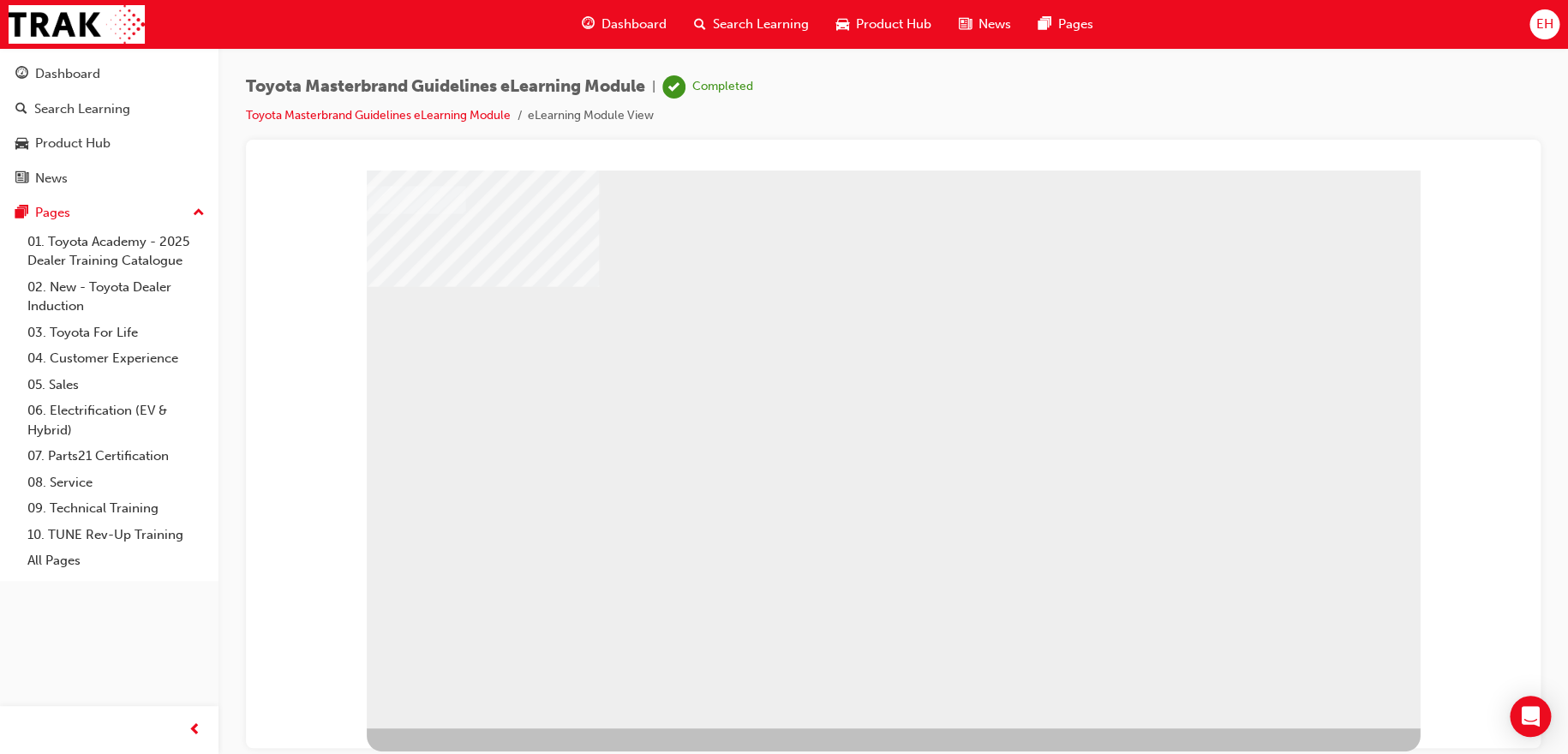
click at [464, 727] on div "RETURN" at bounding box center [415, 741] width 98 height 29
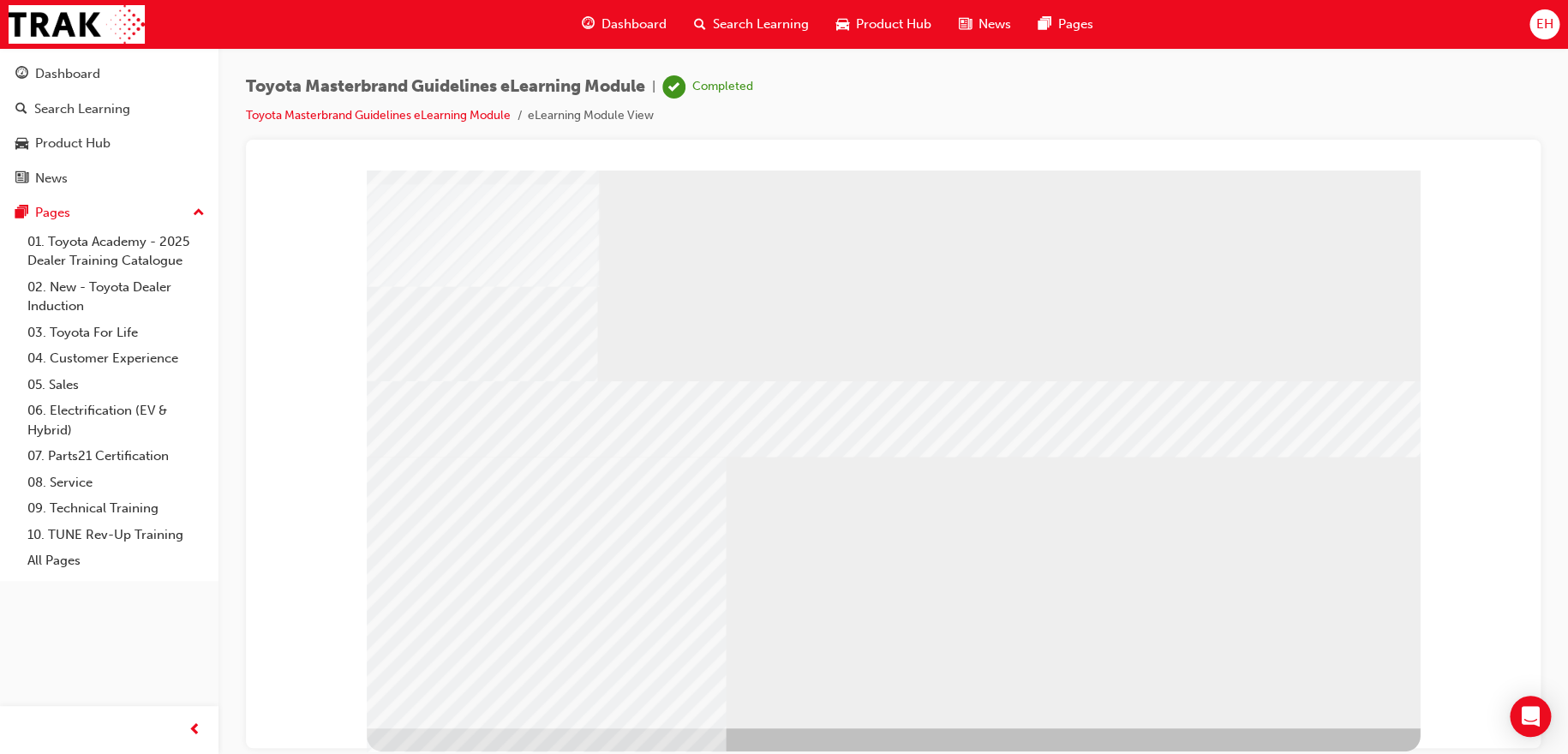
click at [464, 727] on div "RETURN" at bounding box center [415, 741] width 98 height 29
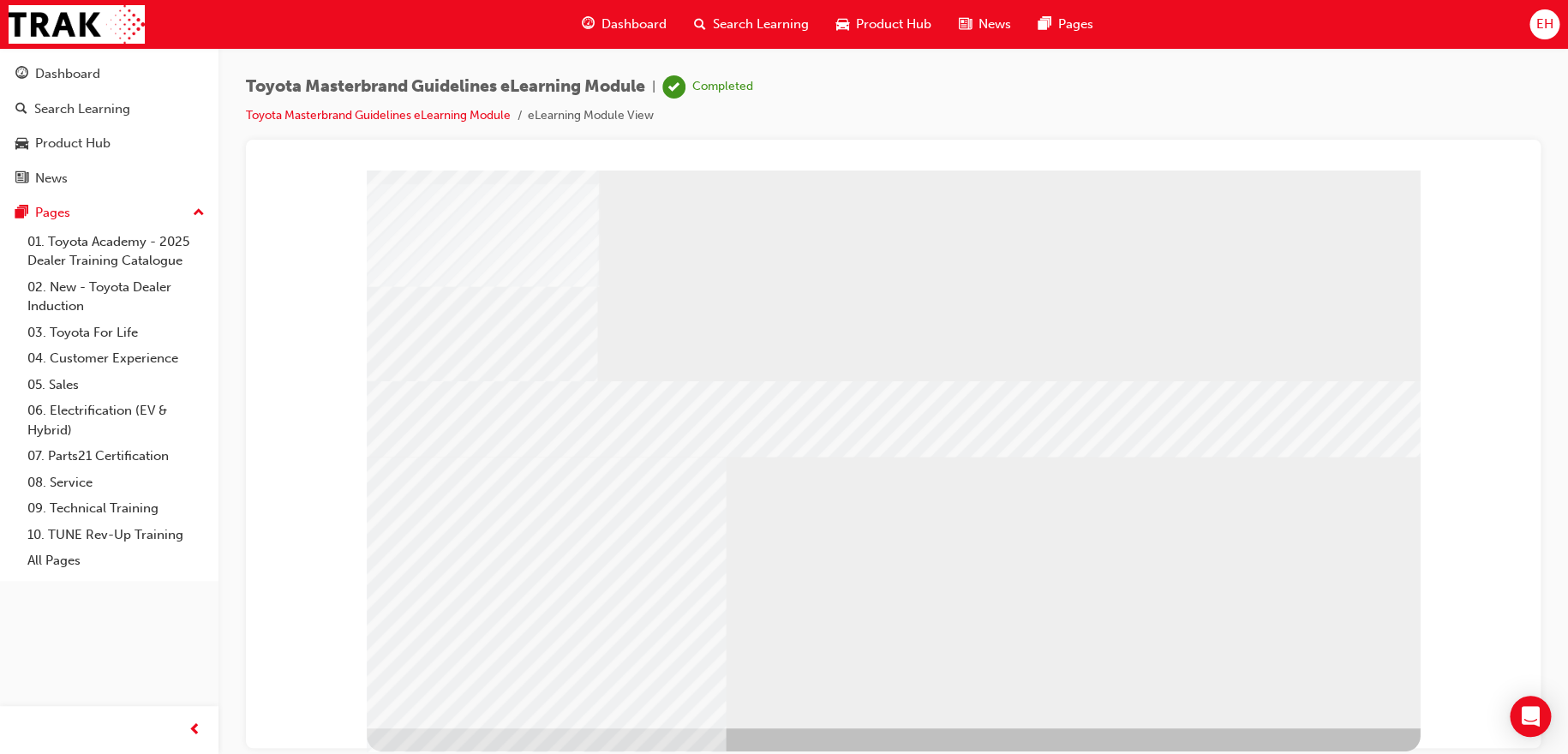
click at [464, 753] on div "NEXT Trigger this button to go to the next slide" at bounding box center [415, 769] width 98 height 29
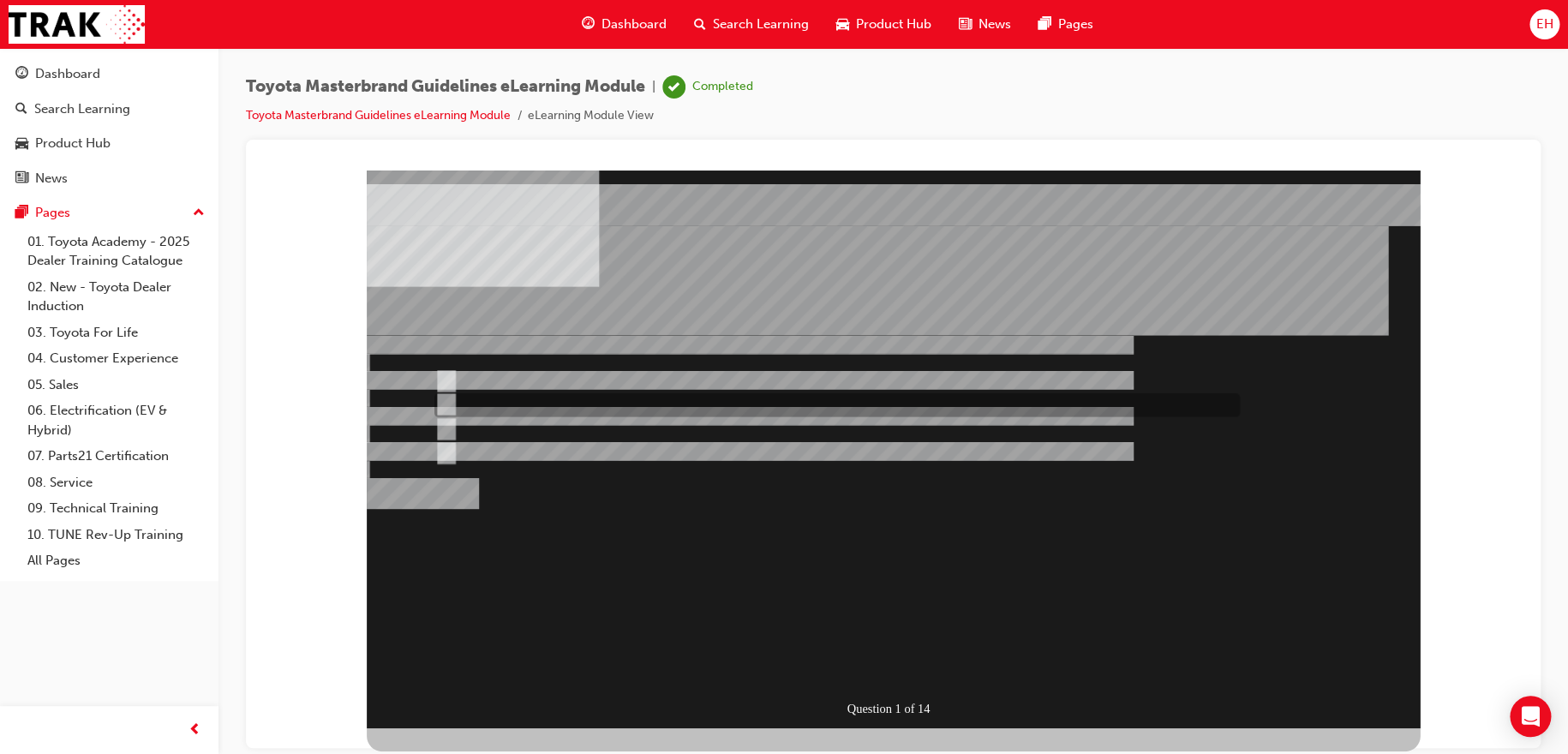
radio input "false"
radio input "true"
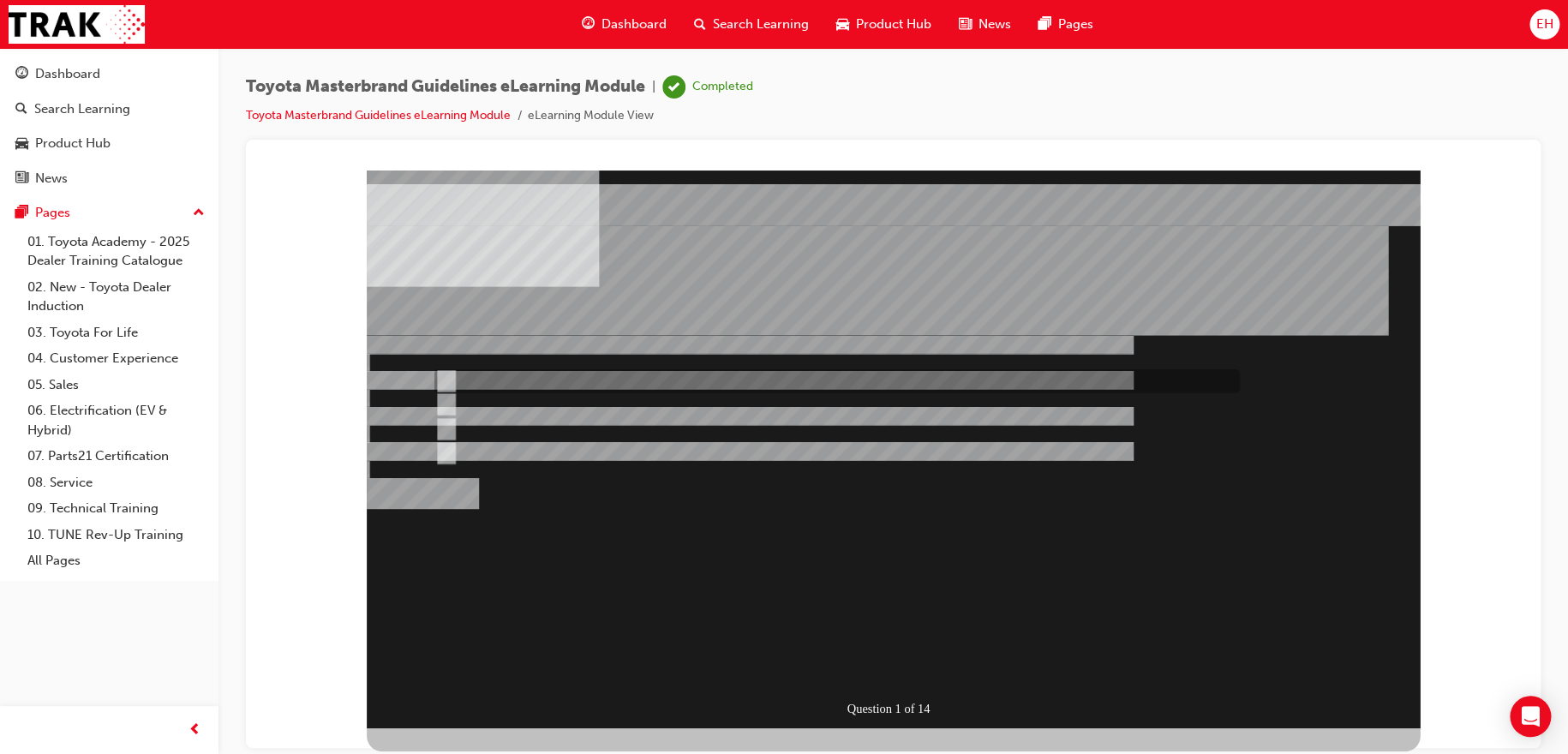
radio input "true"
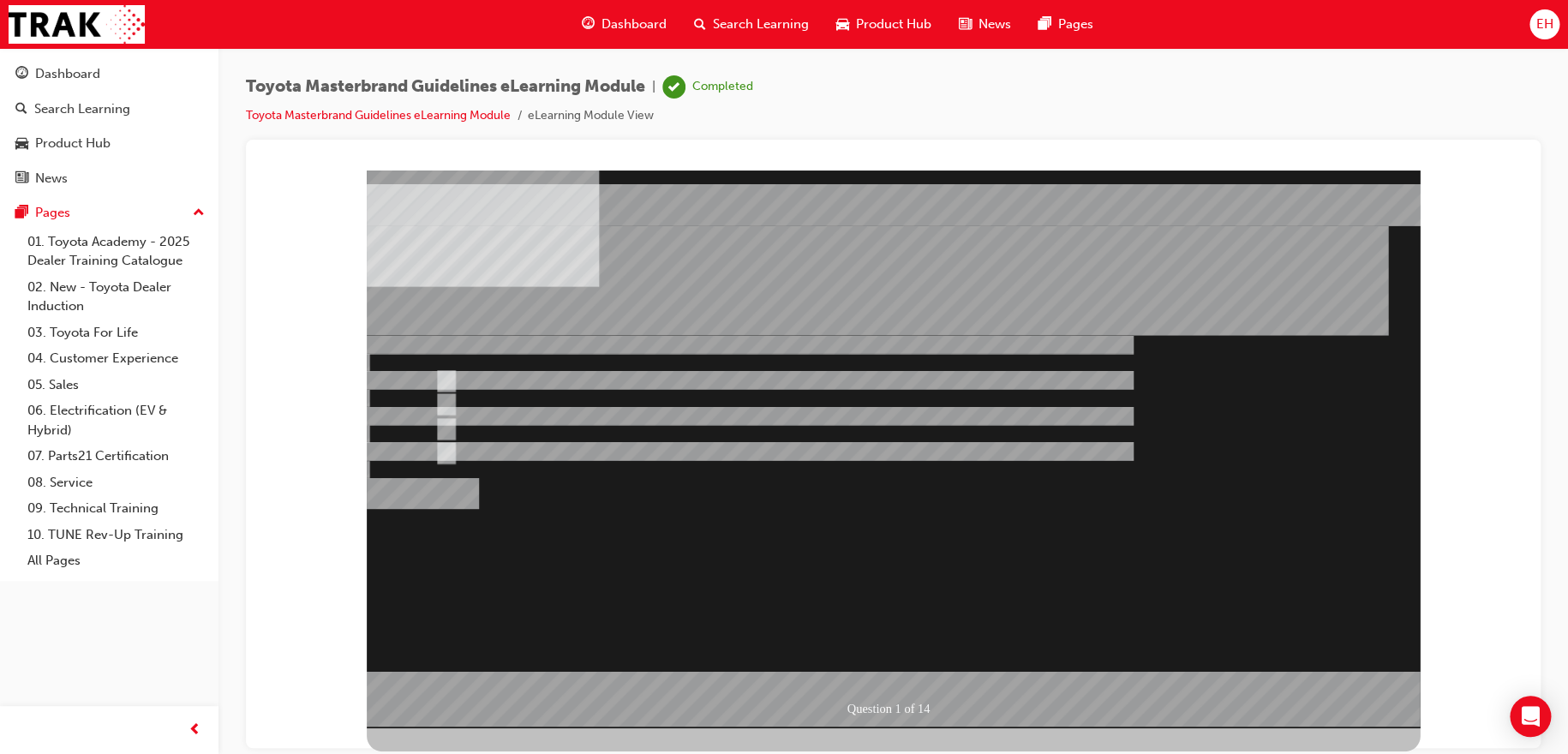
click at [884, 667] on div at bounding box center [893, 448] width 1053 height 558
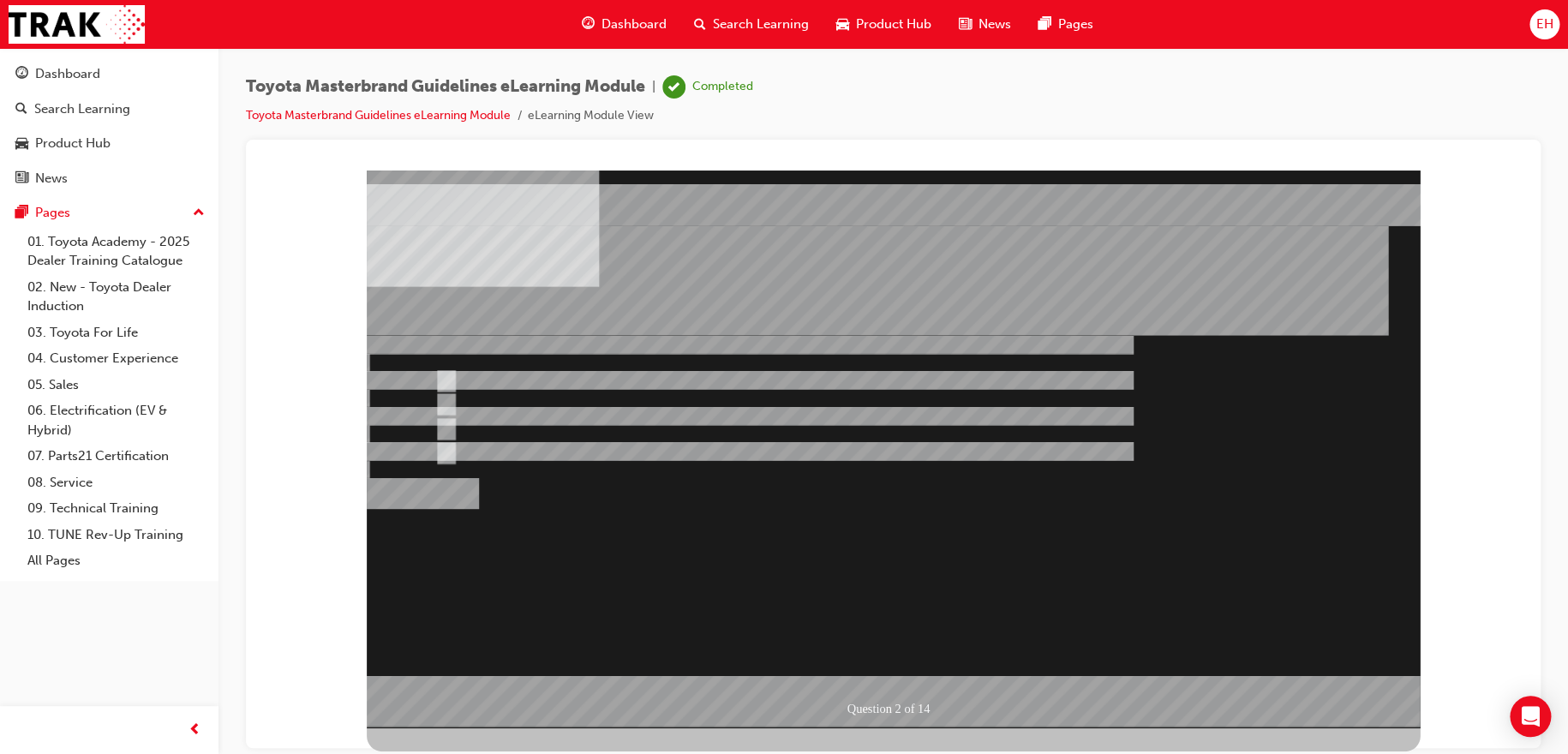
click at [495, 425] on div at bounding box center [893, 448] width 1053 height 558
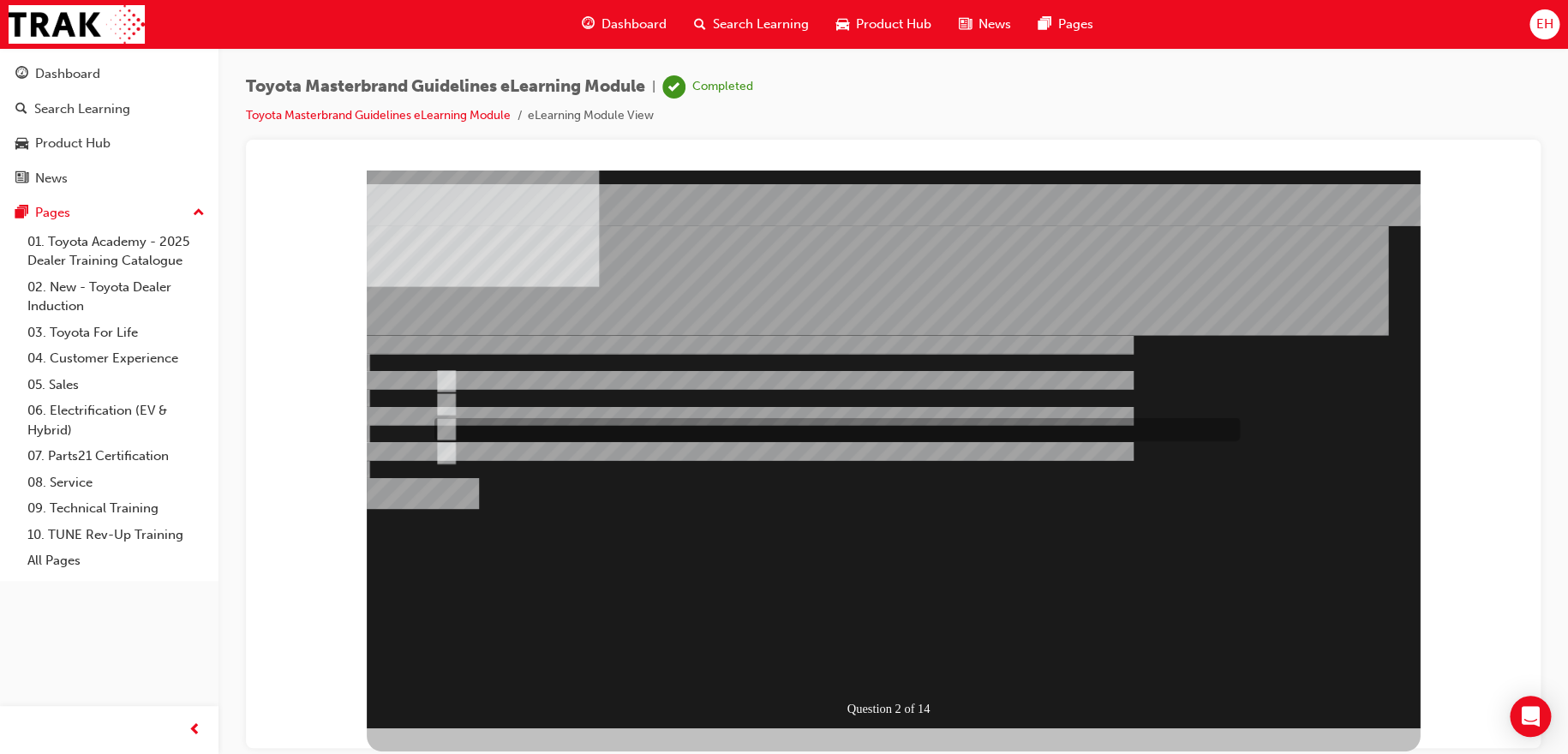
radio input "false"
radio input "true"
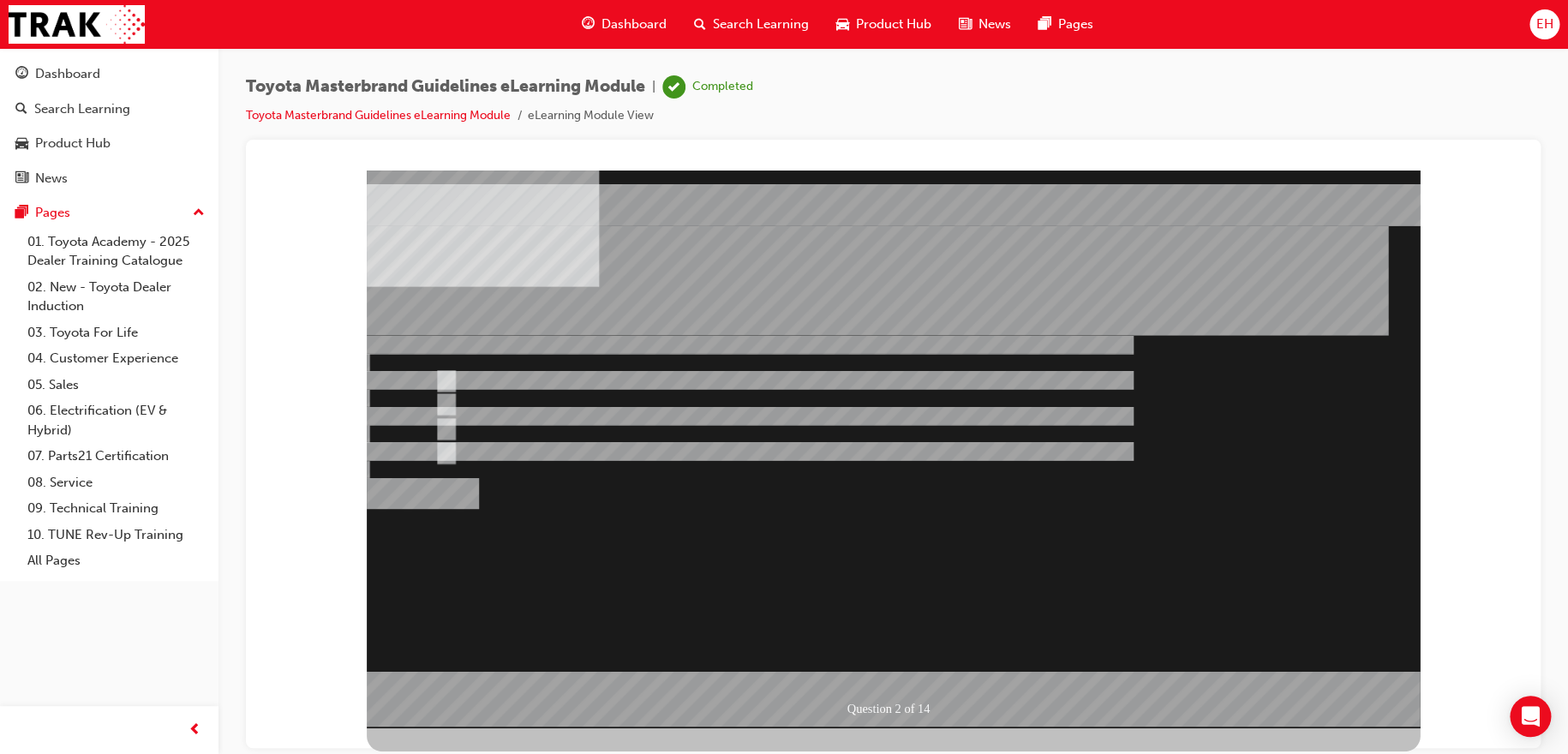
click at [917, 666] on div at bounding box center [893, 448] width 1053 height 558
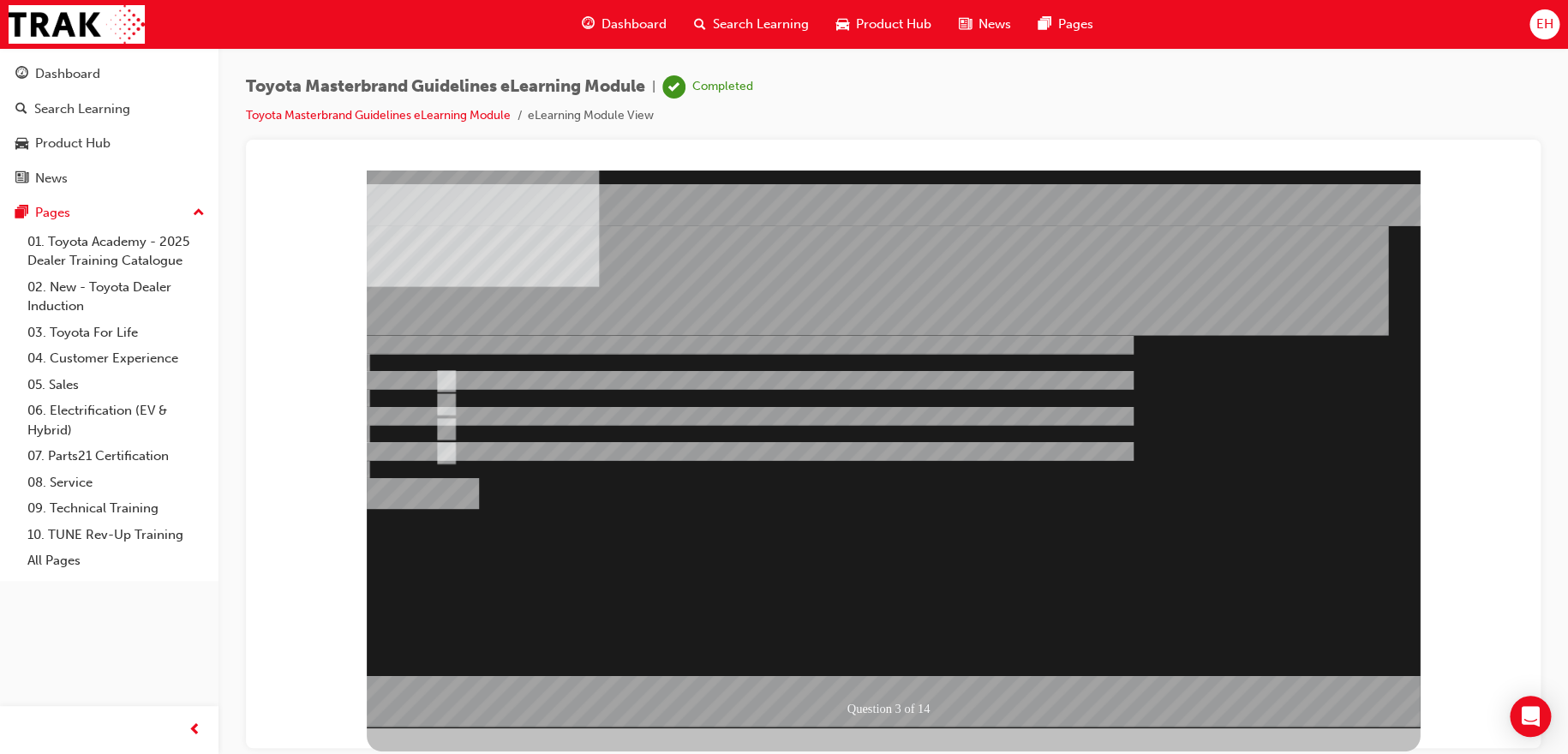
click at [509, 431] on div at bounding box center [893, 448] width 1053 height 558
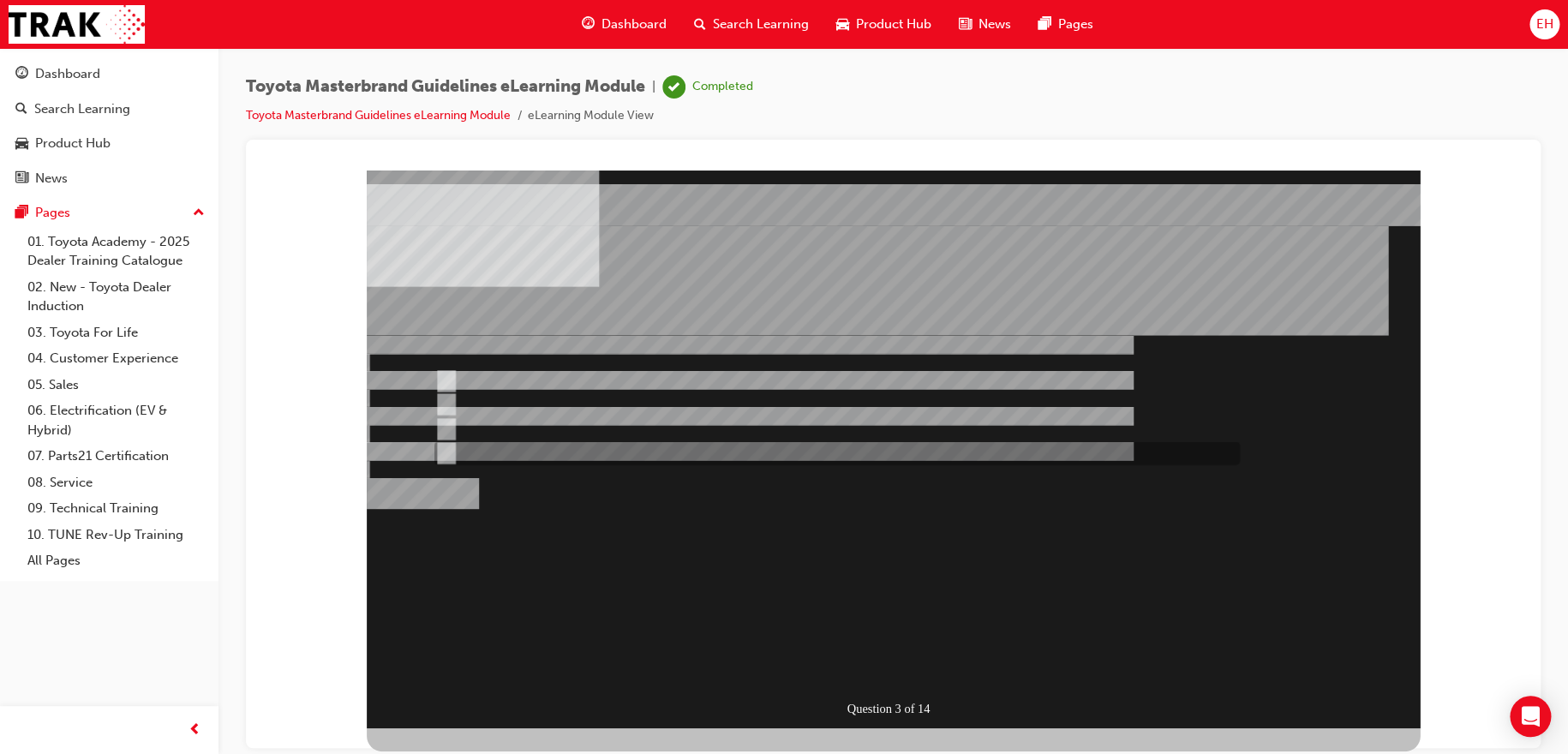
radio input "false"
radio input "true"
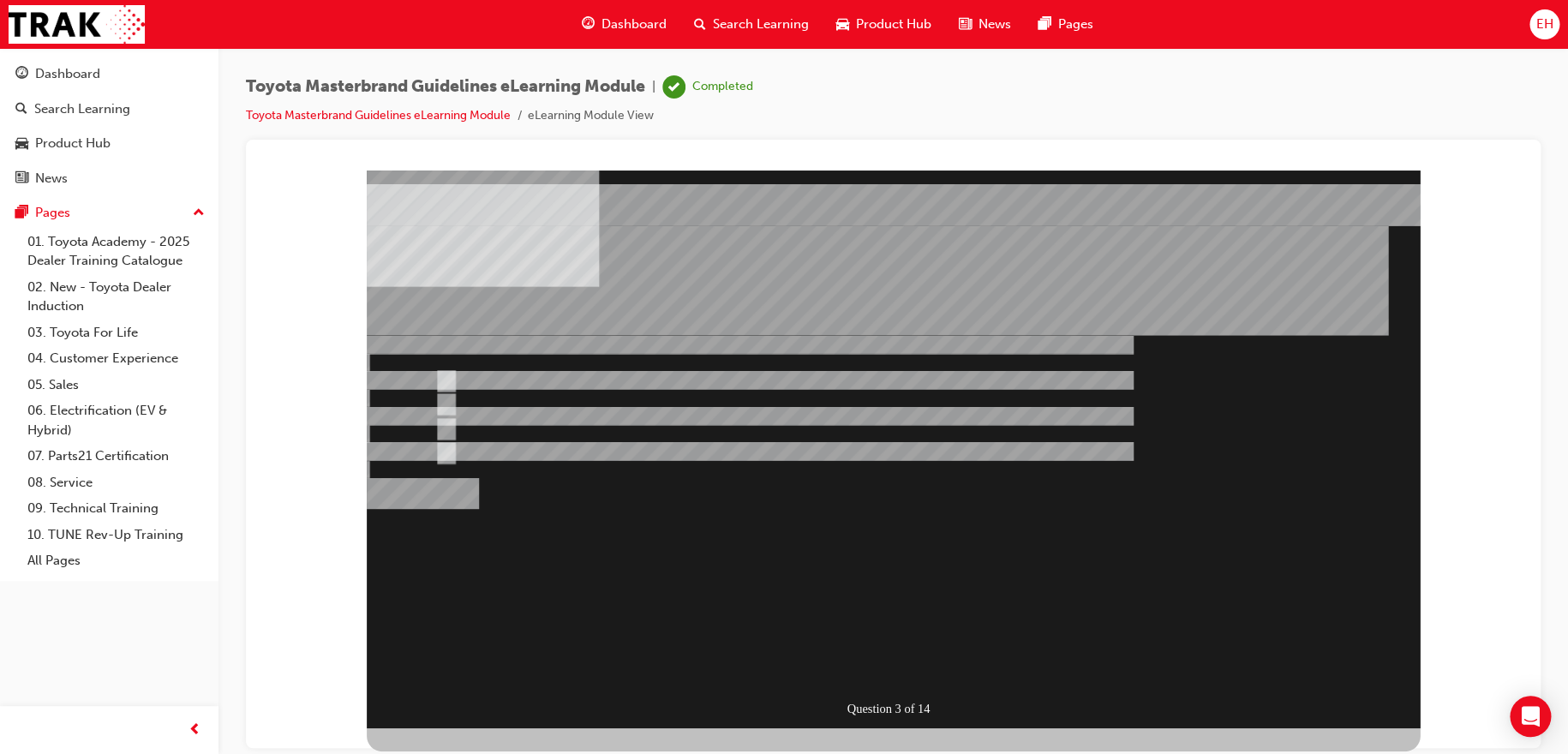
click at [932, 681] on div "Question 3 of 14" at bounding box center [893, 448] width 1053 height 558
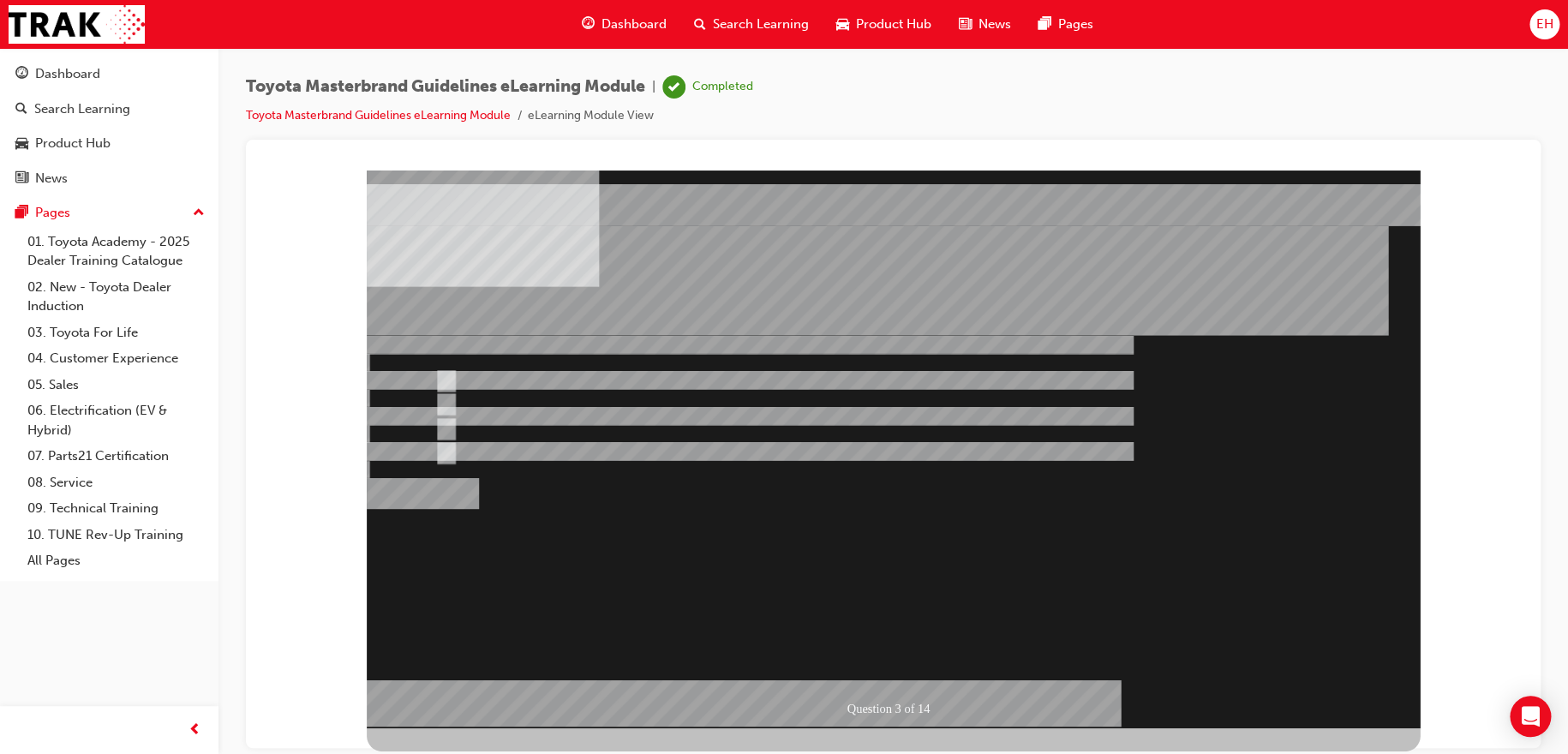
click at [901, 661] on div at bounding box center [893, 448] width 1053 height 558
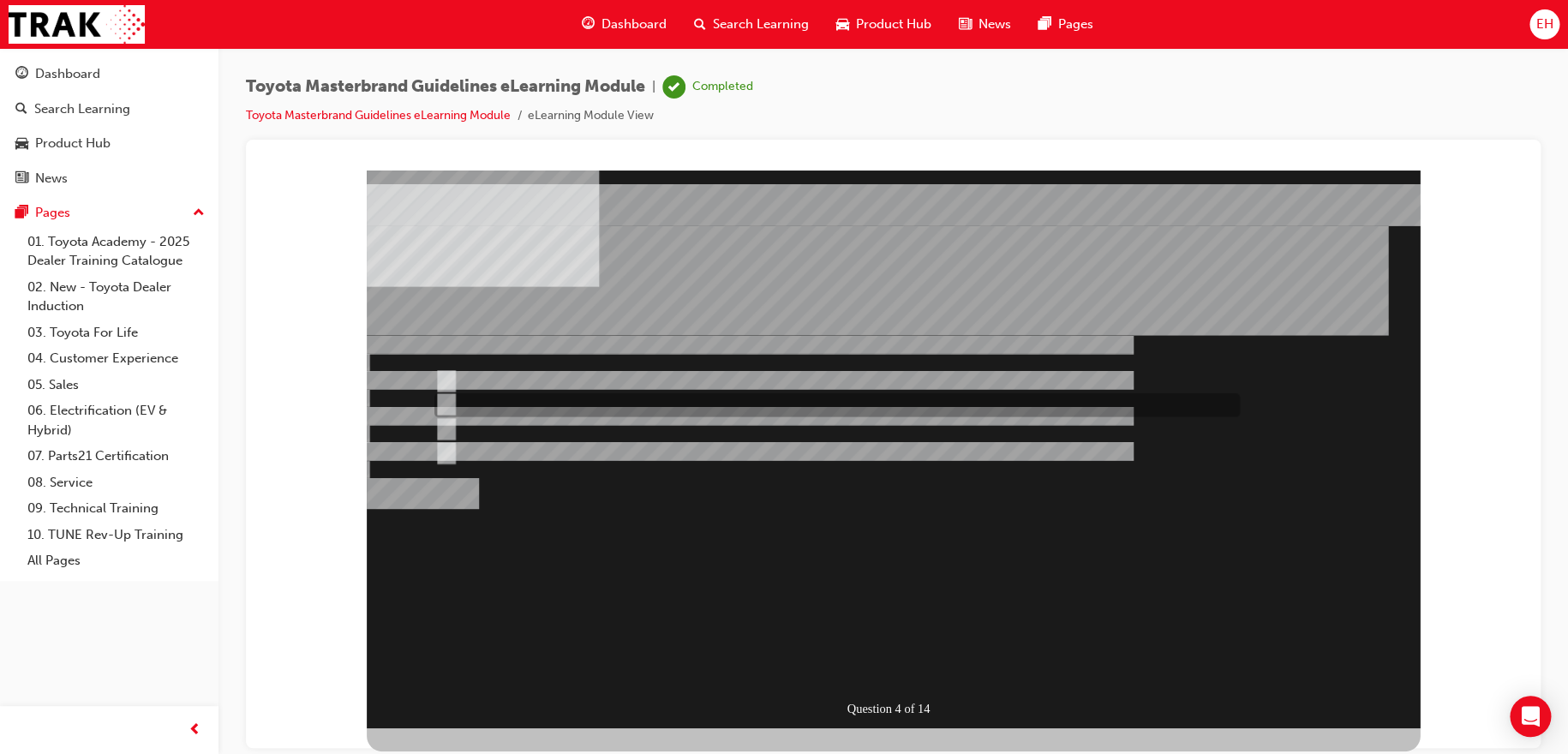
radio input "true"
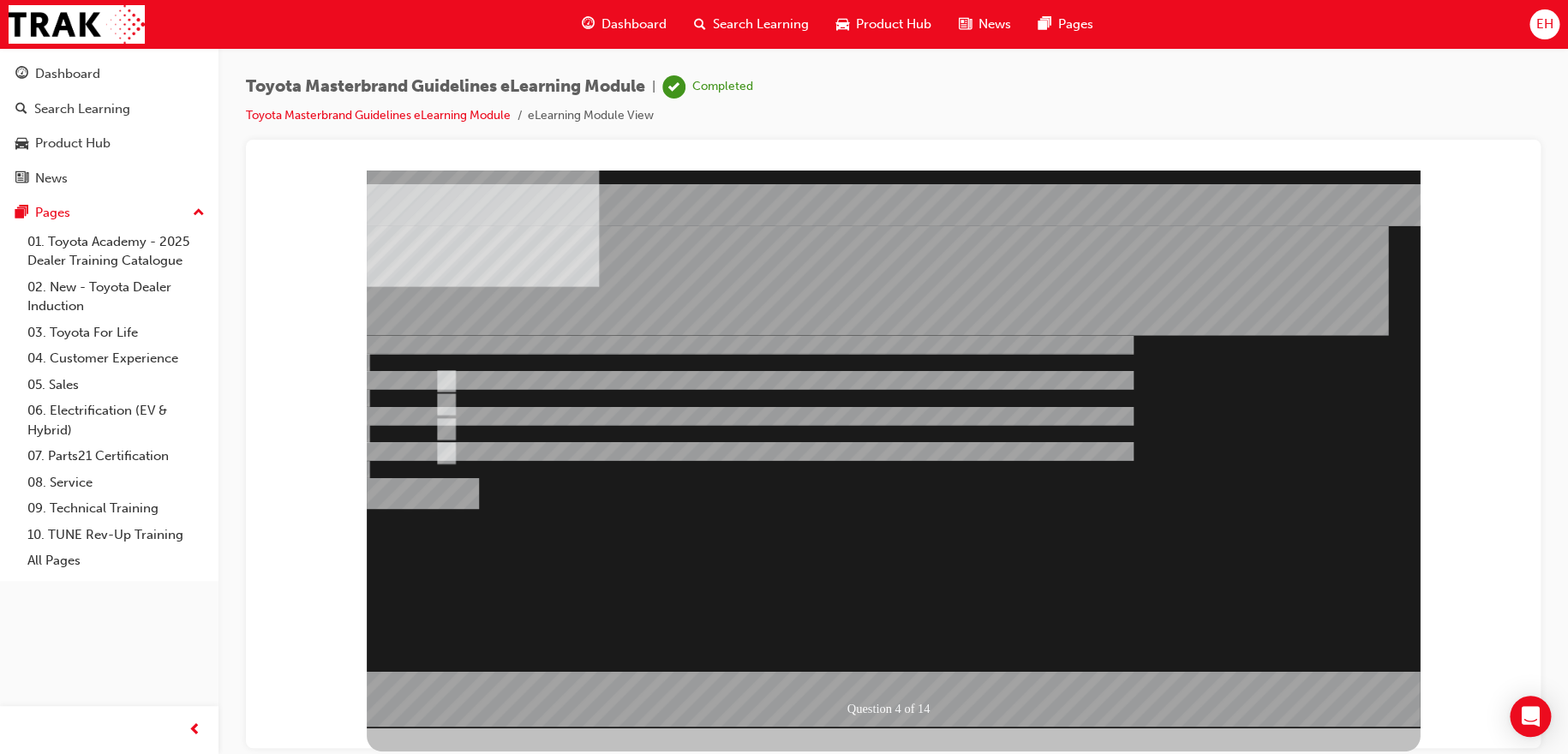
click at [864, 674] on div at bounding box center [893, 448] width 1053 height 558
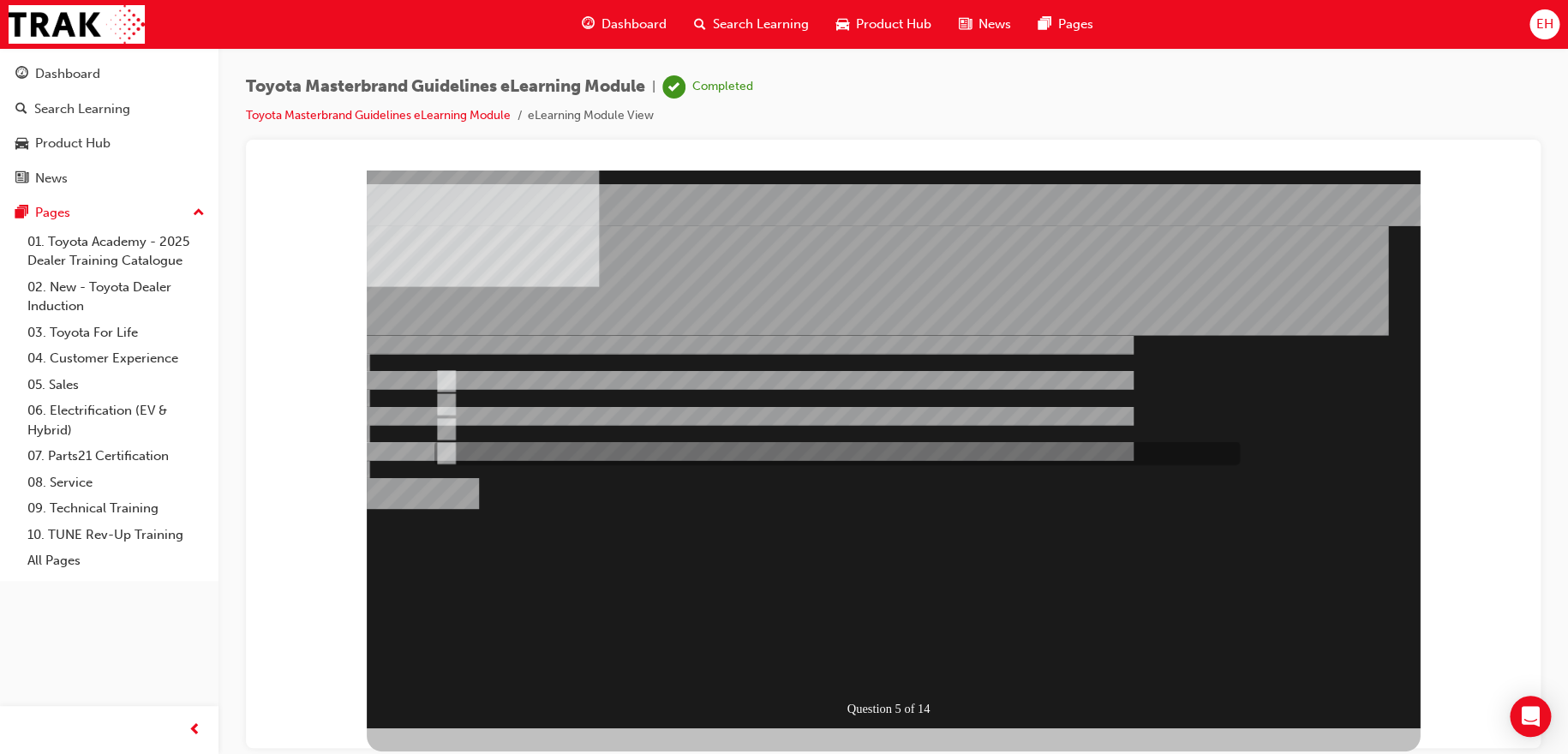
radio input "true"
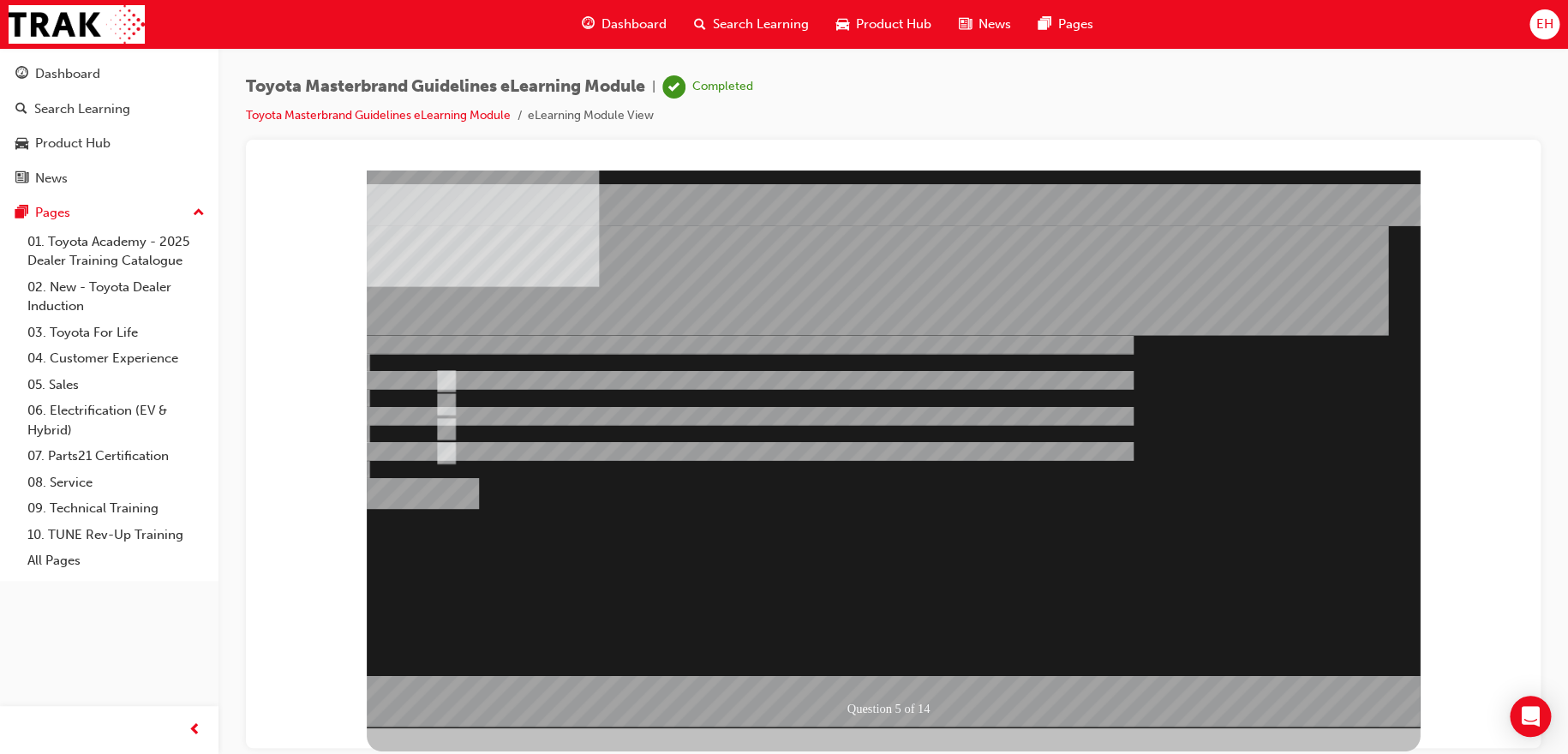
click at [488, 384] on div at bounding box center [893, 448] width 1053 height 558
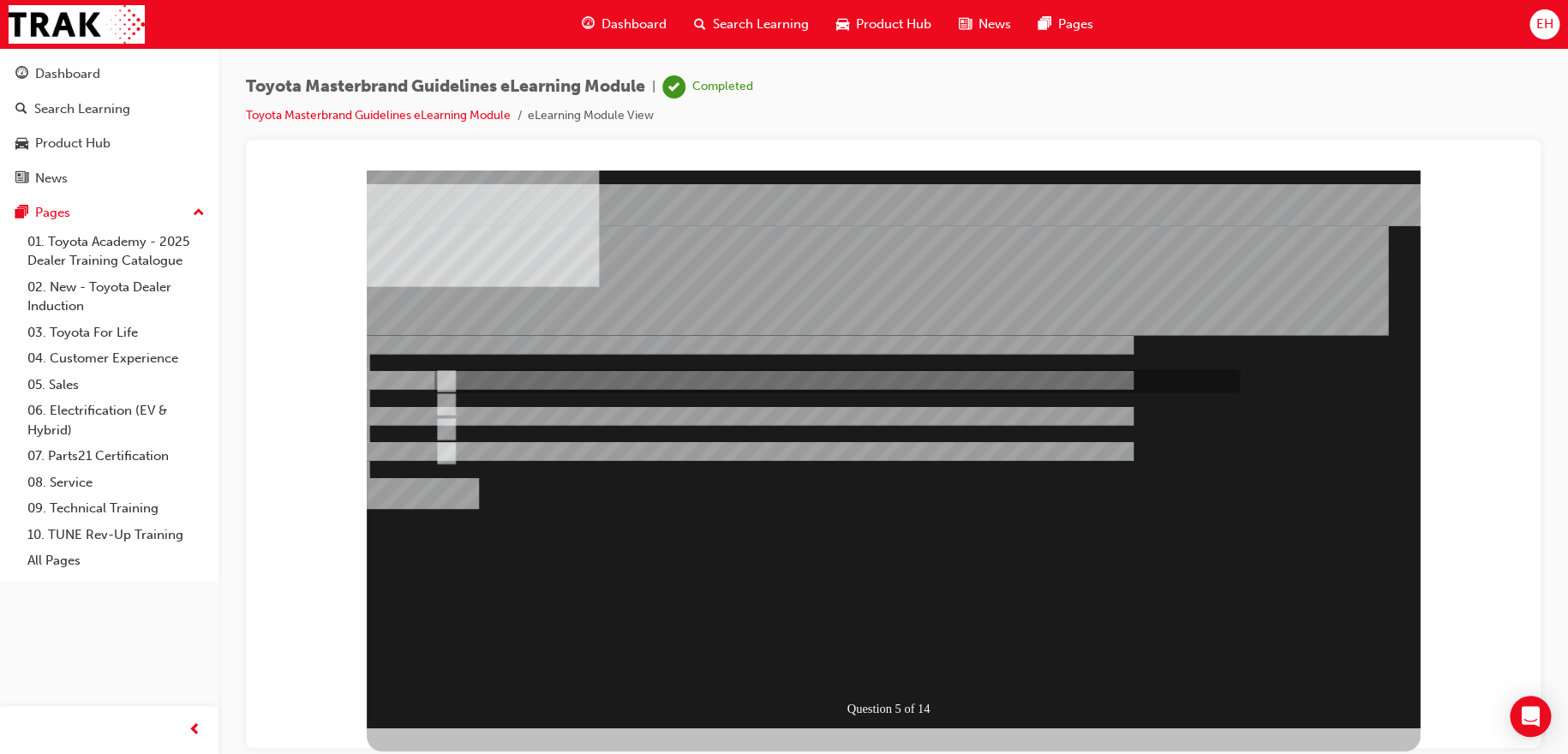
radio input "true"
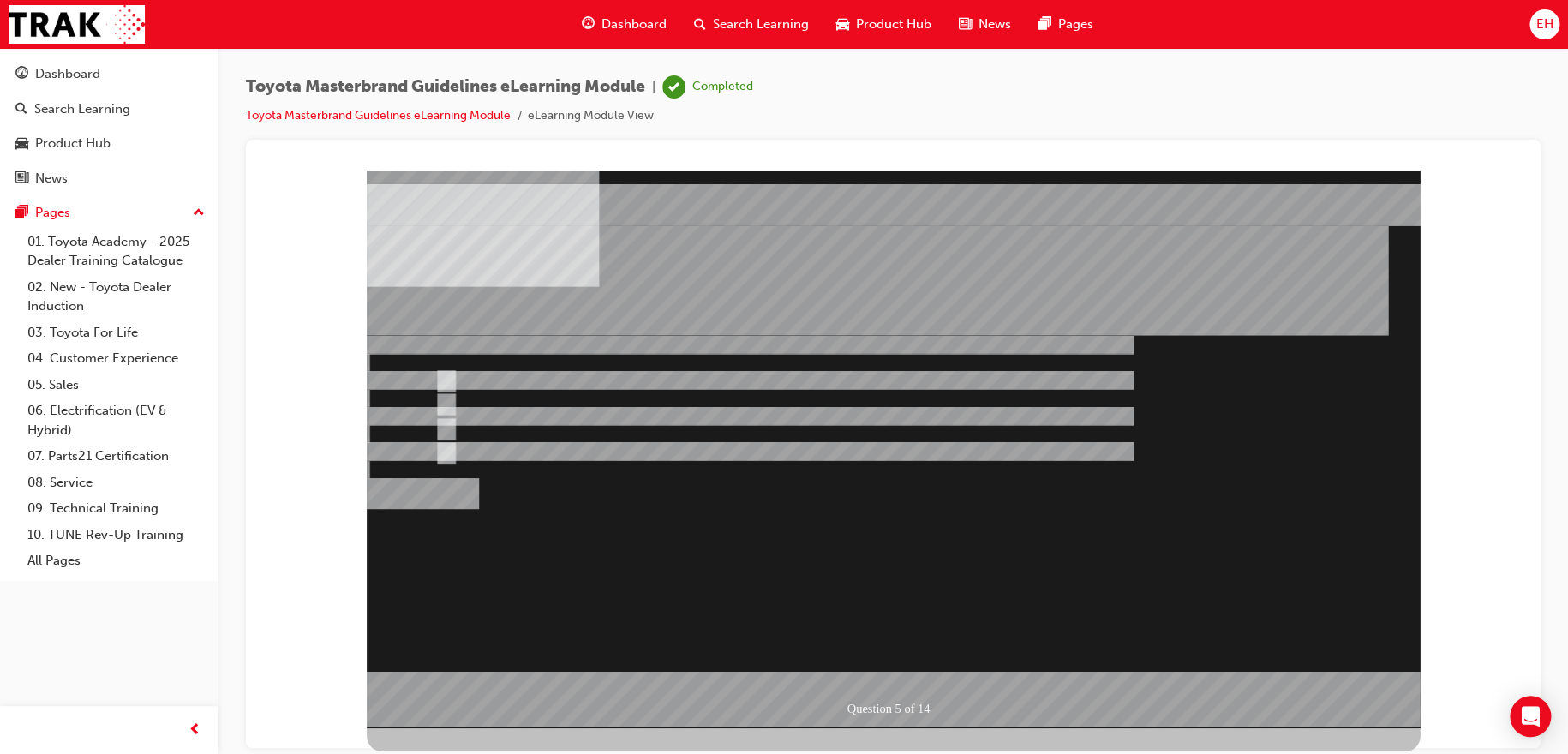
click at [913, 669] on div at bounding box center [893, 448] width 1053 height 558
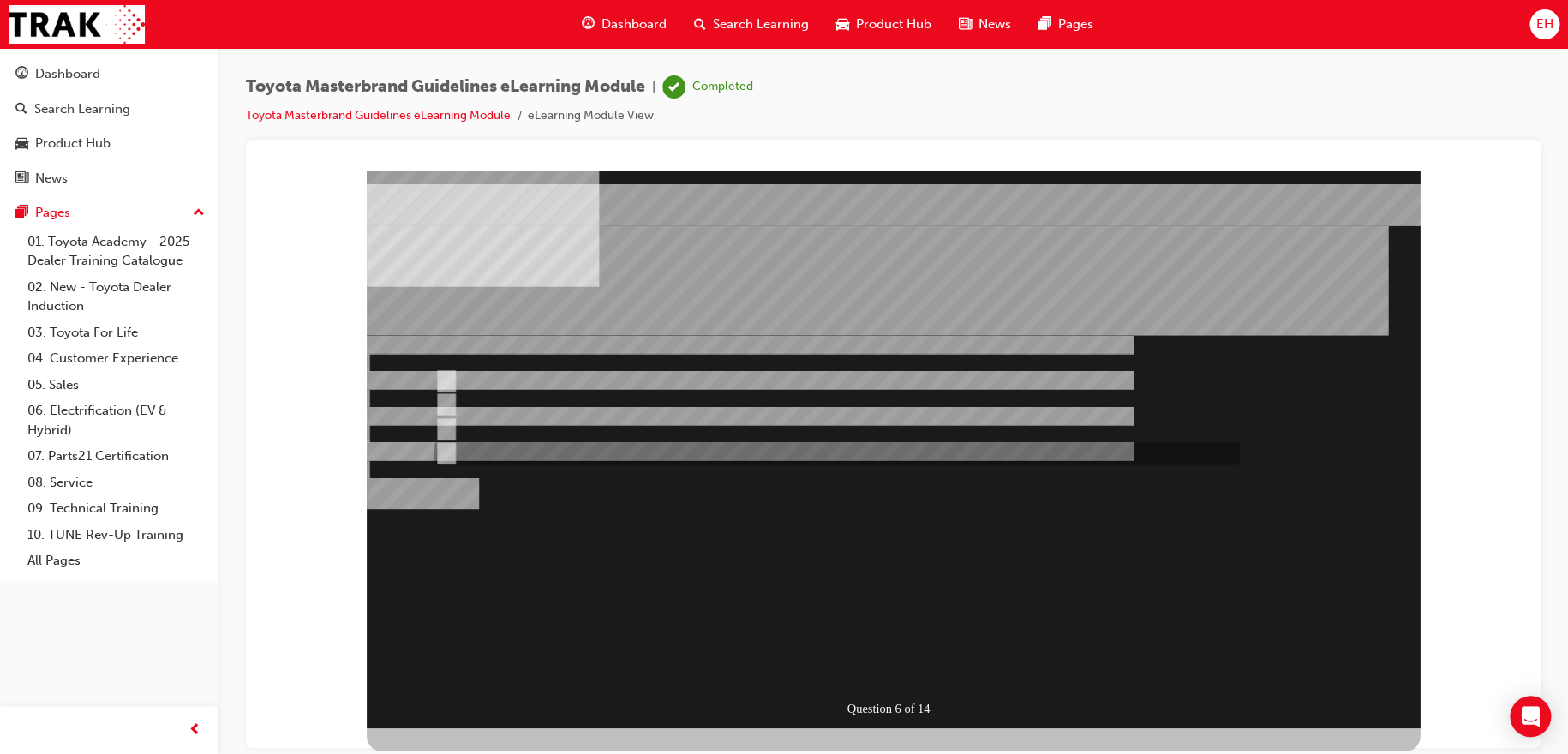
radio input "true"
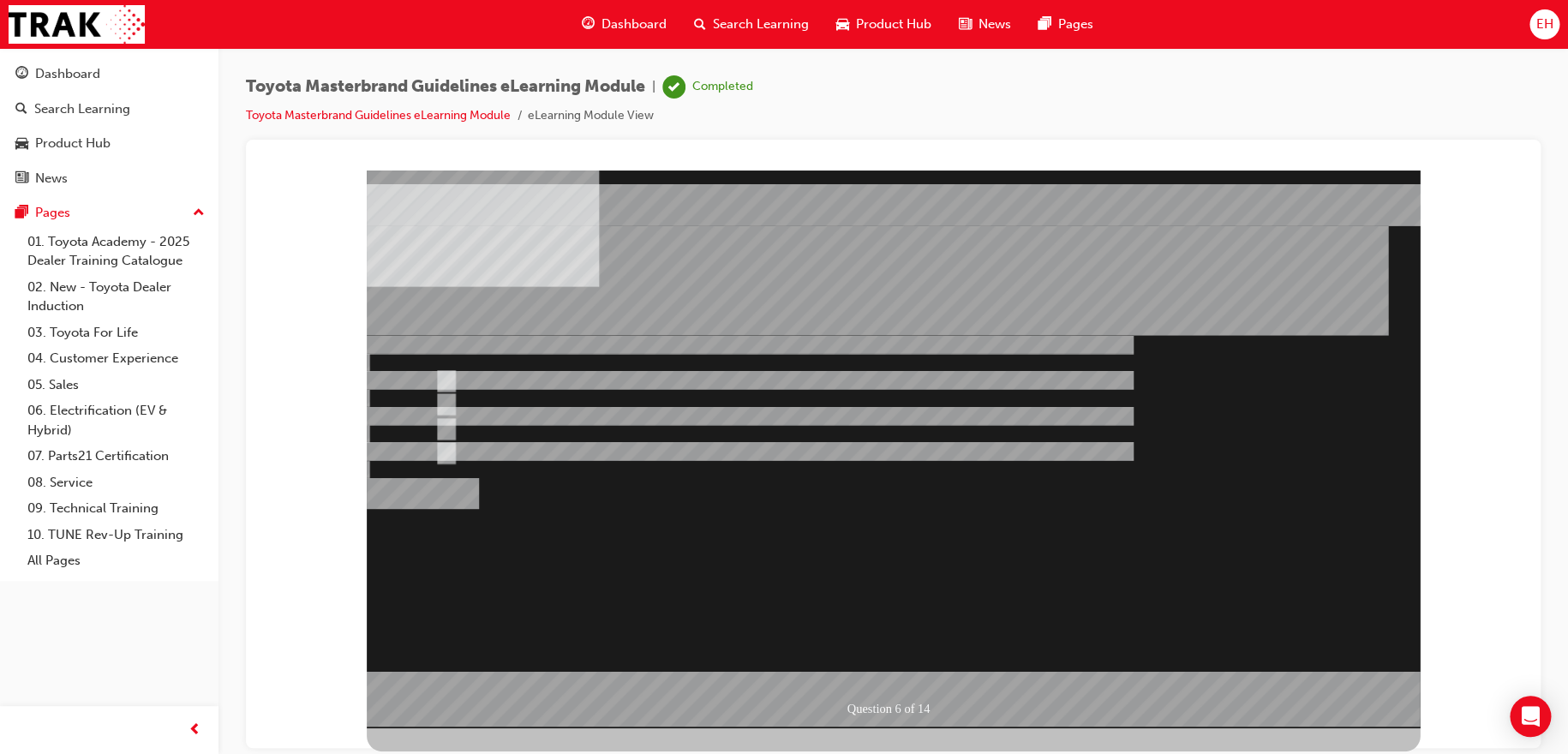
click at [891, 662] on div at bounding box center [893, 448] width 1053 height 558
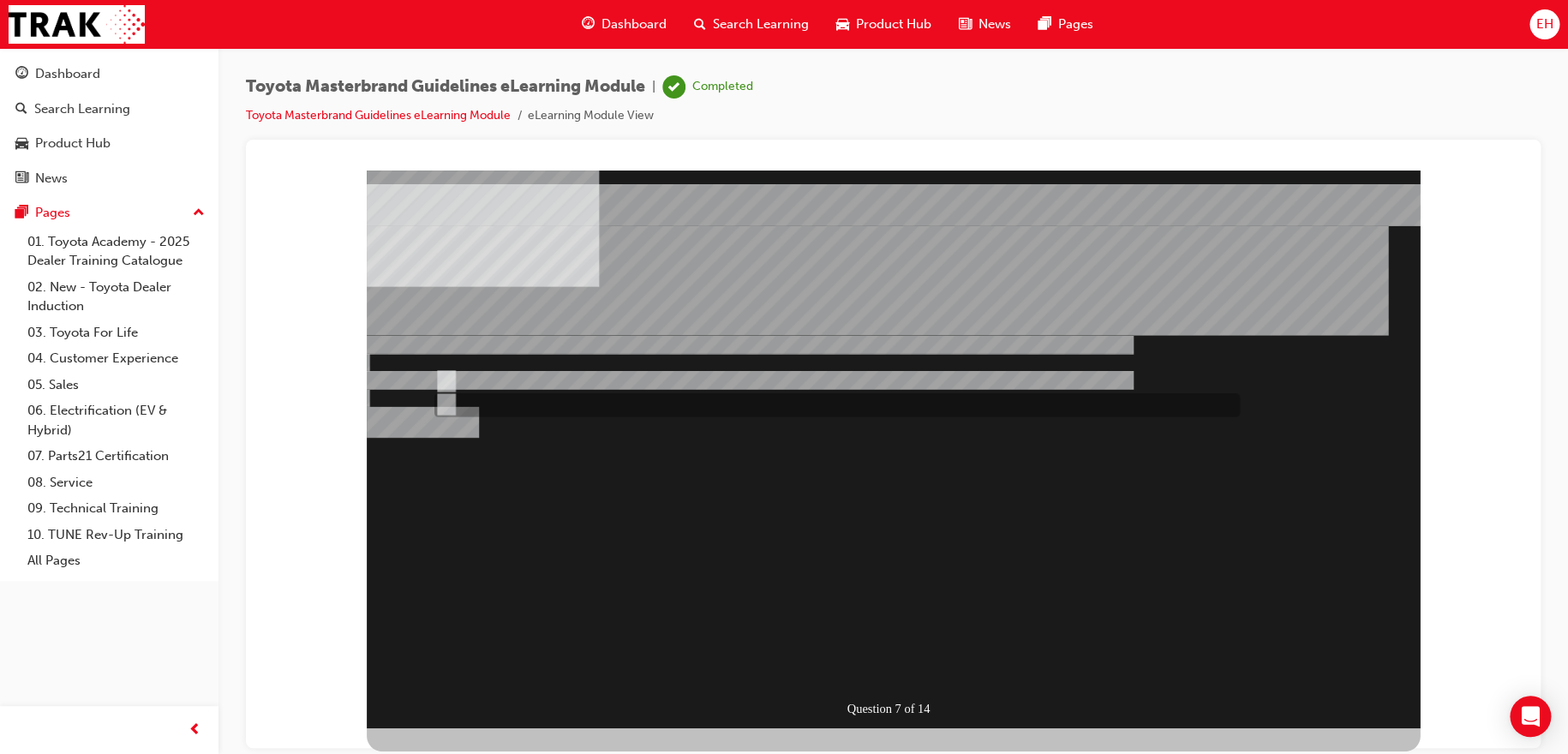
radio input "true"
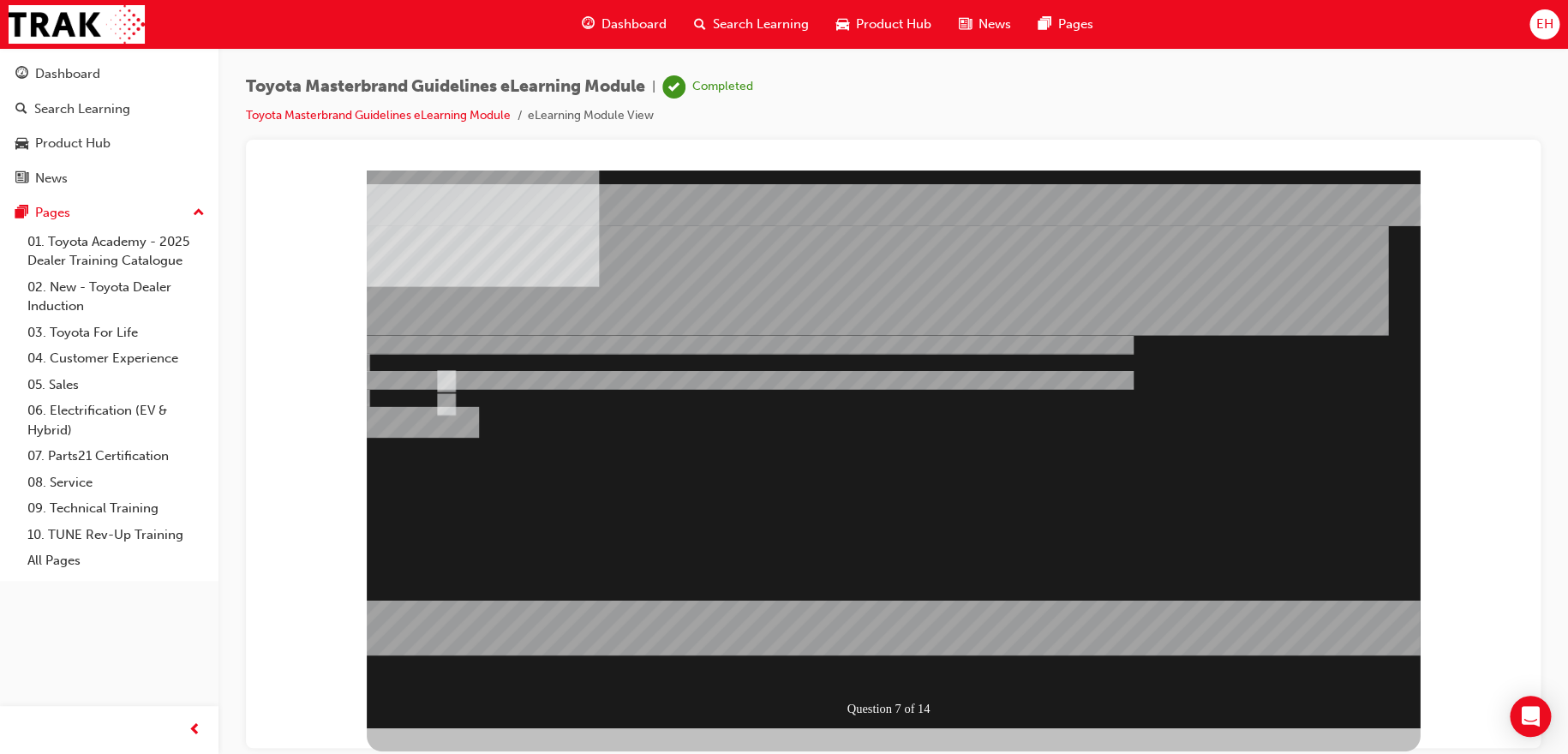
click at [908, 659] on div at bounding box center [893, 448] width 1053 height 558
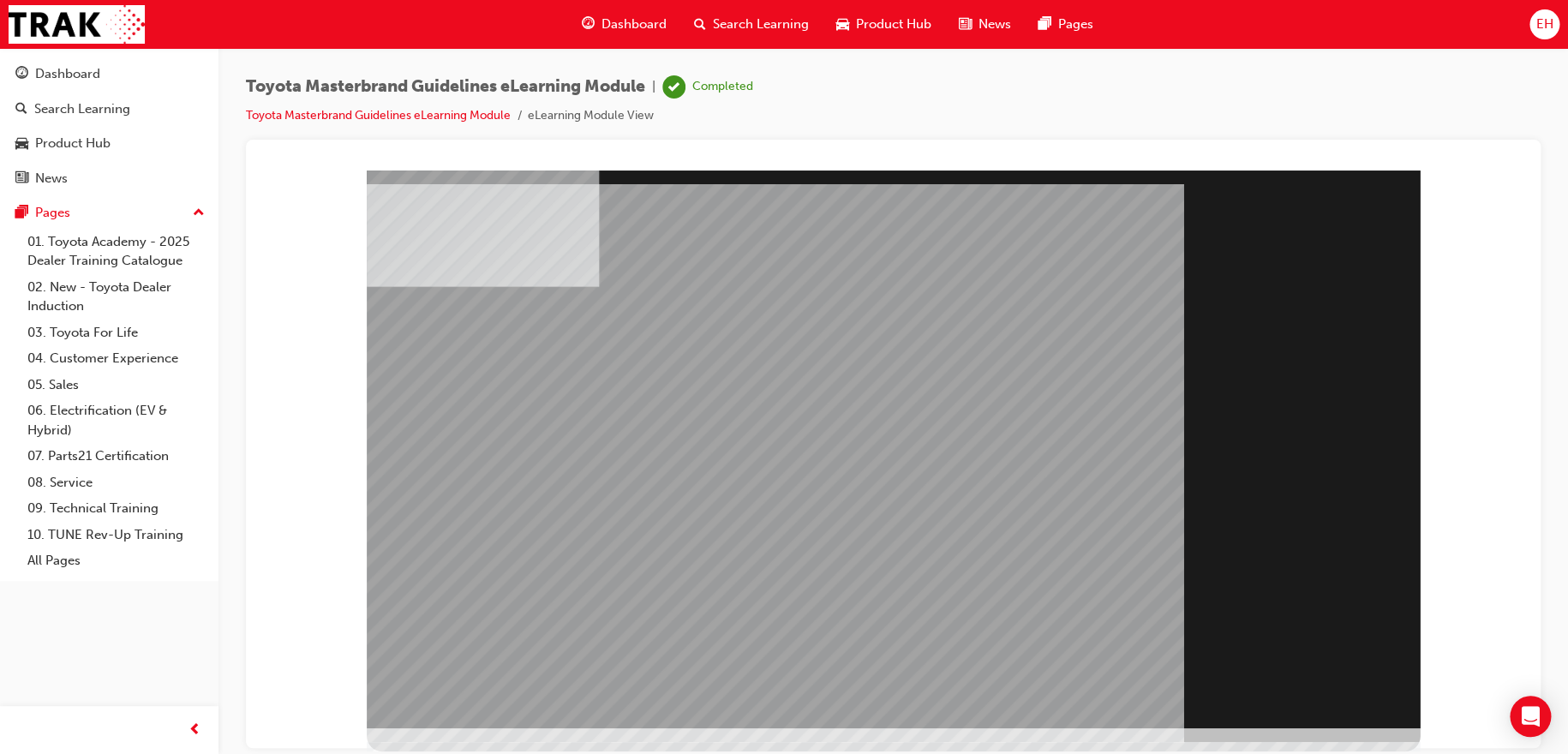
click at [1378, 699] on div "Section Title Page" at bounding box center [893, 448] width 1053 height 558
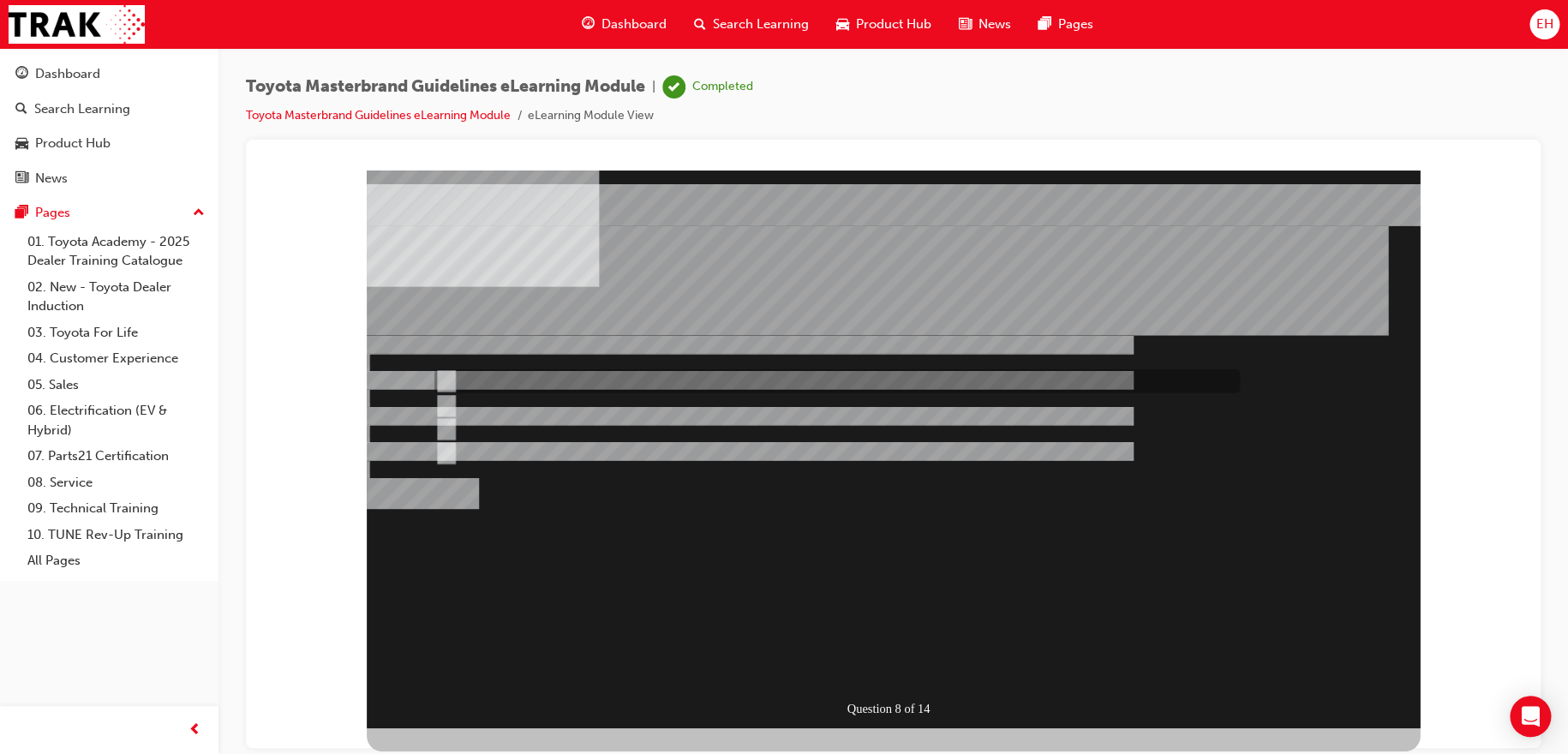
radio input "true"
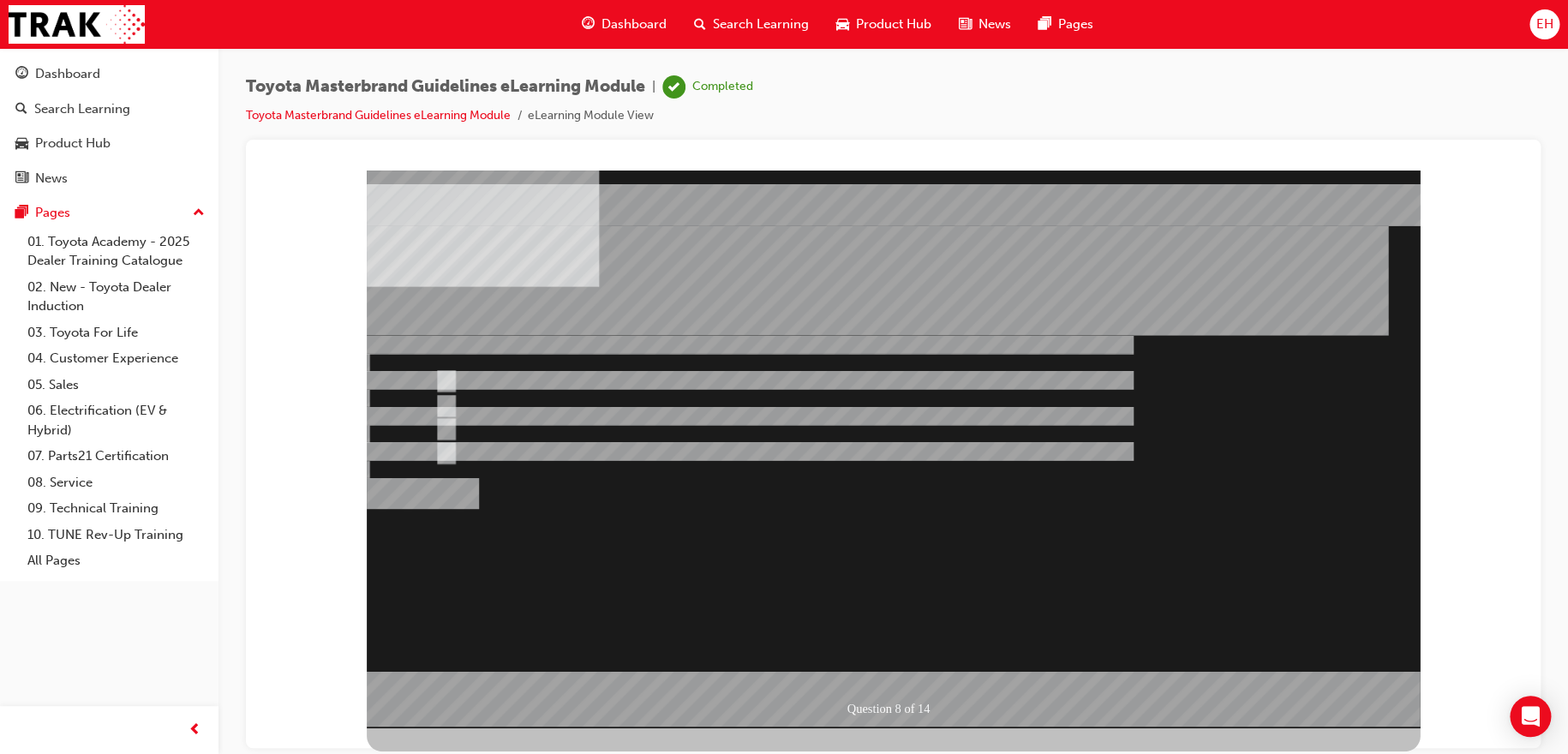
click at [886, 663] on div at bounding box center [893, 448] width 1053 height 558
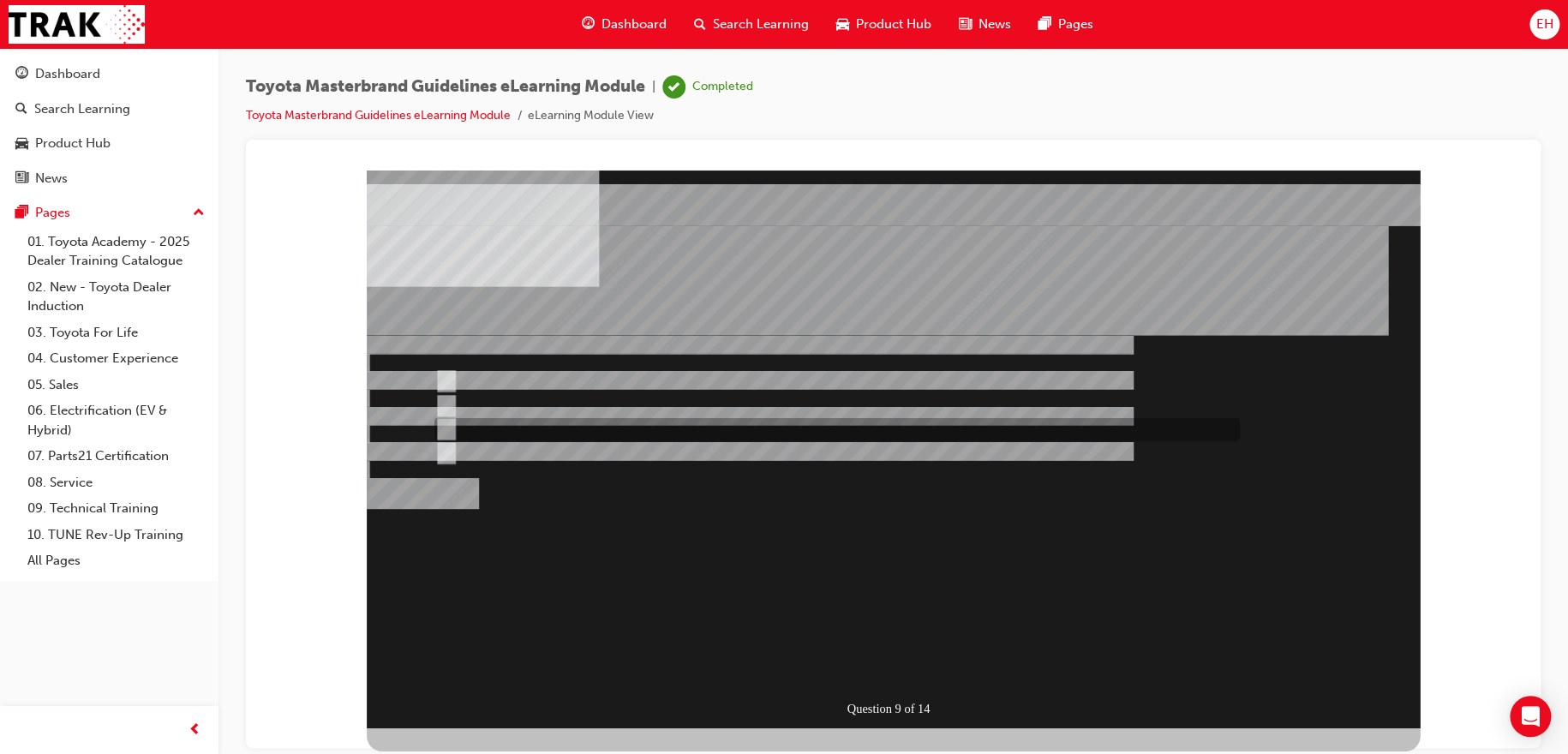
radio input "true"
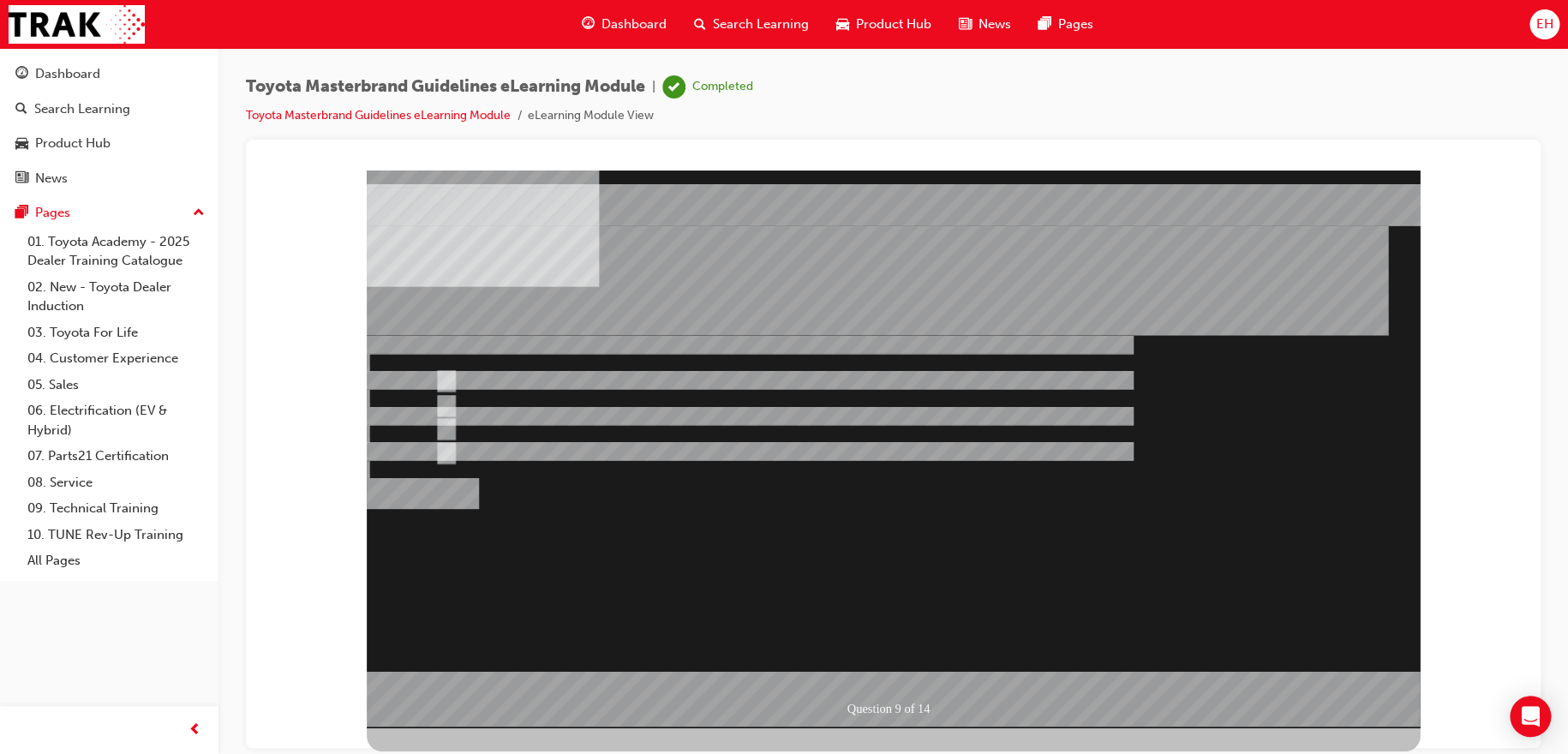
click at [931, 671] on div at bounding box center [893, 448] width 1053 height 558
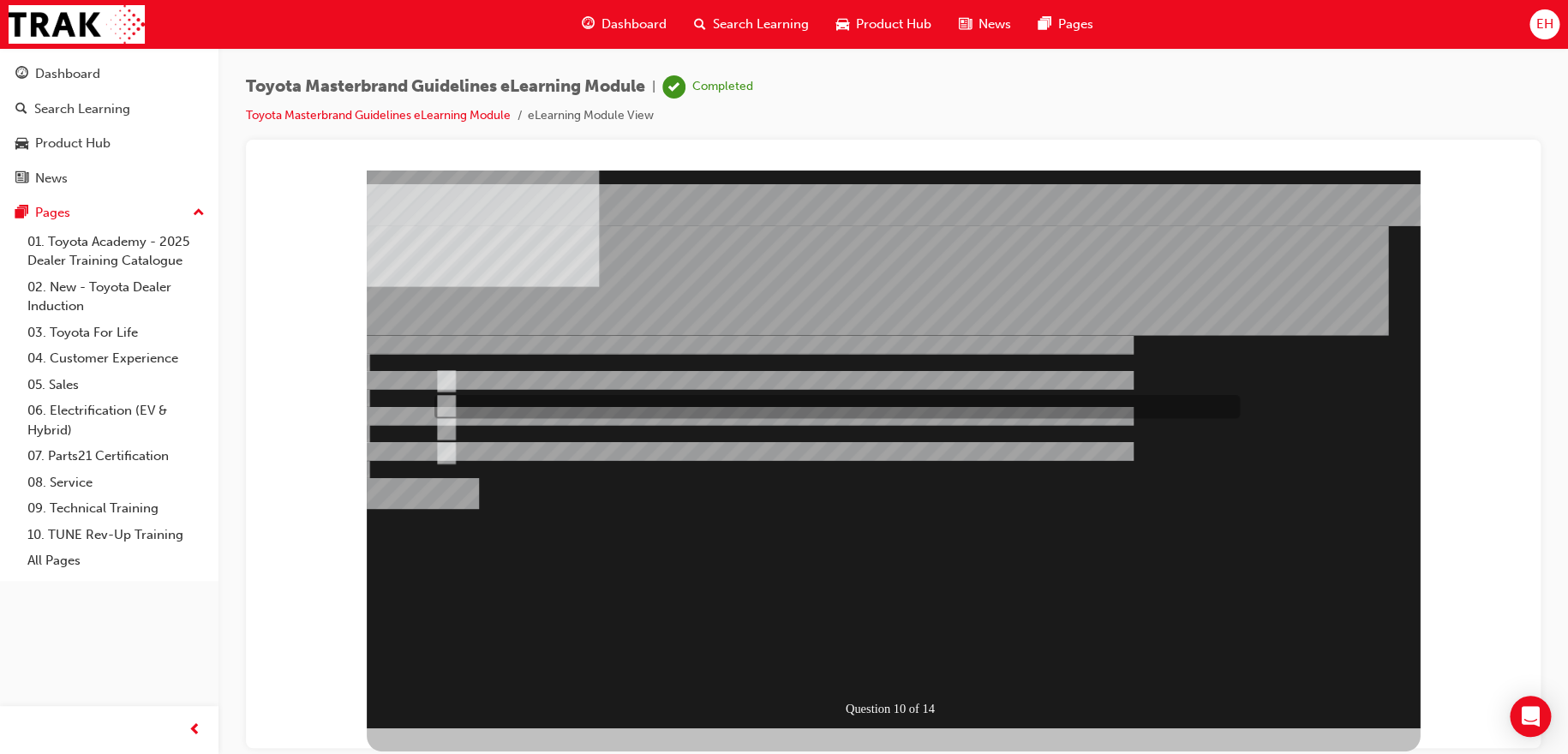
radio input "true"
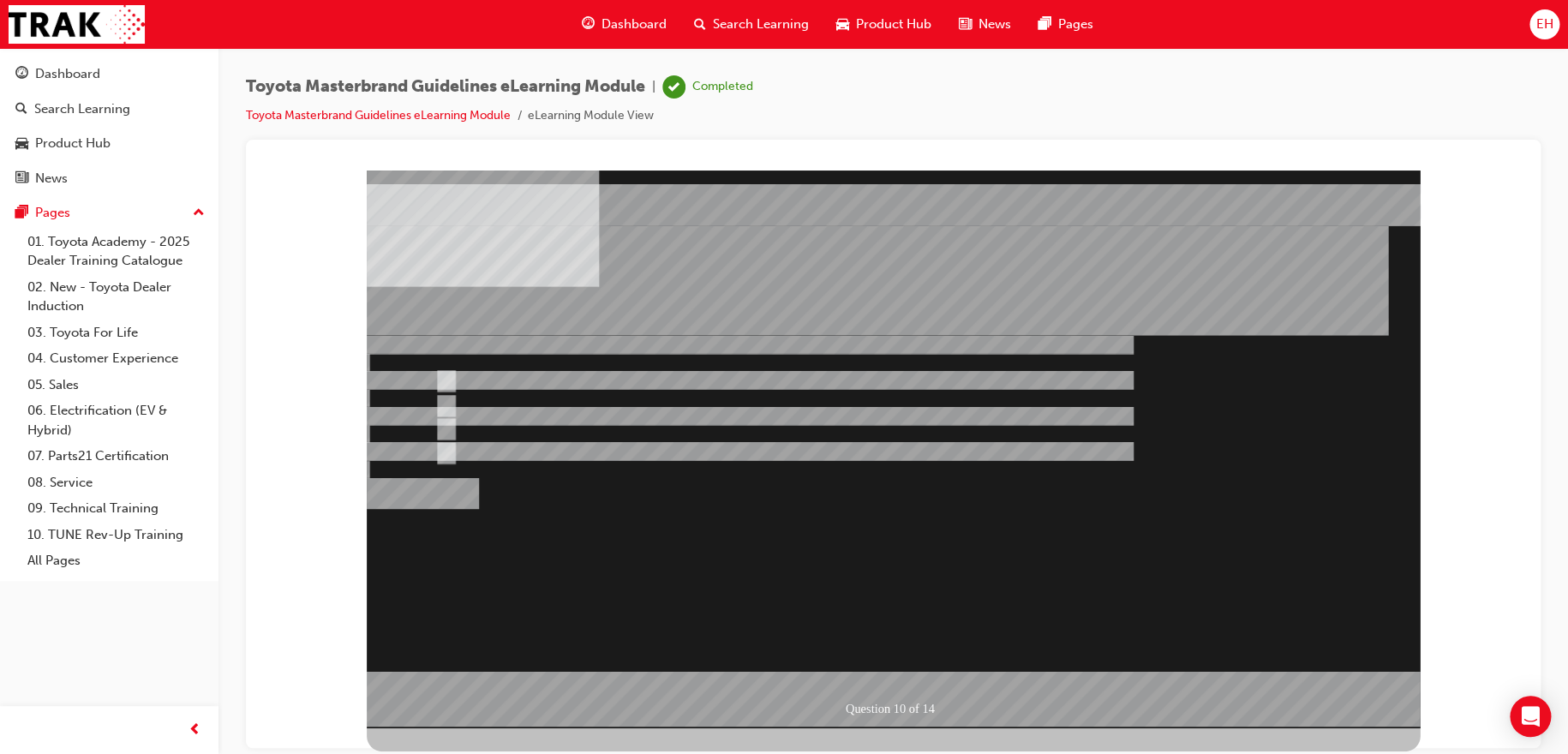
click at [902, 663] on div at bounding box center [893, 448] width 1053 height 558
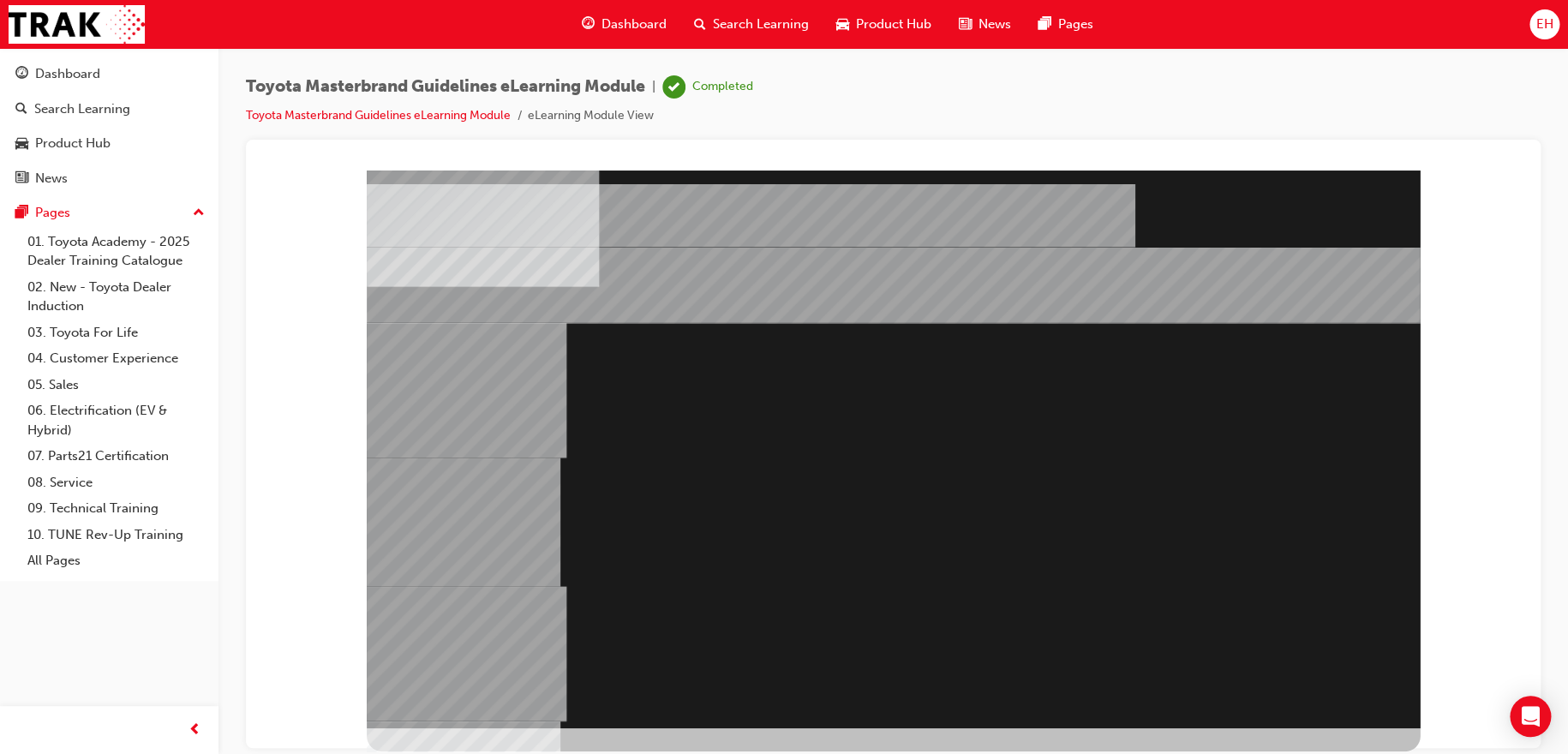
drag, startPoint x: 1224, startPoint y: 491, endPoint x: 997, endPoint y: 342, distance: 271.5
click at [997, 342] on div at bounding box center [893, 448] width 1053 height 558
drag, startPoint x: 532, startPoint y: 573, endPoint x: 1117, endPoint y: 623, distance: 587.1
click at [688, 419] on div at bounding box center [893, 448] width 1053 height 558
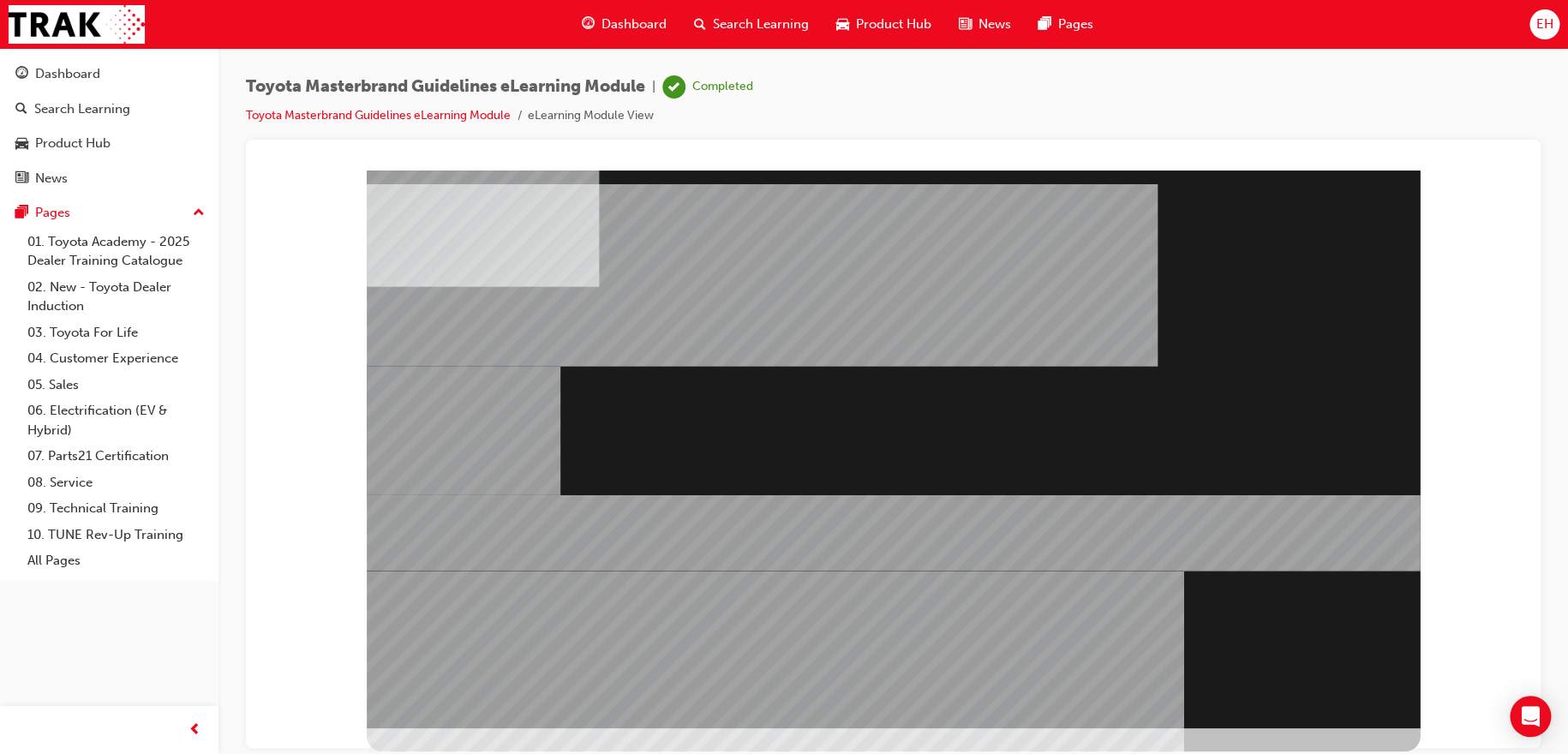
click at [1300, 706] on div "" at bounding box center [893, 448] width 1053 height 558
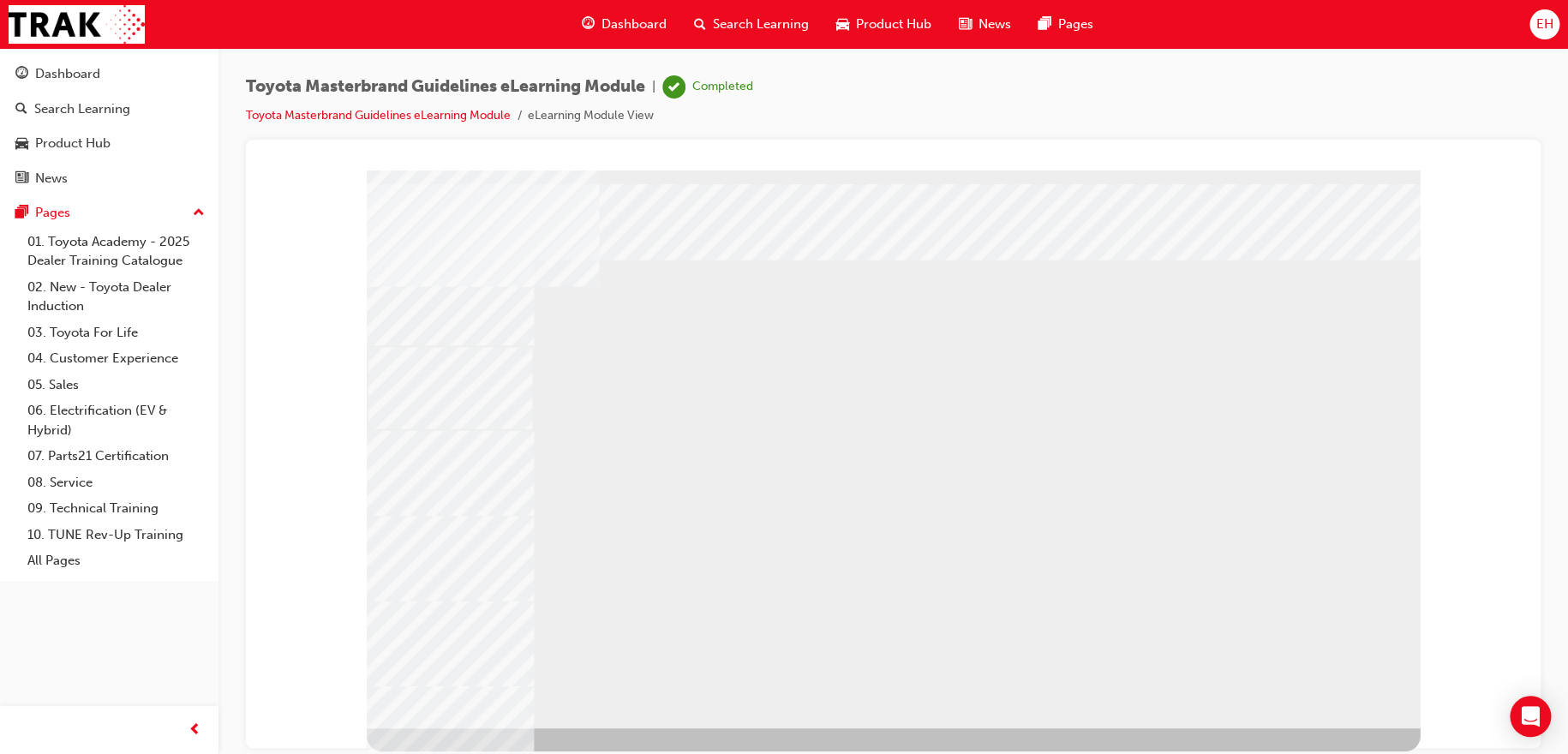
drag, startPoint x: 582, startPoint y: 538, endPoint x: 633, endPoint y: 548, distance: 52.0
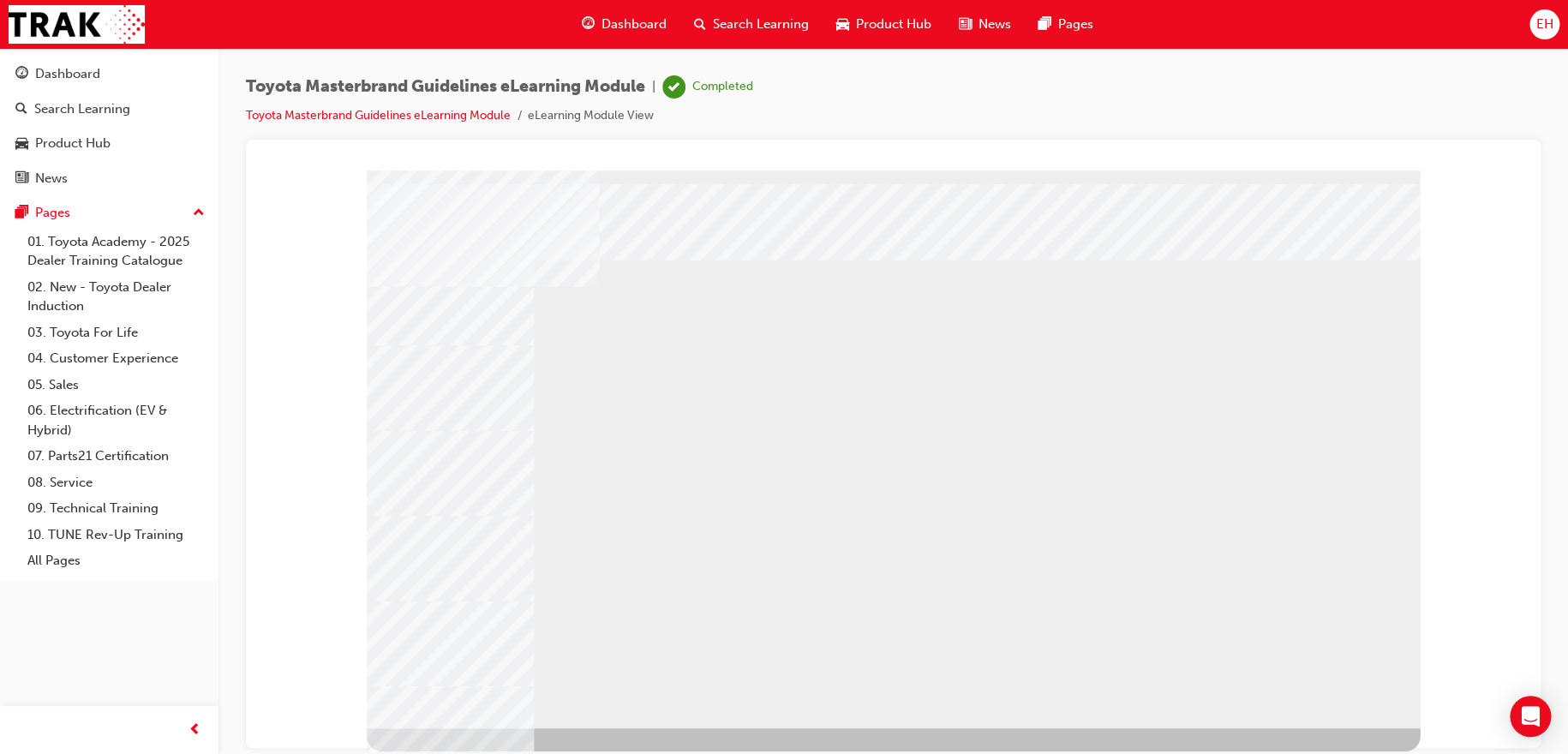
drag, startPoint x: 987, startPoint y: 580, endPoint x: 995, endPoint y: 582, distance: 8.2
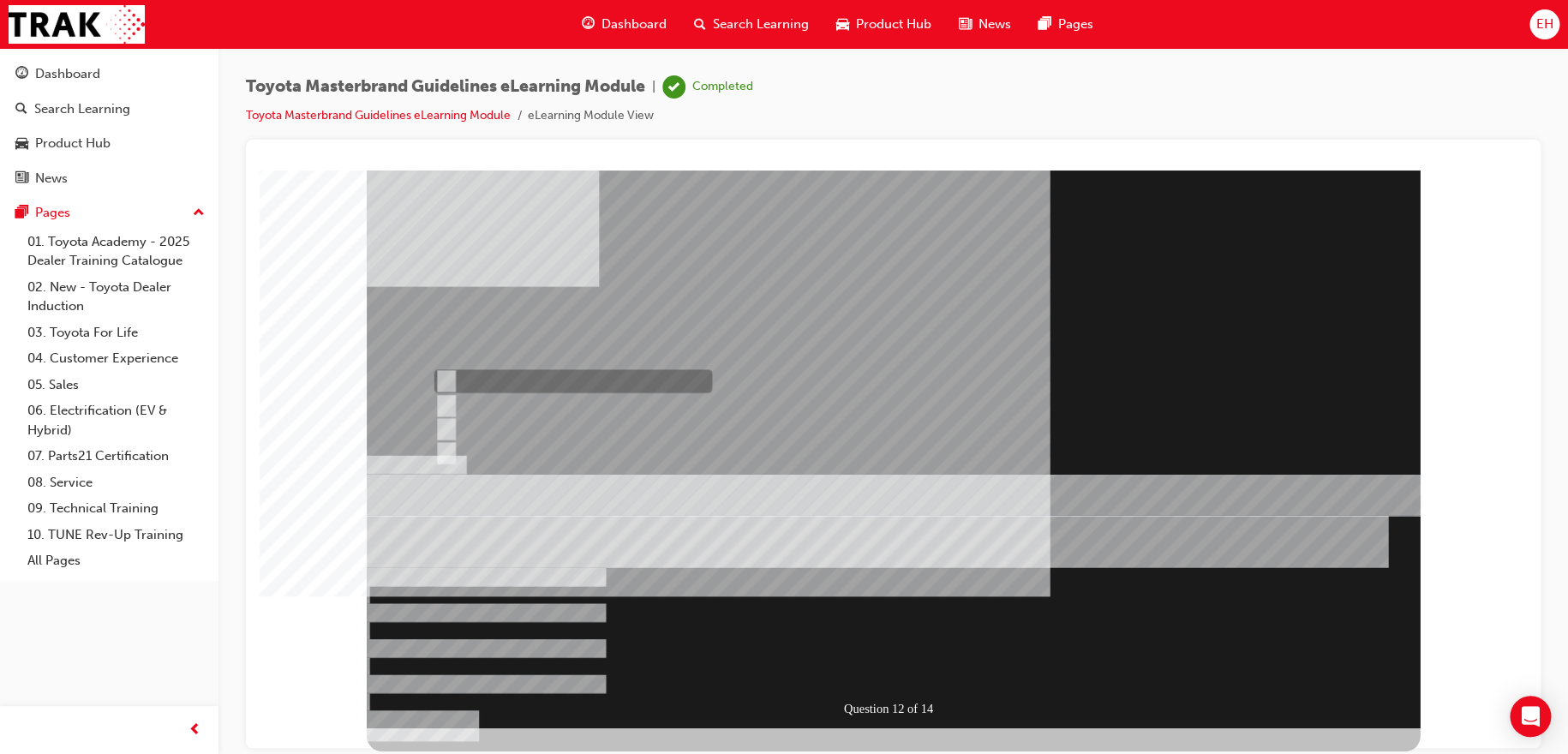
radio input "true"
click at [849, 658] on div at bounding box center [893, 448] width 1053 height 558
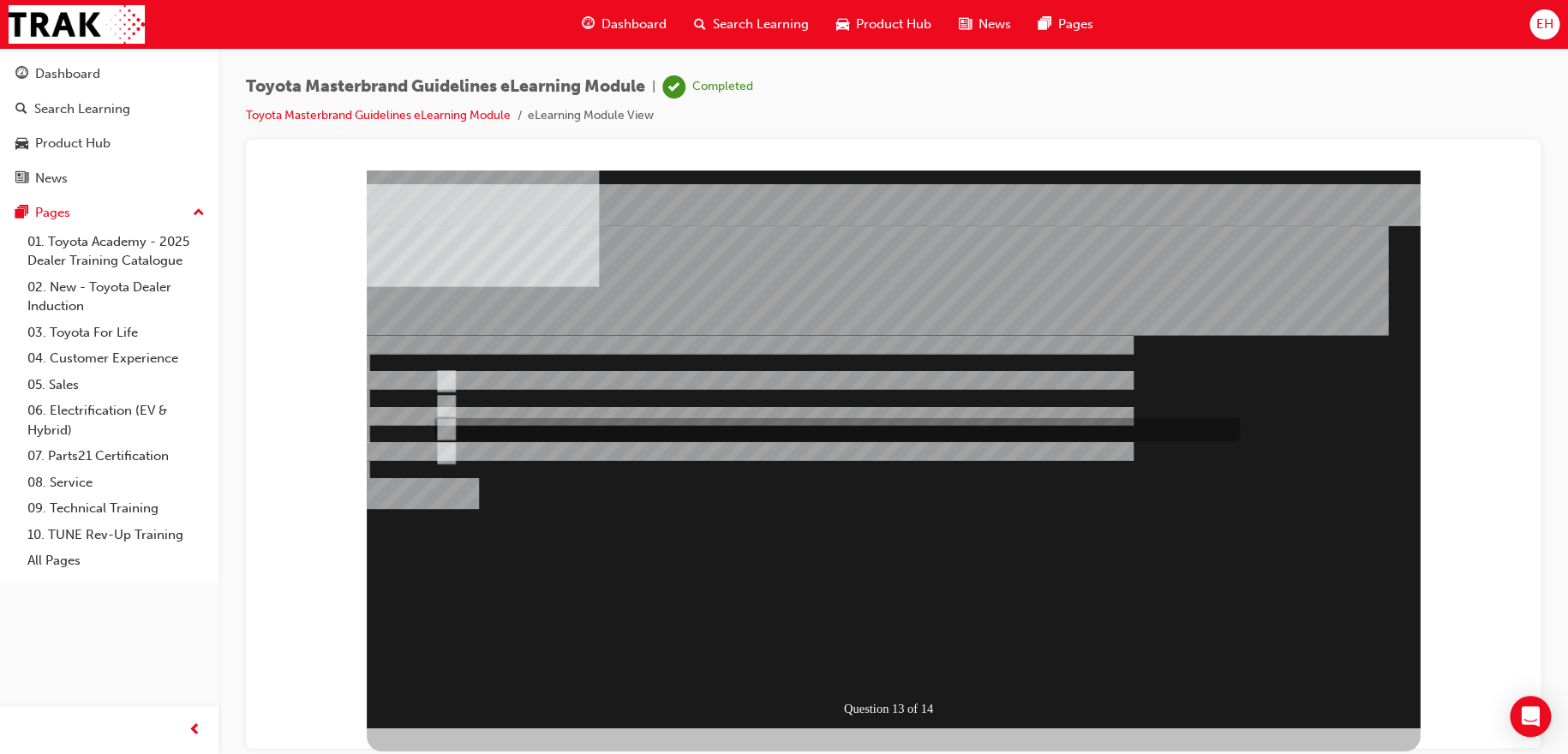
radio input "true"
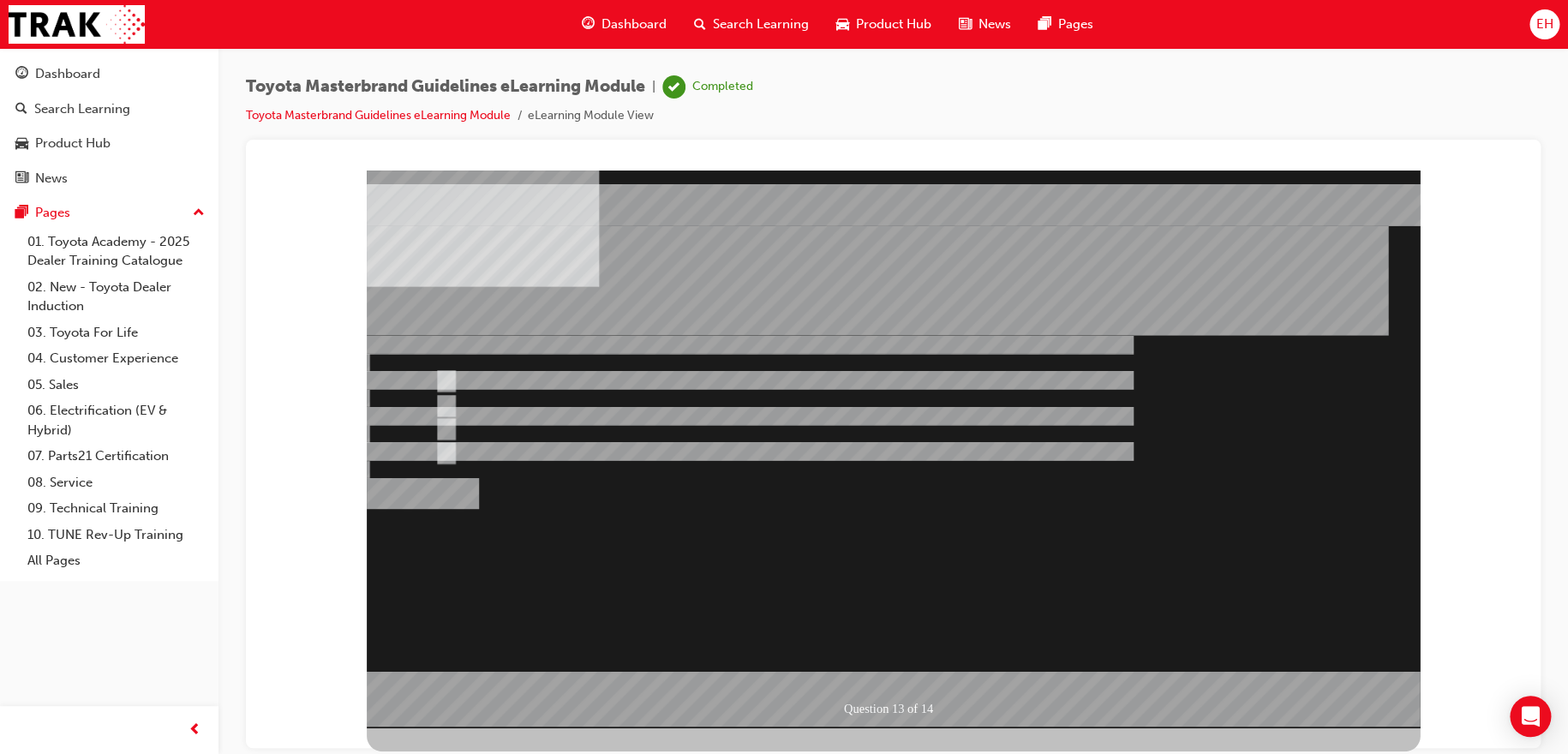
click at [908, 669] on div at bounding box center [893, 448] width 1053 height 558
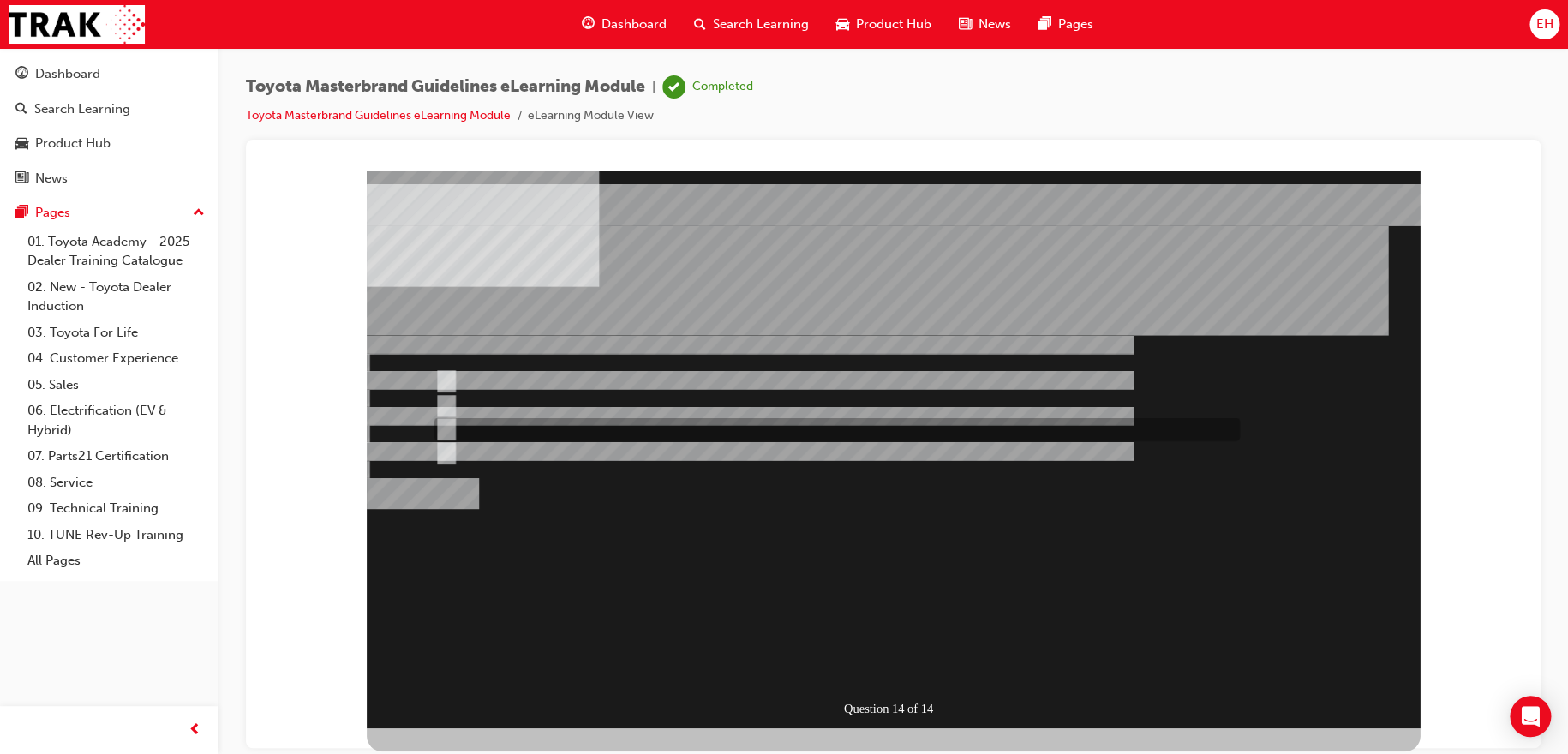
radio input "true"
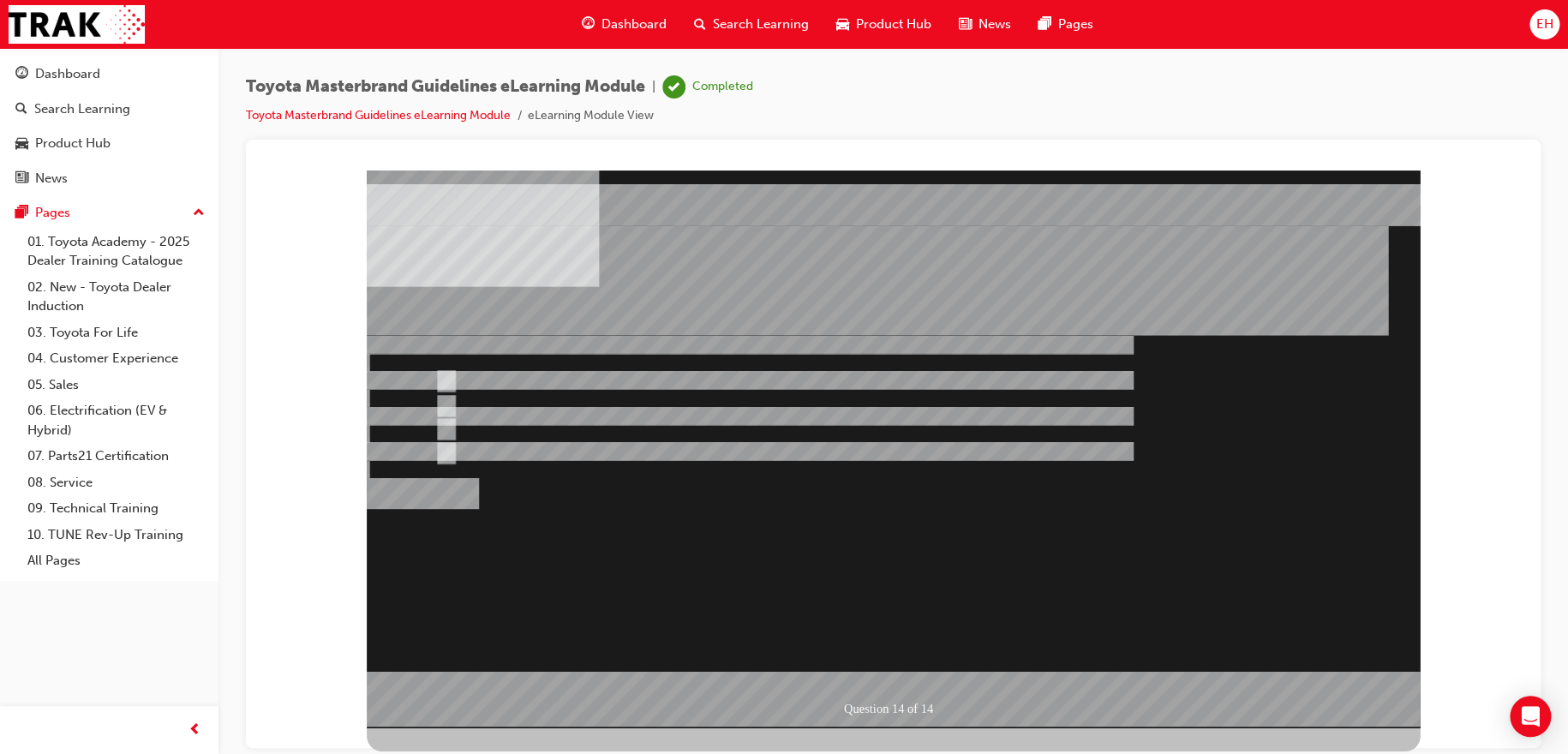
click at [918, 661] on div at bounding box center [893, 448] width 1053 height 558
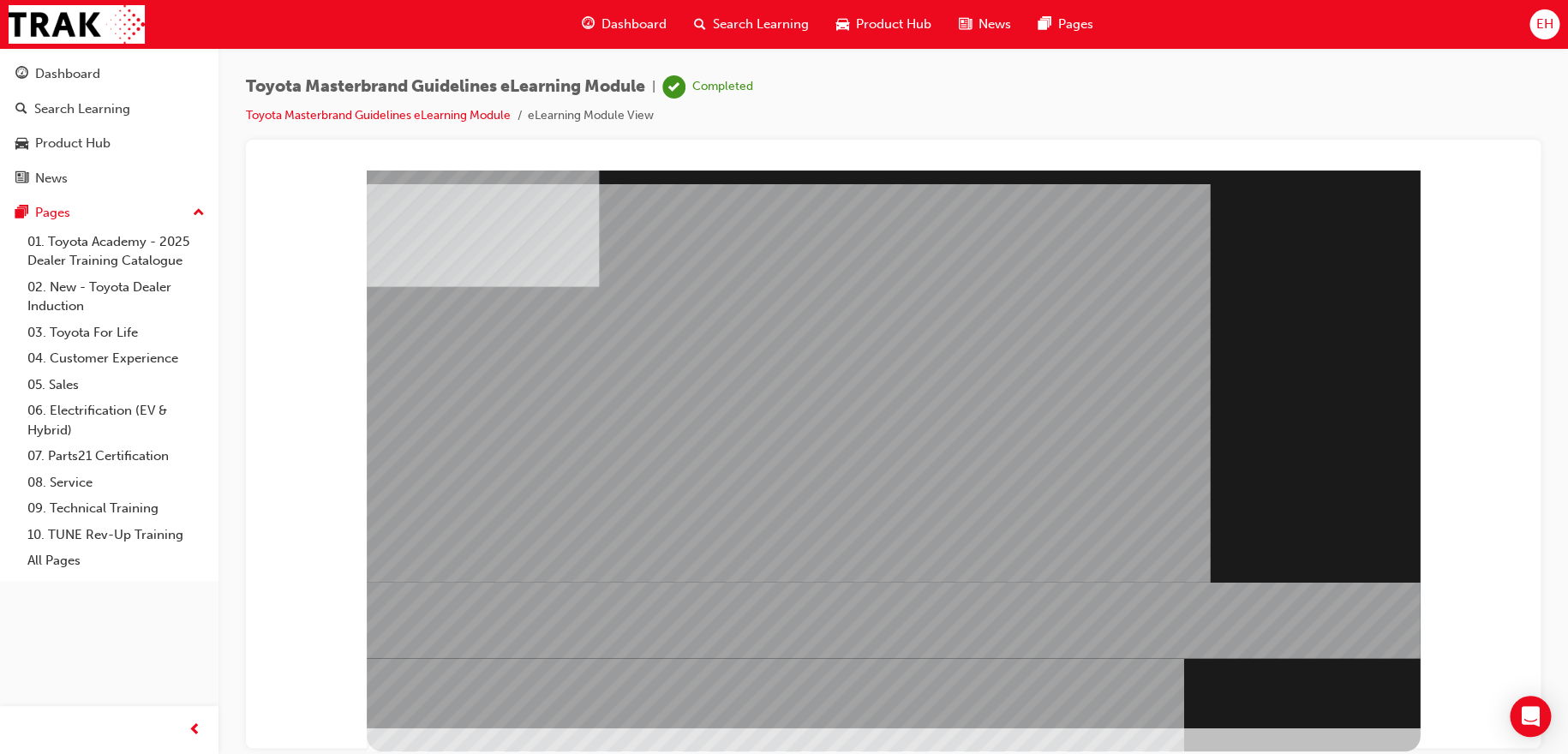
click at [1307, 674] on div "" at bounding box center [893, 448] width 1053 height 558
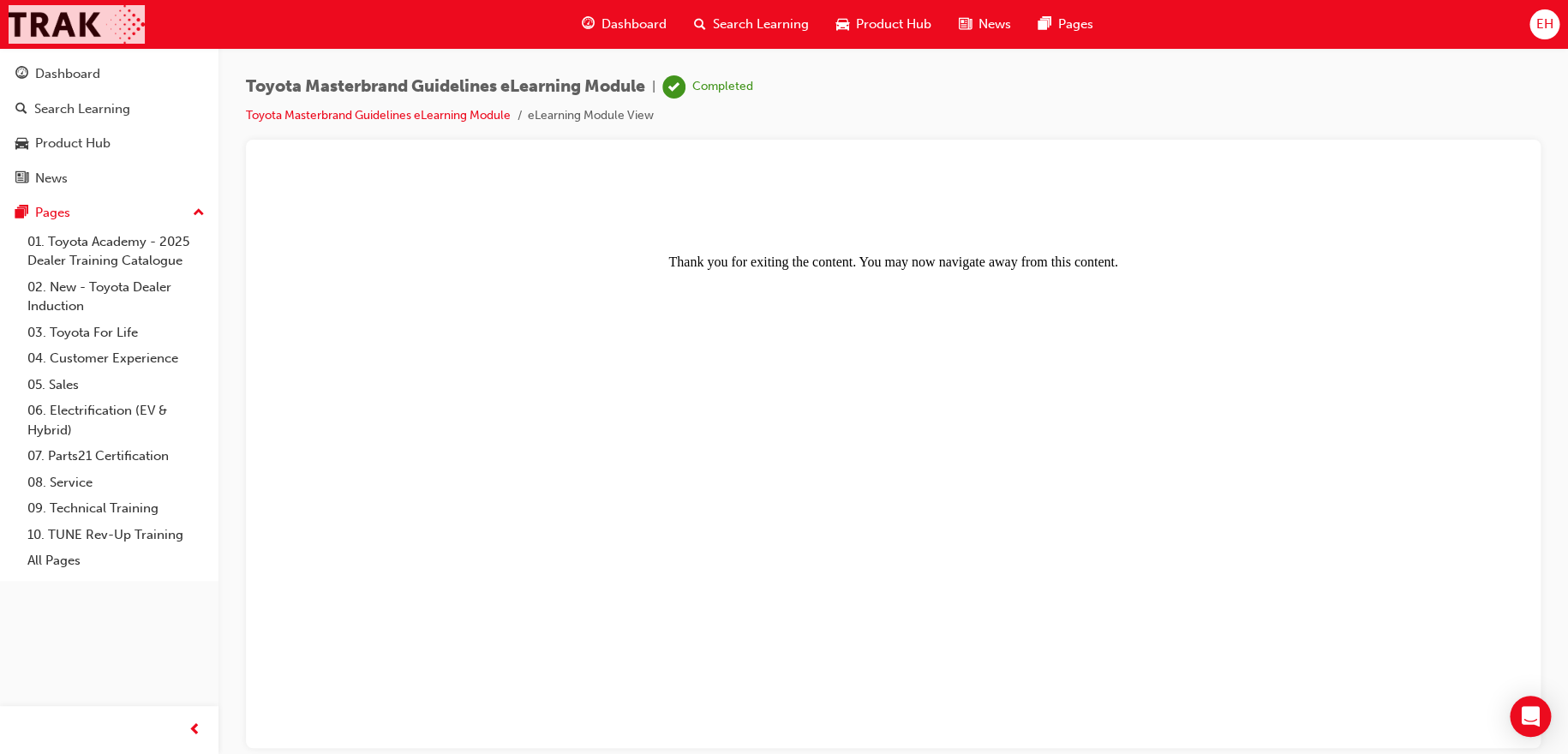
click at [72, 32] on img at bounding box center [76, 24] width 136 height 39
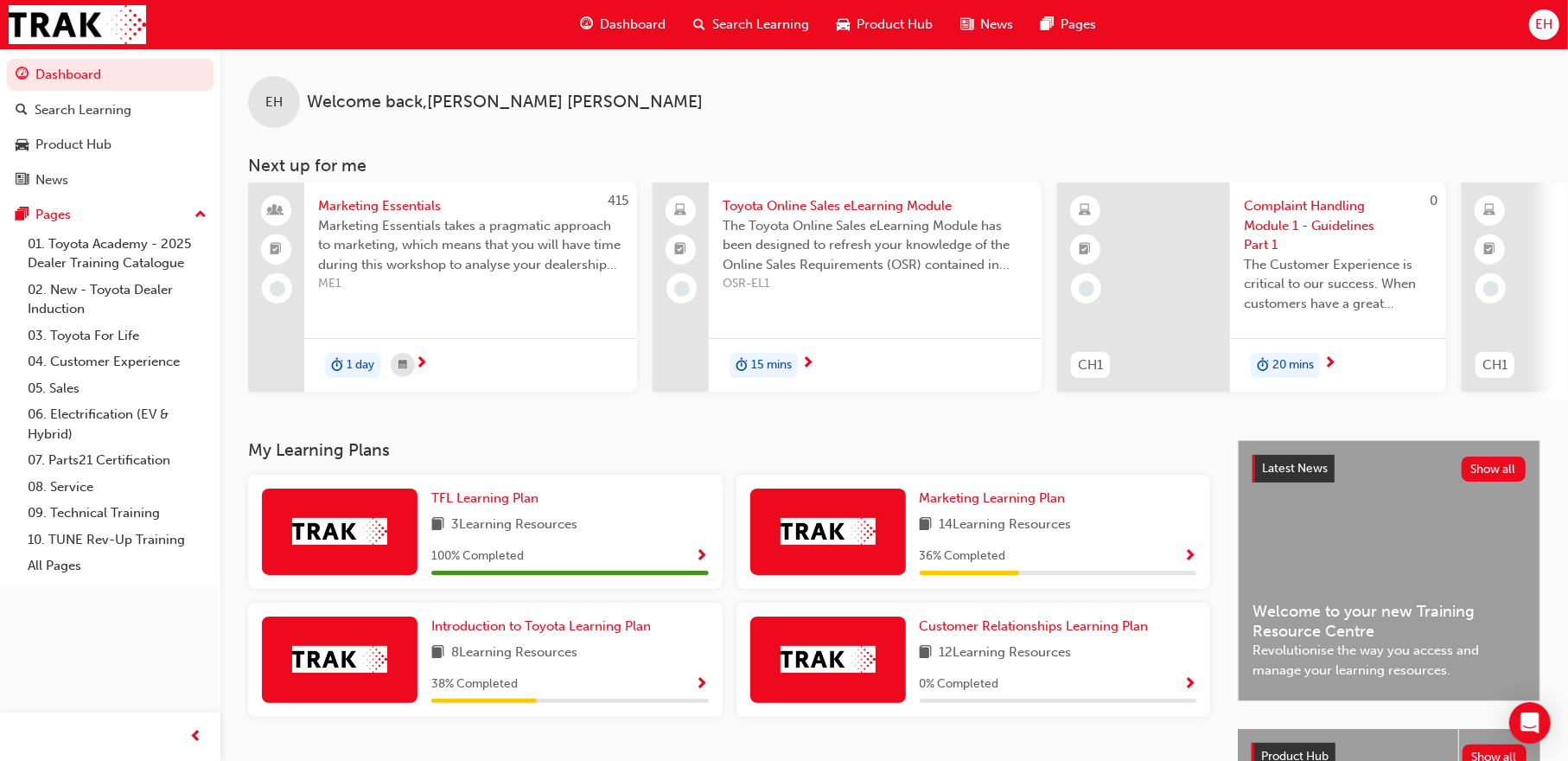
click at [1530, 22] on div "EH" at bounding box center [1544, 24] width 31 height 31
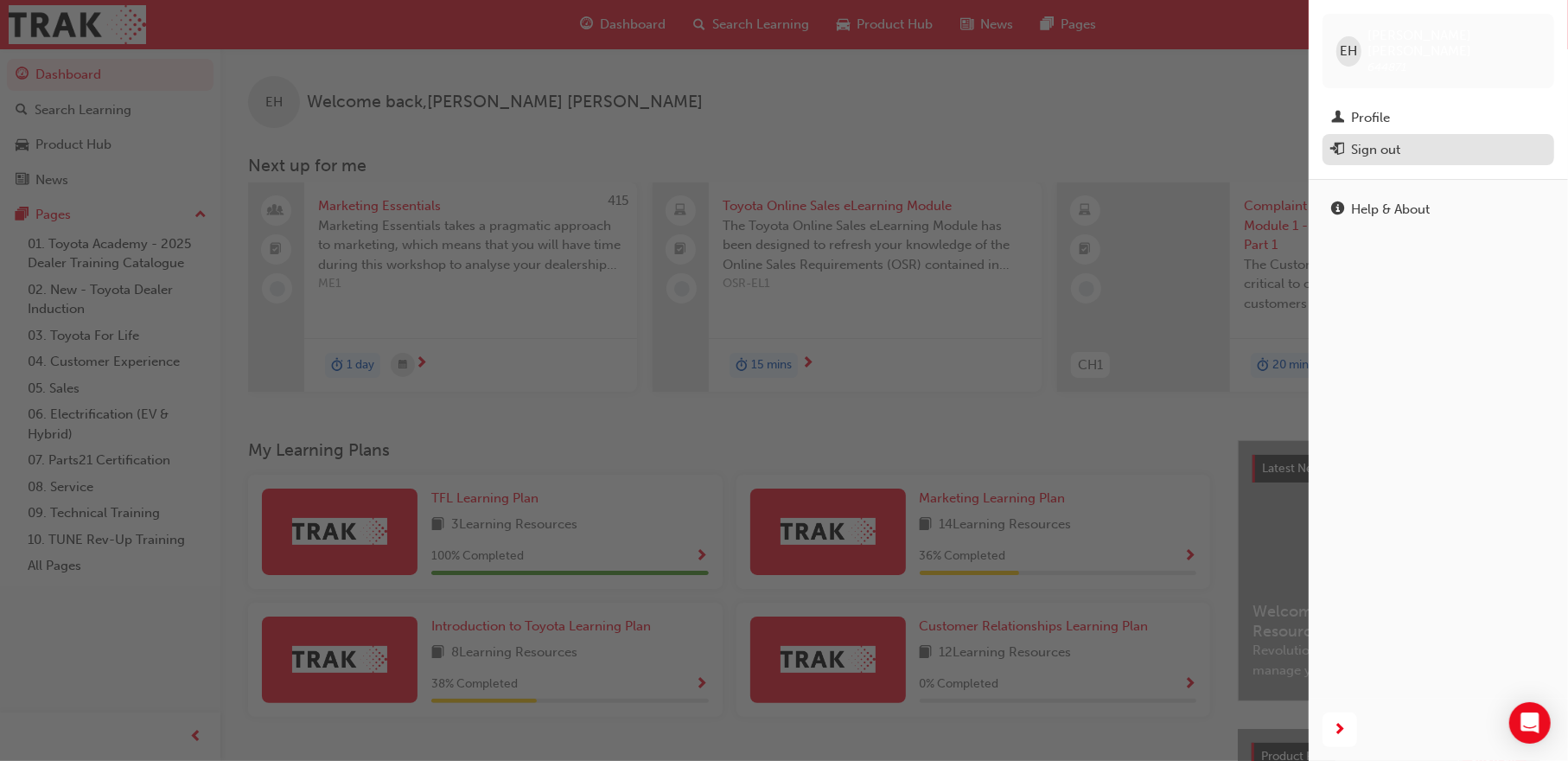
click at [1382, 140] on div "Sign out" at bounding box center [1375, 149] width 49 height 20
